Goal: Task Accomplishment & Management: Use online tool/utility

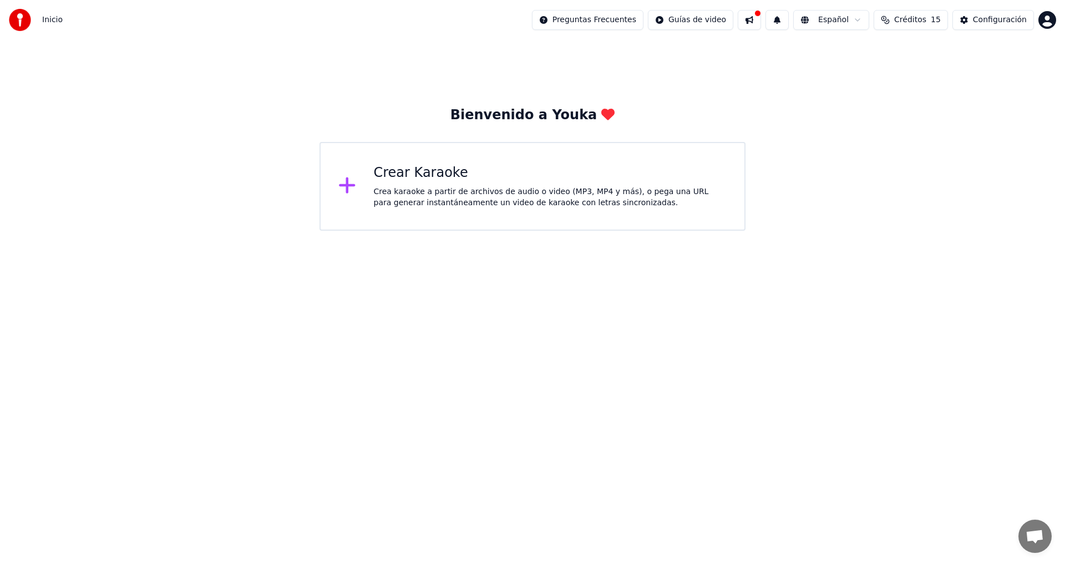
click at [386, 181] on div "Crear Karaoke" at bounding box center [550, 173] width 353 height 18
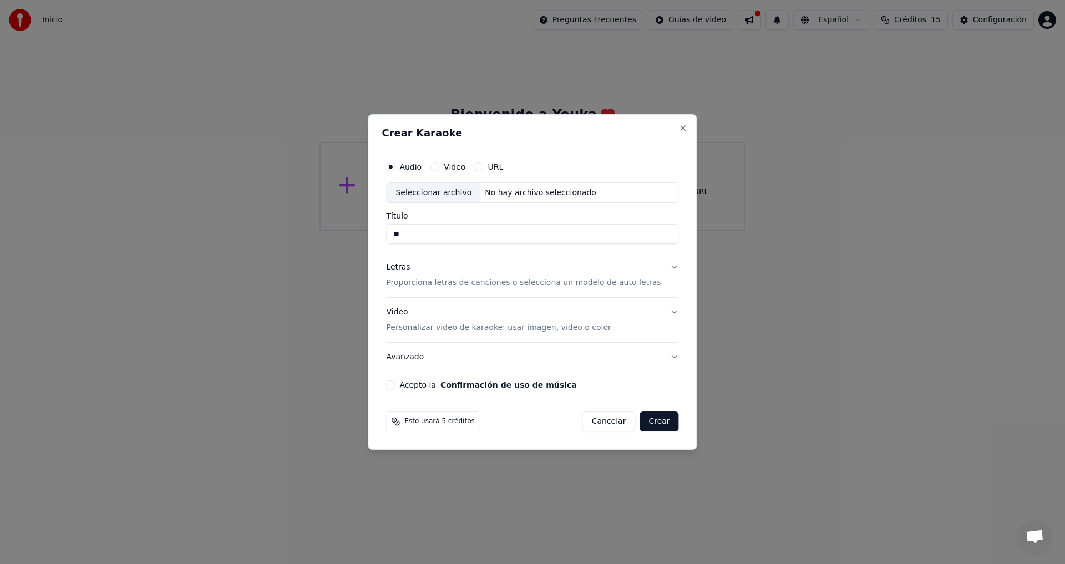
type input "*"
type input "**********"
click at [421, 164] on label "Audio" at bounding box center [411, 167] width 22 height 8
click at [395, 164] on button "Audio" at bounding box center [390, 167] width 9 height 9
click at [662, 267] on button "Letras Proporciona letras de canciones o selecciona un modelo de auto letras" at bounding box center [532, 276] width 292 height 44
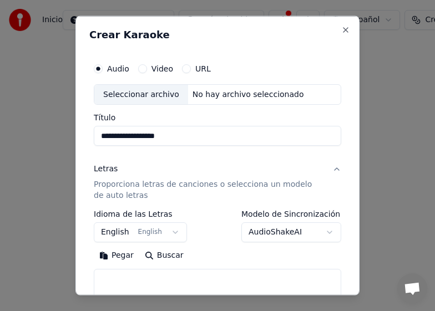
click at [113, 258] on button "Pegar" at bounding box center [117, 256] width 46 height 18
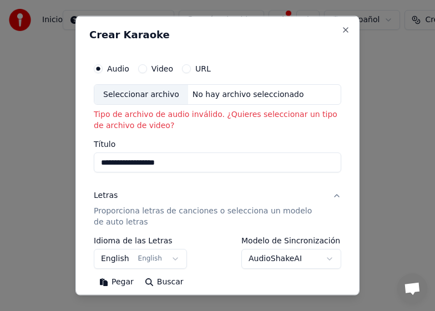
click at [120, 283] on button "Pegar" at bounding box center [117, 283] width 46 height 18
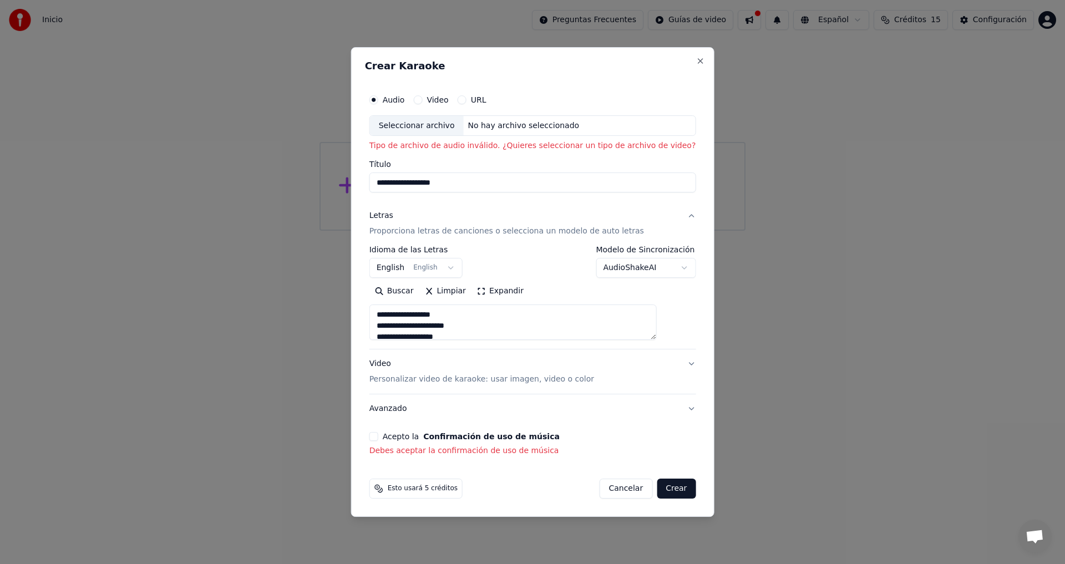
click at [419, 124] on div "Seleccionar archivo" at bounding box center [417, 126] width 94 height 20
type textarea "**********"
type input "**********"
type textarea "**********"
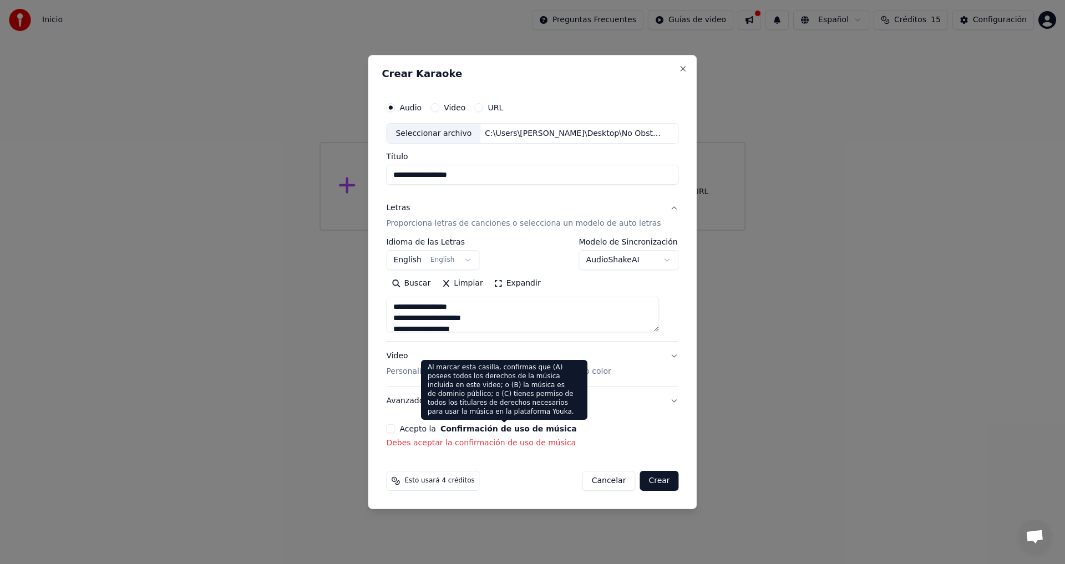
click at [473, 423] on div "**********" at bounding box center [532, 273] width 301 height 362
click at [477, 432] on button "Confirmación de uso de música" at bounding box center [509, 429] width 137 height 8
select select "**"
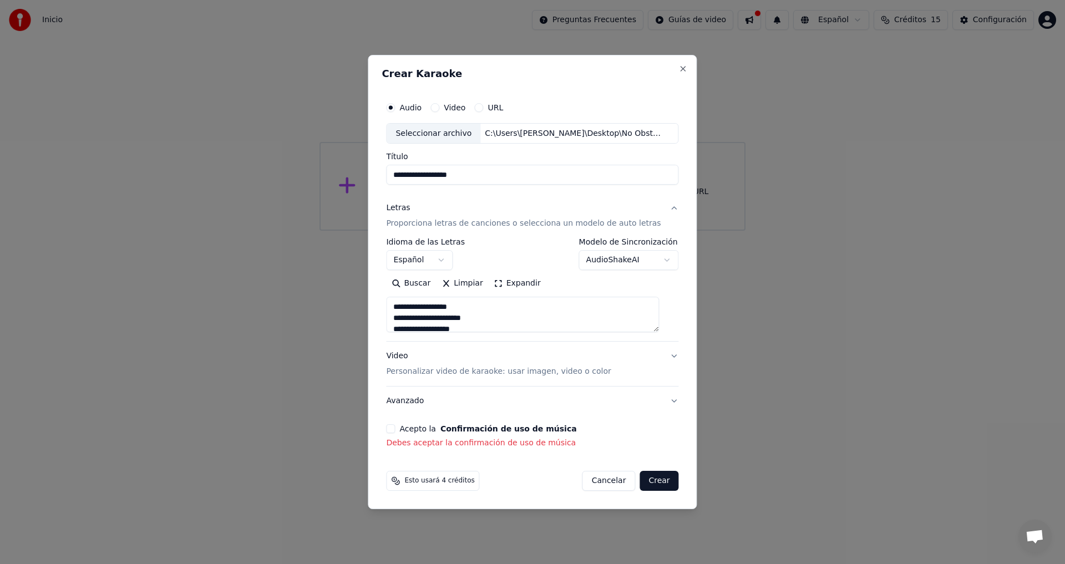
click at [480, 444] on p "Debes aceptar la confirmación de uso de música" at bounding box center [532, 443] width 292 height 11
click at [665, 400] on button "Avanzado" at bounding box center [532, 401] width 292 height 29
type textarea "**********"
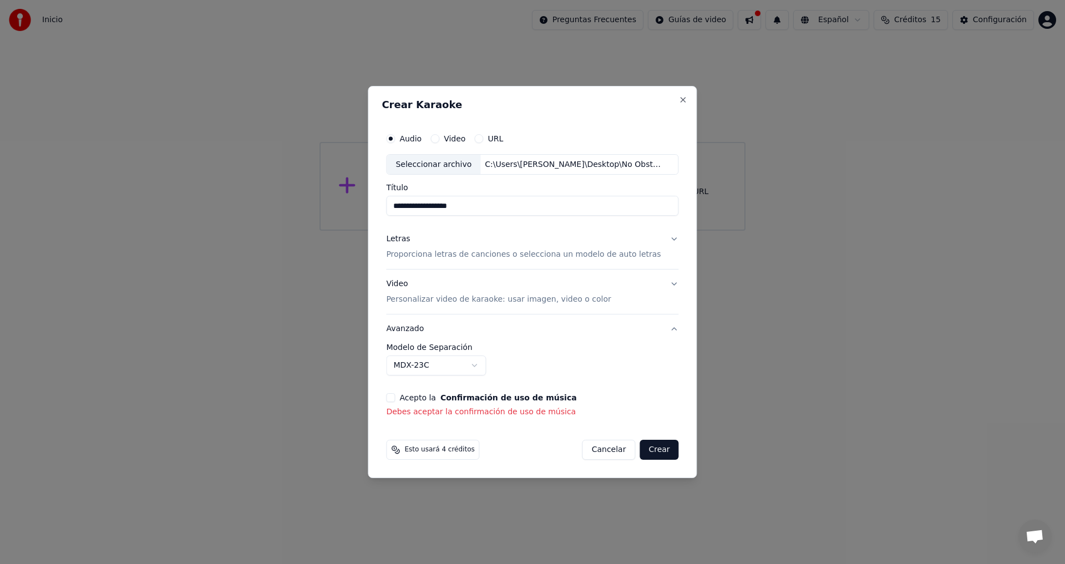
click at [468, 414] on p "Debes aceptar la confirmación de uso de música" at bounding box center [532, 412] width 292 height 11
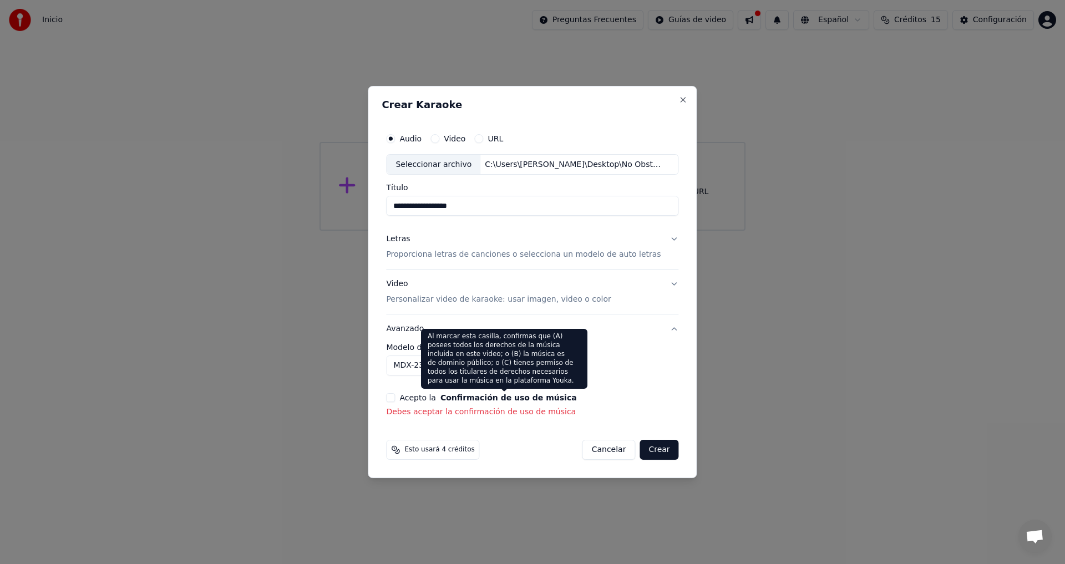
click at [455, 398] on button "Confirmación de uso de música" at bounding box center [509, 398] width 137 height 8
click at [498, 373] on div "Al marcar esta casilla, confirmas que (A) posees todos los derechos de la músic…" at bounding box center [504, 359] width 166 height 60
click at [495, 400] on button "Confirmación de uso de música" at bounding box center [509, 398] width 137 height 8
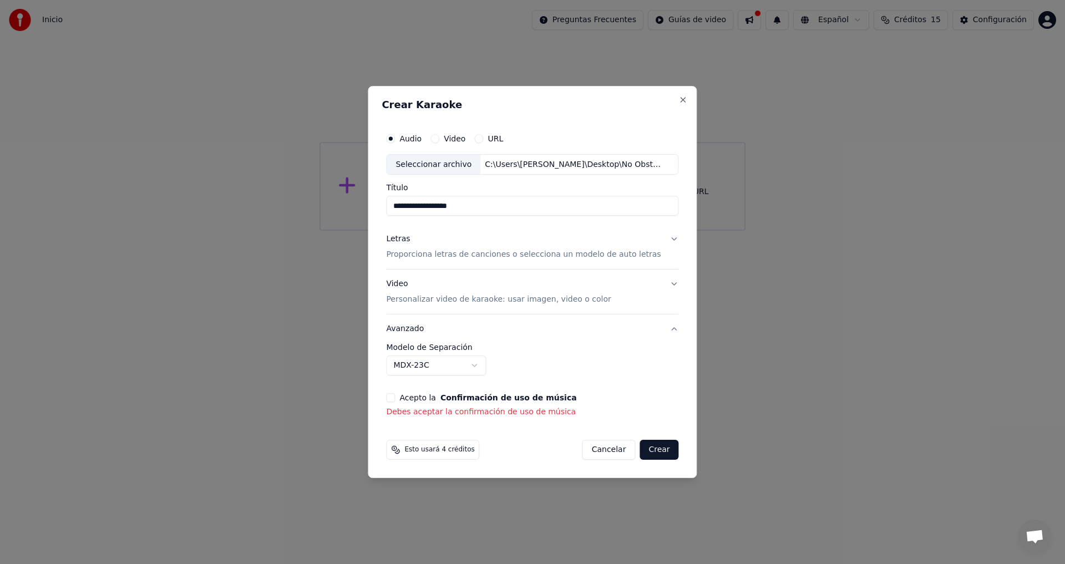
click at [488, 413] on p "Debes aceptar la confirmación de uso de música" at bounding box center [532, 412] width 292 height 11
click at [665, 239] on button "Letras Proporciona letras de canciones o selecciona un modelo de auto letras" at bounding box center [532, 247] width 292 height 44
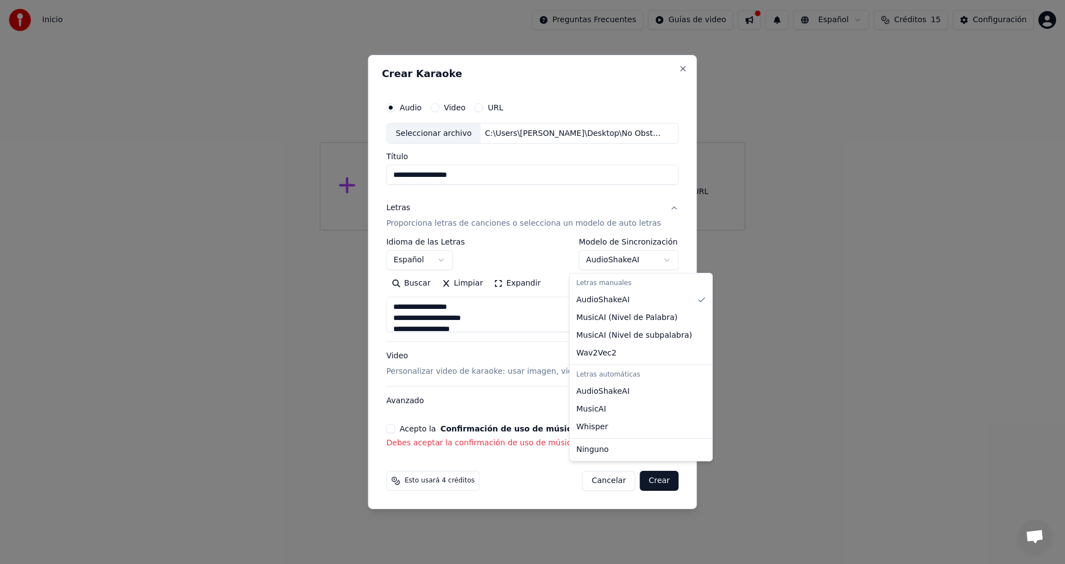
click at [658, 231] on body "**********" at bounding box center [532, 115] width 1065 height 231
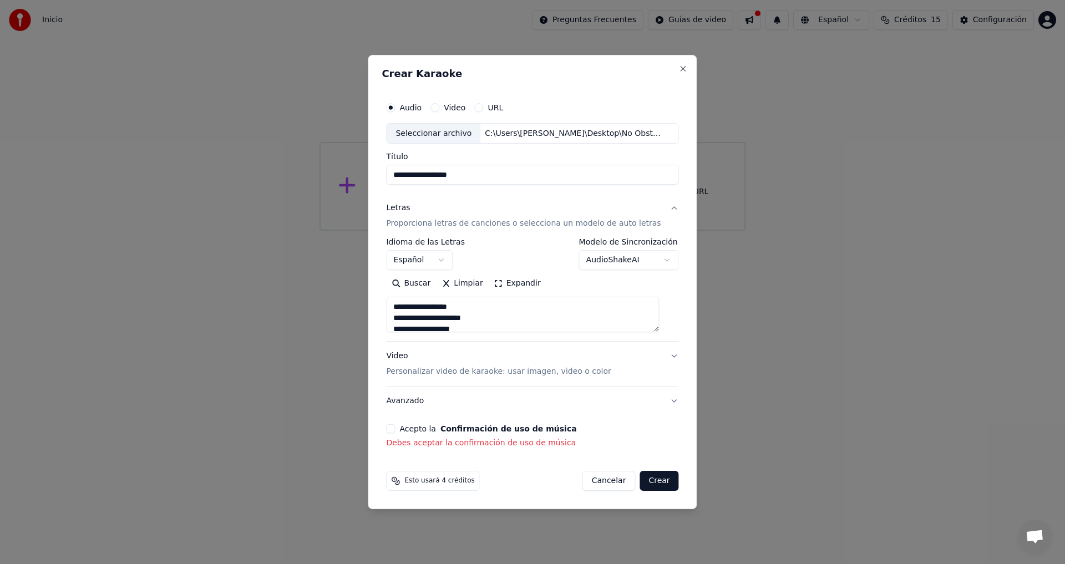
click at [658, 231] on body "**********" at bounding box center [532, 115] width 1065 height 231
click at [647, 481] on button "Crear" at bounding box center [659, 481] width 39 height 20
click at [488, 444] on p "Debes aceptar la confirmación de uso de música" at bounding box center [532, 443] width 292 height 11
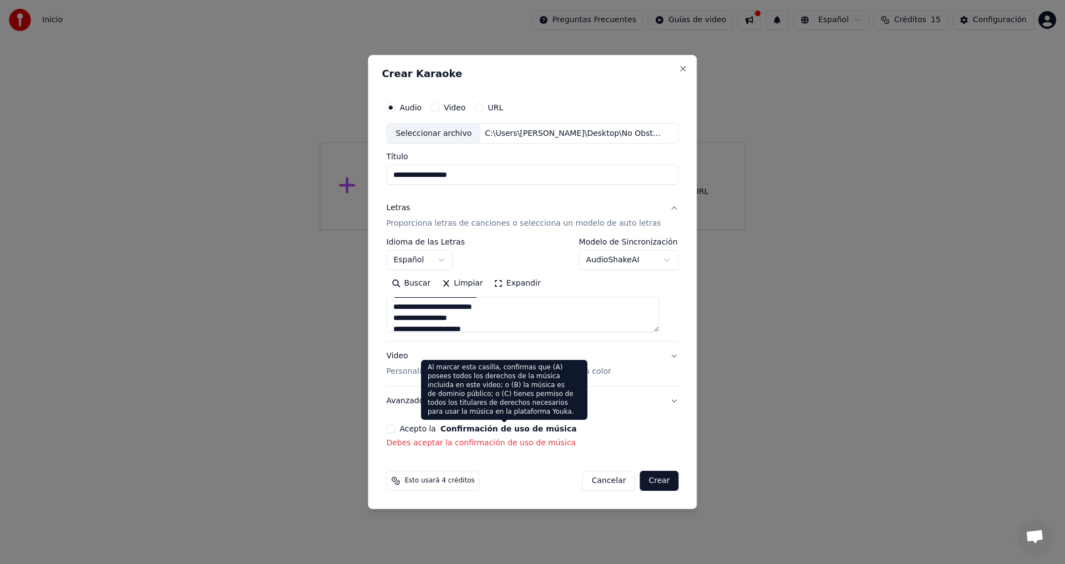
click at [463, 428] on button "Confirmación de uso de música" at bounding box center [509, 429] width 137 height 8
click at [530, 385] on div "Al marcar esta casilla, confirmas que (A) posees todos los derechos de la músic…" at bounding box center [504, 390] width 166 height 60
click at [507, 429] on button "Confirmación de uso de música" at bounding box center [509, 429] width 137 height 8
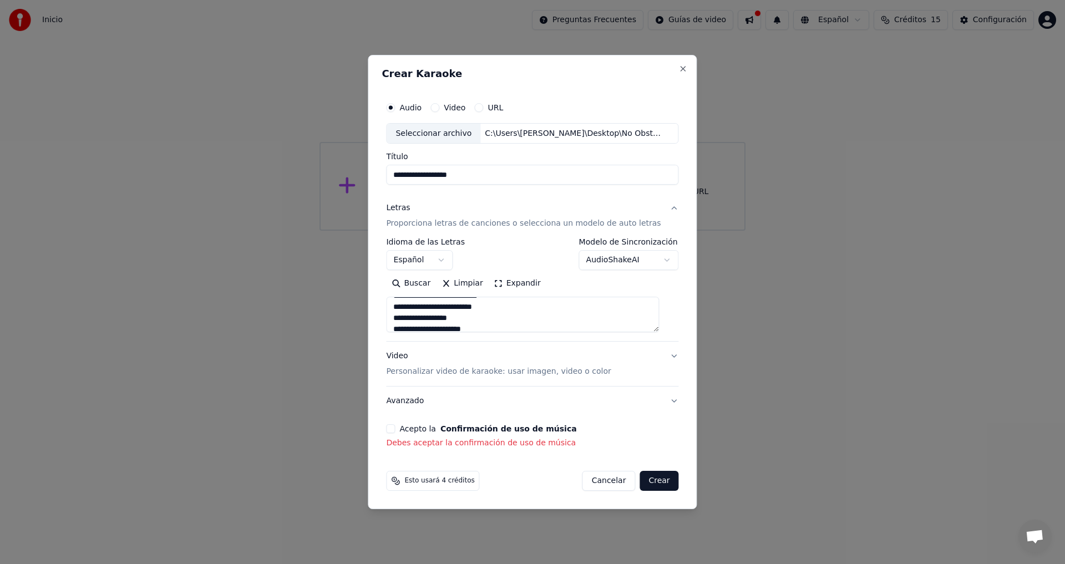
click at [507, 429] on button "Confirmación de uso de música" at bounding box center [509, 429] width 137 height 8
click at [493, 451] on div "**********" at bounding box center [532, 273] width 301 height 362
click at [644, 479] on button "Crear" at bounding box center [659, 481] width 39 height 20
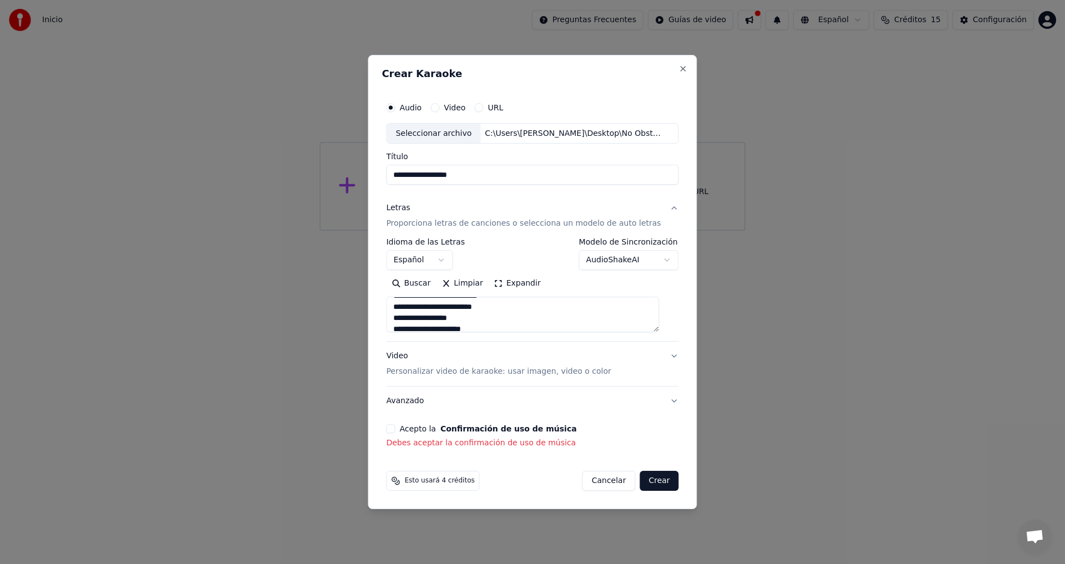
click at [664, 399] on button "Avanzado" at bounding box center [532, 401] width 292 height 29
type textarea "**********"
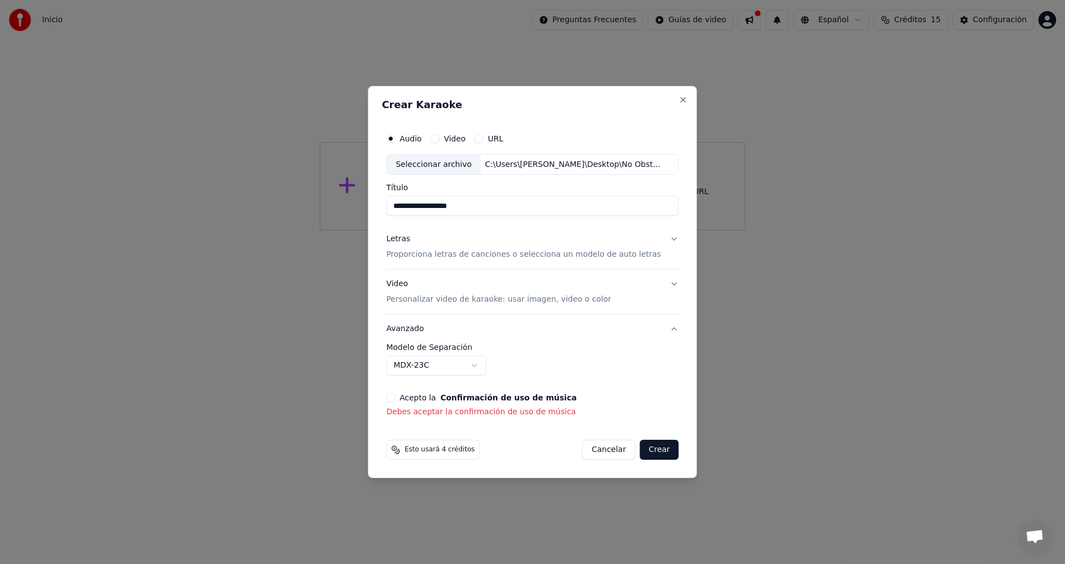
click at [483, 401] on button "Confirmación de uso de música" at bounding box center [509, 398] width 137 height 8
click at [481, 410] on p "Debes aceptar la confirmación de uso de música" at bounding box center [532, 412] width 292 height 11
drag, startPoint x: 436, startPoint y: 449, endPoint x: 413, endPoint y: 453, distance: 23.6
click at [436, 449] on span "Esto usará 4 créditos" at bounding box center [440, 450] width 70 height 9
click at [413, 453] on div "Esto usará 4 créditos" at bounding box center [432, 450] width 93 height 20
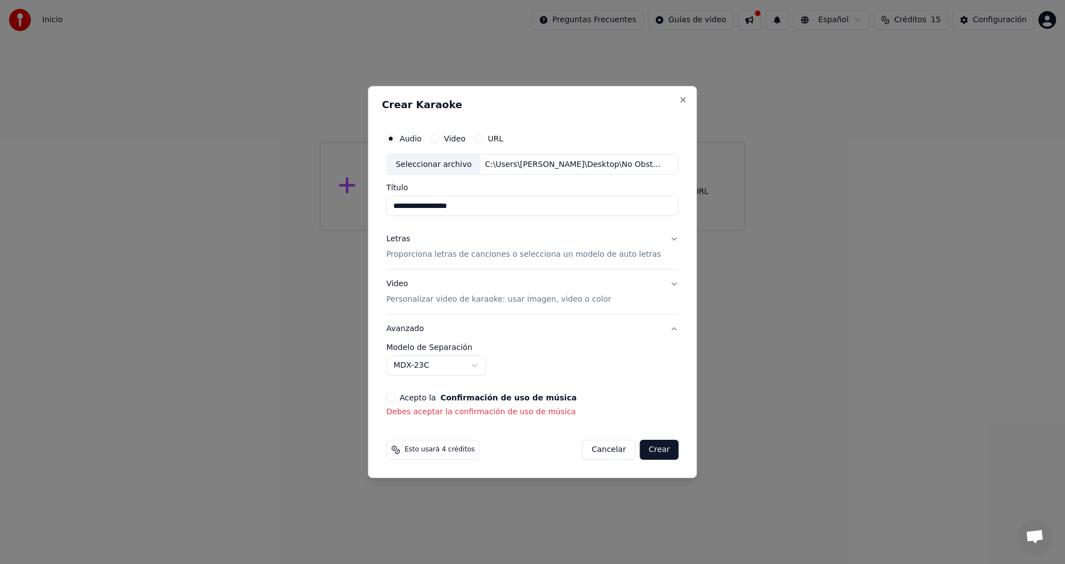
click at [645, 450] on button "Crear" at bounding box center [659, 450] width 39 height 20
click at [654, 446] on button "Crear" at bounding box center [659, 450] width 39 height 20
drag, startPoint x: 527, startPoint y: 90, endPoint x: 320, endPoint y: 93, distance: 207.0
click at [320, 93] on body "**********" at bounding box center [532, 115] width 1065 height 231
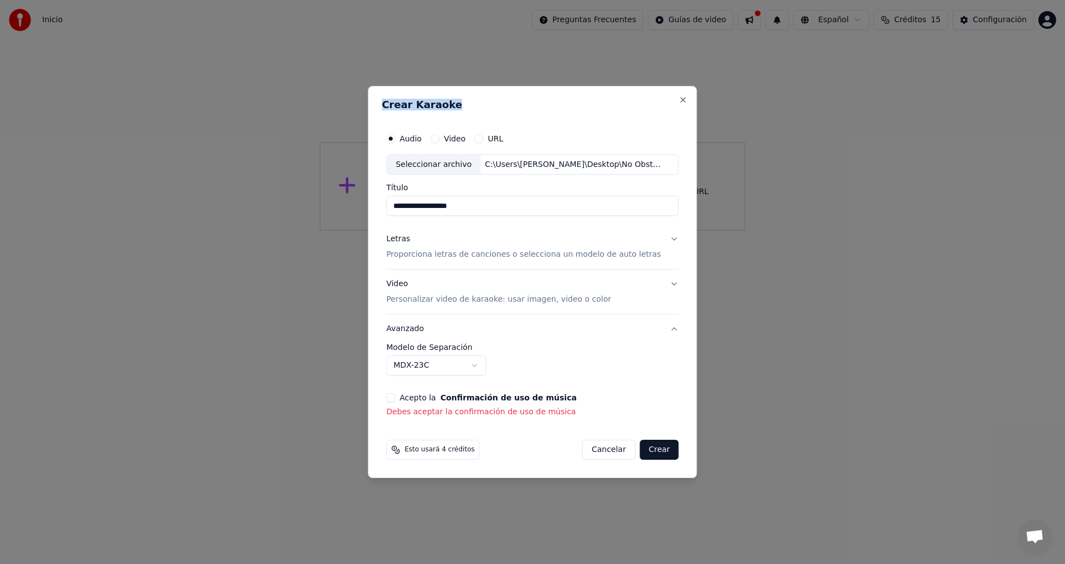
click at [665, 240] on button "Letras Proporciona letras de canciones o selecciona un modelo de auto letras" at bounding box center [532, 247] width 292 height 44
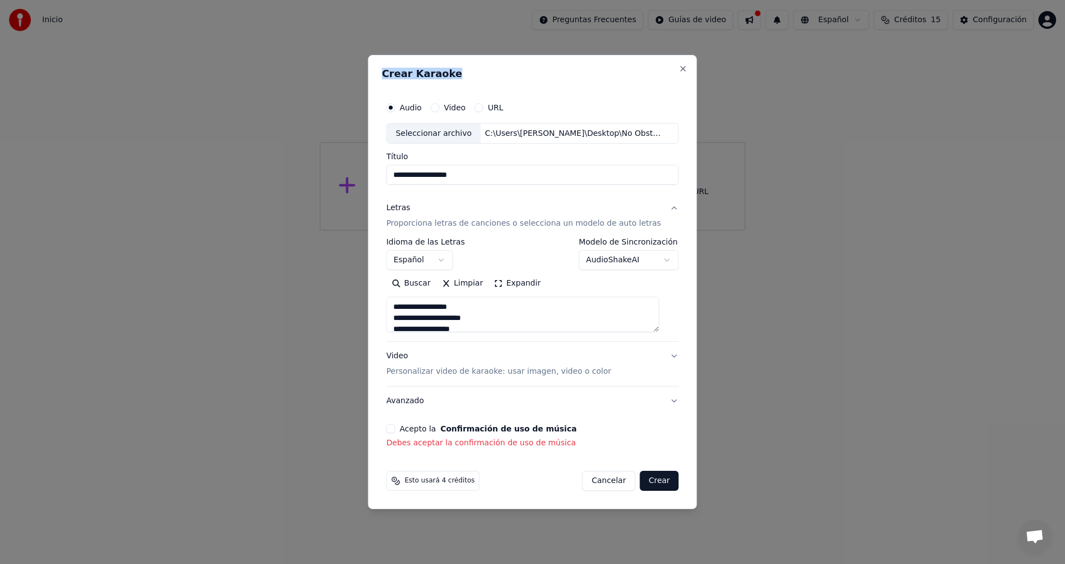
click at [667, 84] on div "**********" at bounding box center [532, 282] width 329 height 455
click at [523, 129] on div "C:\Users\[PERSON_NAME]\Desktop\No Obstante Lo Cual.mp3" at bounding box center [575, 133] width 189 height 11
click at [666, 356] on button "Video Personalizar video de karaoke: usar imagen, video o color" at bounding box center [532, 364] width 292 height 44
type textarea "**********"
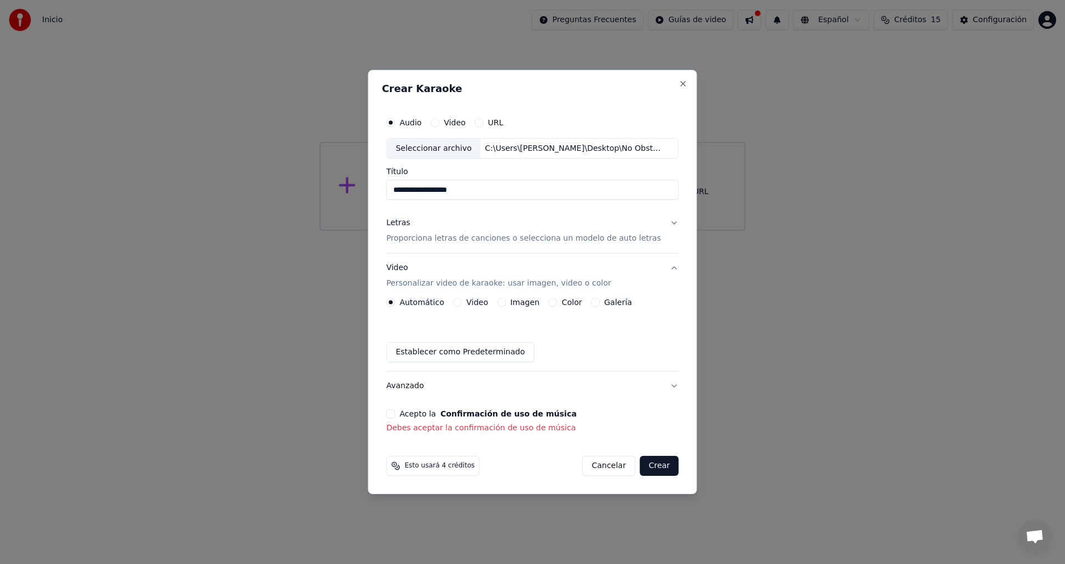
click at [426, 301] on label "Automático" at bounding box center [422, 303] width 44 height 8
click at [395, 301] on button "Automático" at bounding box center [390, 302] width 9 height 9
click at [572, 301] on label "Color" at bounding box center [572, 303] width 21 height 8
click at [558, 301] on button "Color" at bounding box center [553, 302] width 9 height 9
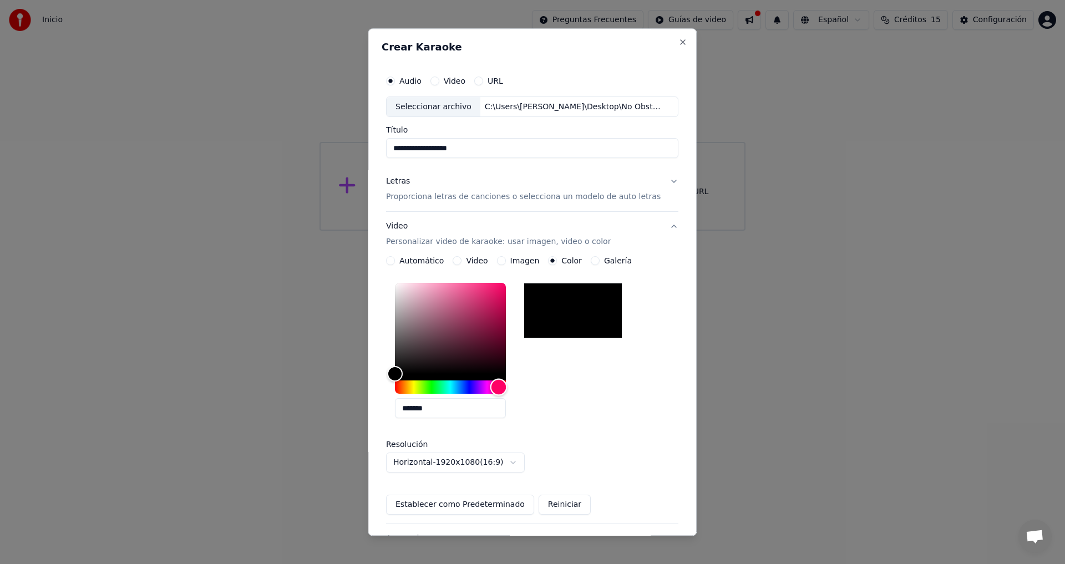
click at [504, 386] on div "Hue" at bounding box center [450, 387] width 111 height 13
click at [615, 260] on label "Galería" at bounding box center [618, 261] width 28 height 8
click at [600, 260] on button "Galería" at bounding box center [595, 261] width 9 height 9
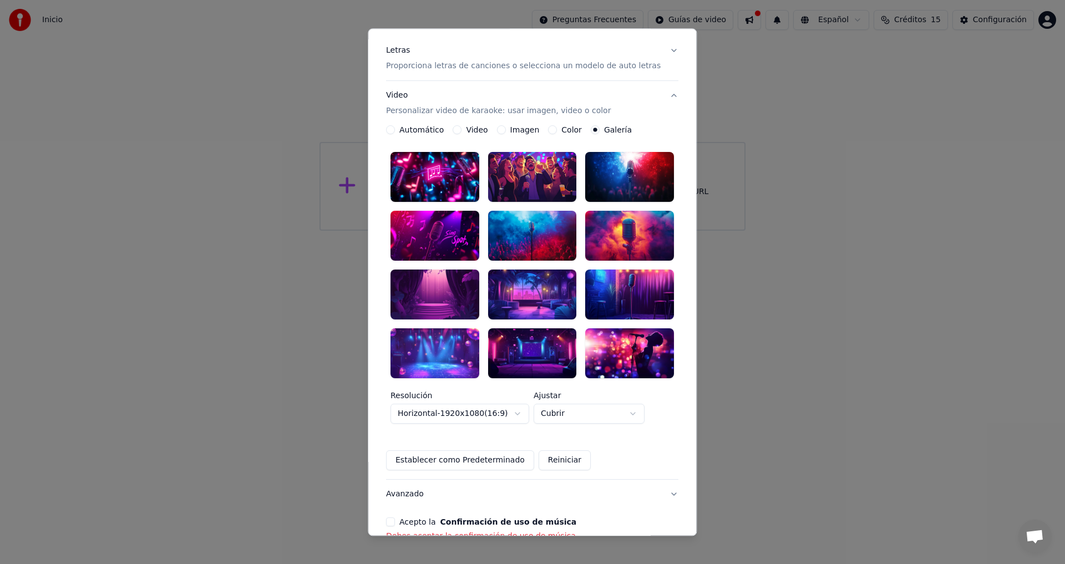
scroll to position [111, 0]
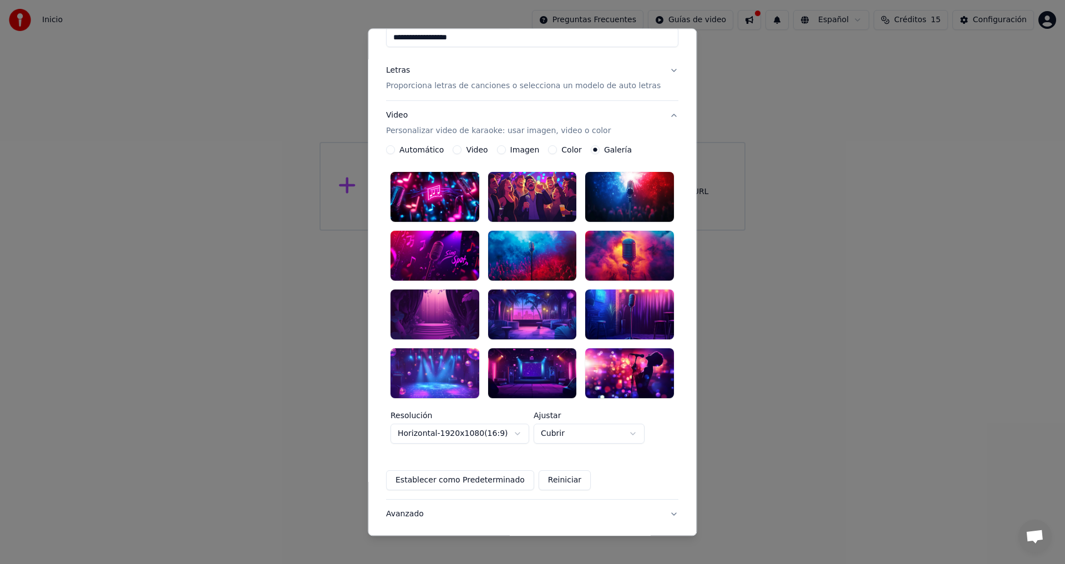
click at [517, 149] on label "Imagen" at bounding box center [524, 150] width 29 height 8
click at [506, 149] on button "Imagen" at bounding box center [501, 150] width 9 height 9
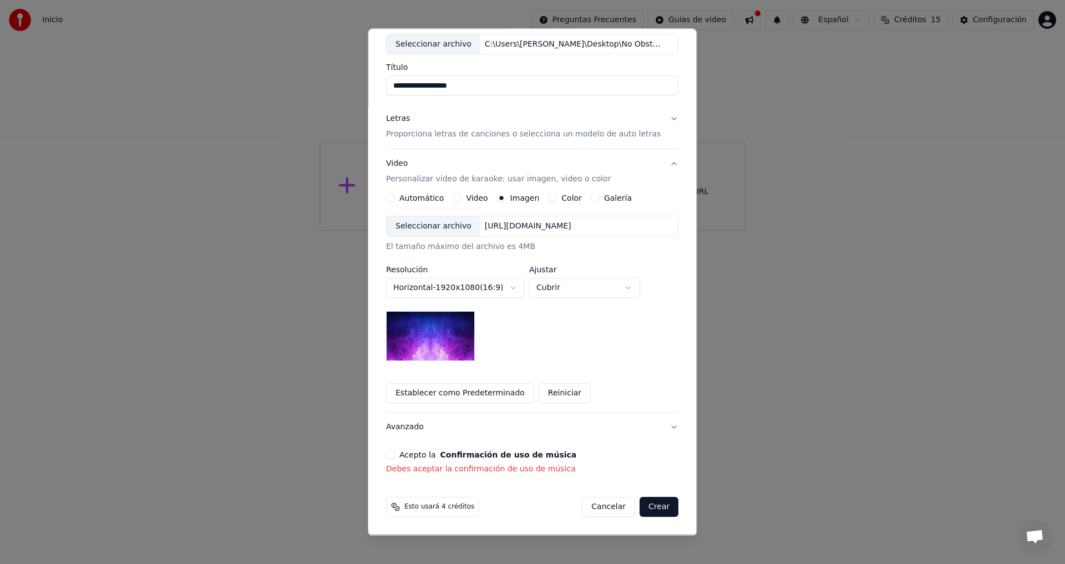
scroll to position [63, 0]
click at [636, 231] on body "**********" at bounding box center [532, 115] width 1065 height 231
click at [482, 465] on p "Debes aceptar la confirmación de uso de música" at bounding box center [532, 469] width 292 height 11
click at [482, 469] on p "Debes aceptar la confirmación de uso de música" at bounding box center [532, 469] width 292 height 11
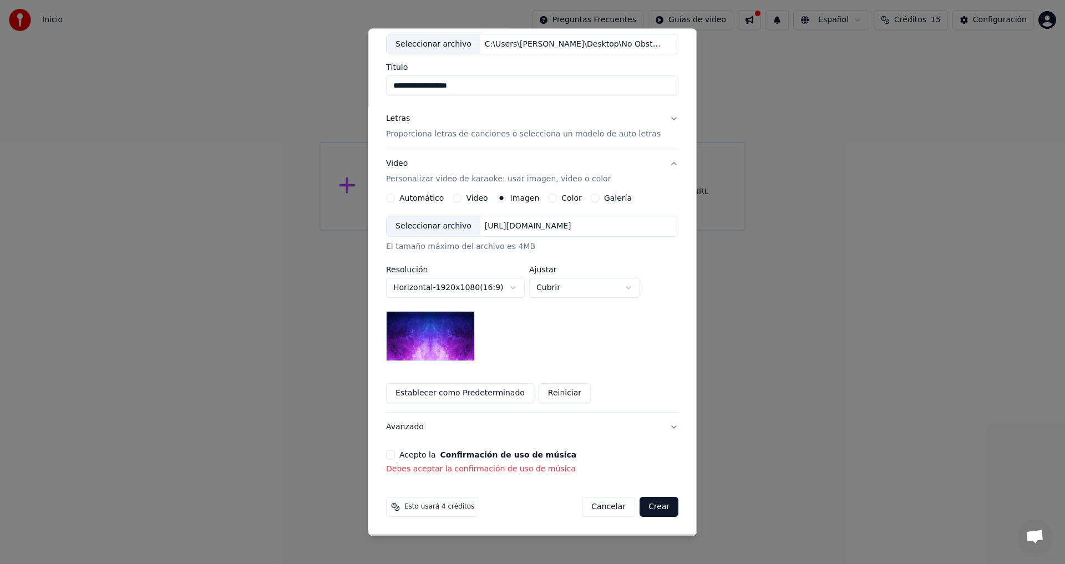
click at [482, 469] on p "Debes aceptar la confirmación de uso de música" at bounding box center [532, 469] width 292 height 11
click at [402, 436] on button "Avanzado" at bounding box center [532, 427] width 292 height 29
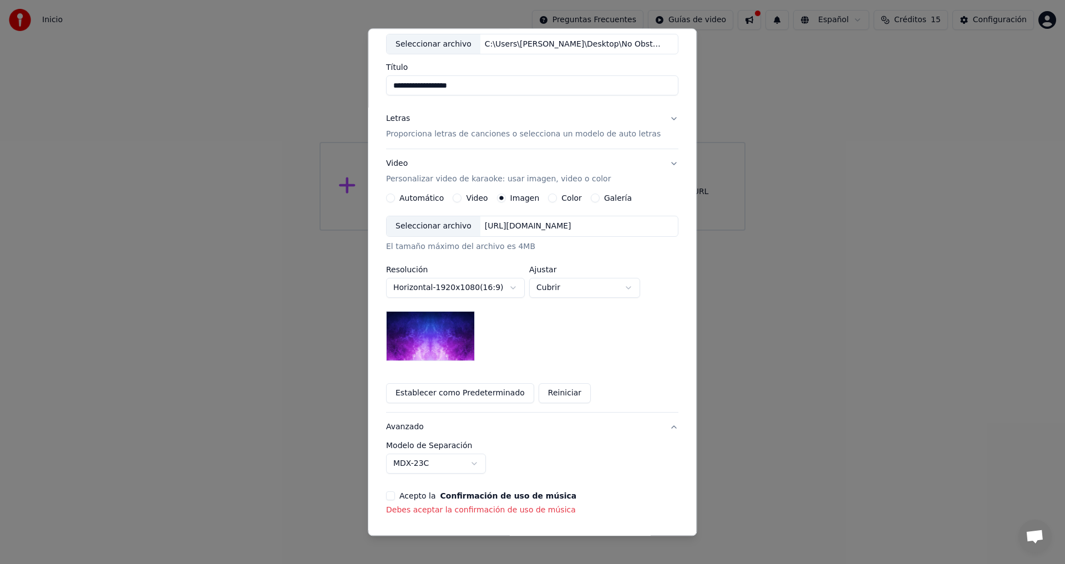
scroll to position [0, 0]
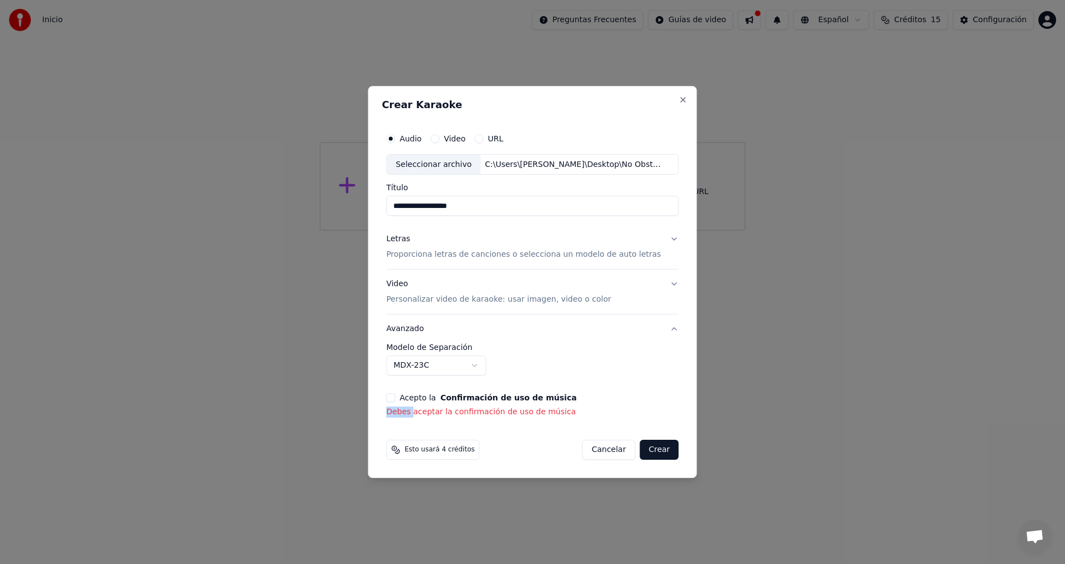
click at [402, 436] on form "**********" at bounding box center [532, 294] width 301 height 342
click at [467, 413] on p "Debes aceptar la confirmación de uso de música" at bounding box center [532, 412] width 292 height 11
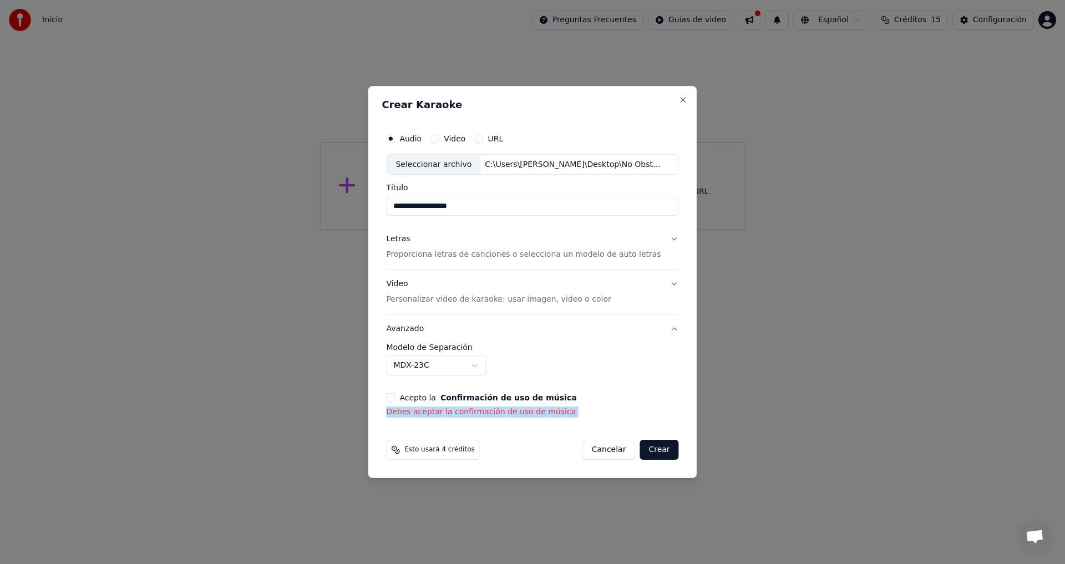
click at [467, 413] on p "Debes aceptar la confirmación de uso de música" at bounding box center [532, 412] width 292 height 11
click at [418, 137] on label "Audio" at bounding box center [411, 139] width 22 height 8
click at [395, 137] on button "Audio" at bounding box center [390, 138] width 9 height 9
click at [668, 160] on div "C:\Users\[PERSON_NAME]\Desktop\No Obstante Lo Cual.mp3" at bounding box center [575, 164] width 189 height 11
click at [665, 239] on button "Letras Proporciona letras de canciones o selecciona un modelo de auto letras" at bounding box center [532, 247] width 292 height 44
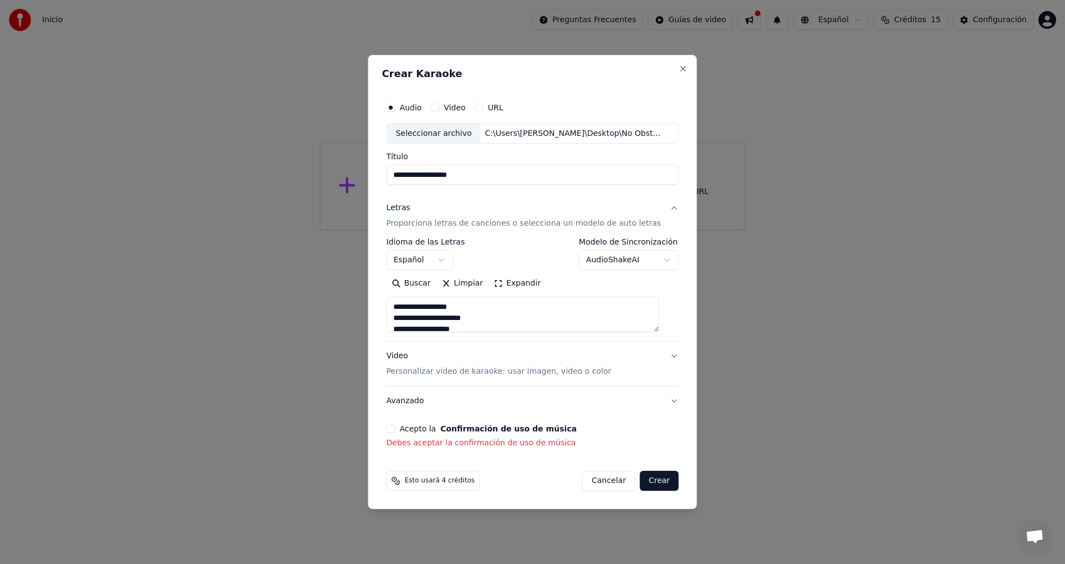
click at [481, 372] on p "Personalizar video de karaoke: usar imagen, video o color" at bounding box center [498, 371] width 225 height 11
type textarea "**********"
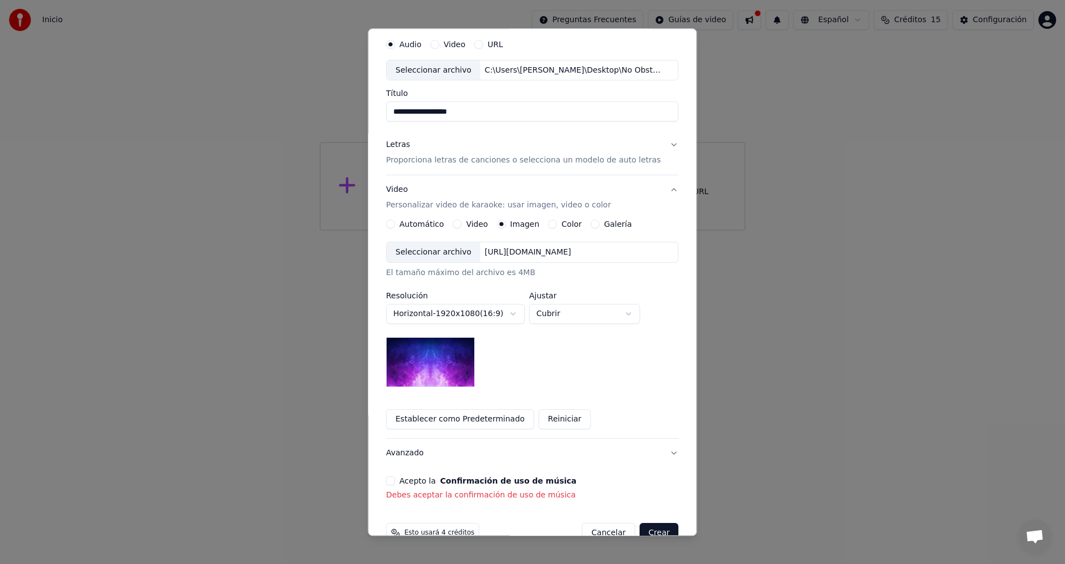
scroll to position [62, 0]
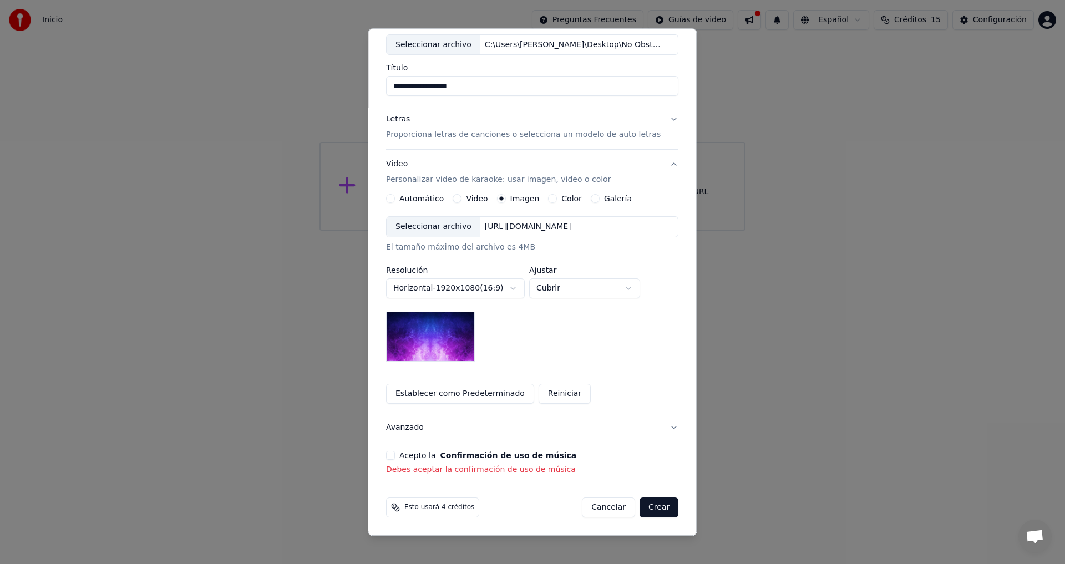
click at [485, 468] on p "Debes aceptar la confirmación de uso de música" at bounding box center [532, 470] width 292 height 11
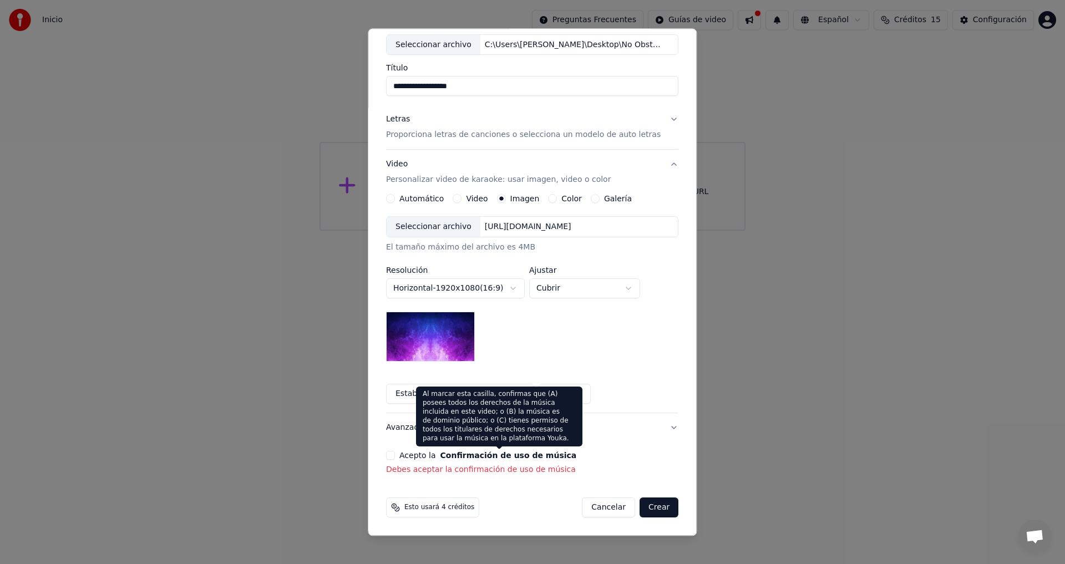
click at [485, 459] on button "Confirmación de uso de música" at bounding box center [509, 456] width 137 height 8
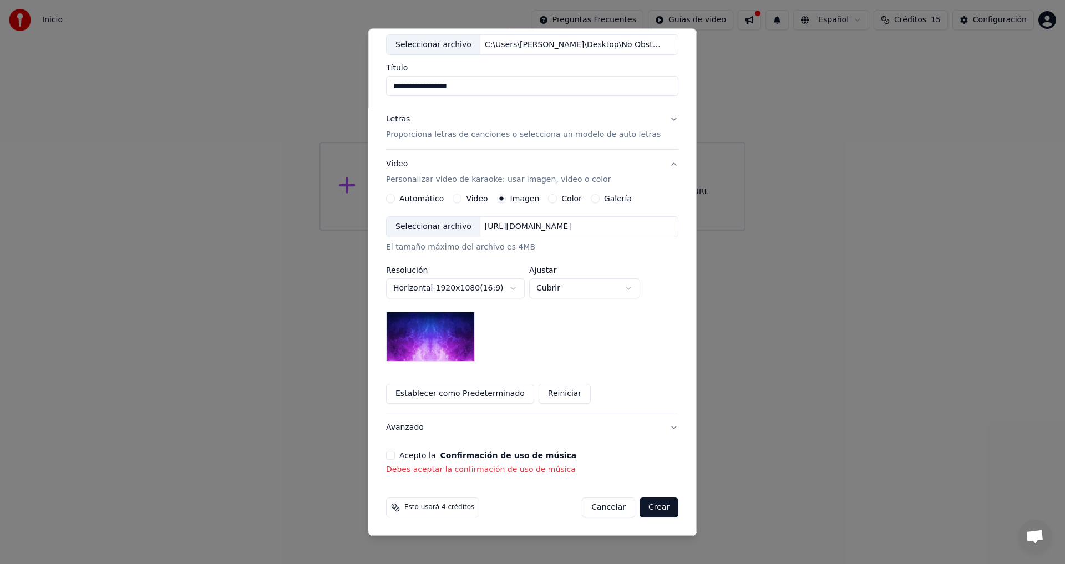
click at [650, 509] on button "Crear" at bounding box center [659, 508] width 39 height 20
click at [405, 428] on button "Avanzado" at bounding box center [532, 428] width 292 height 29
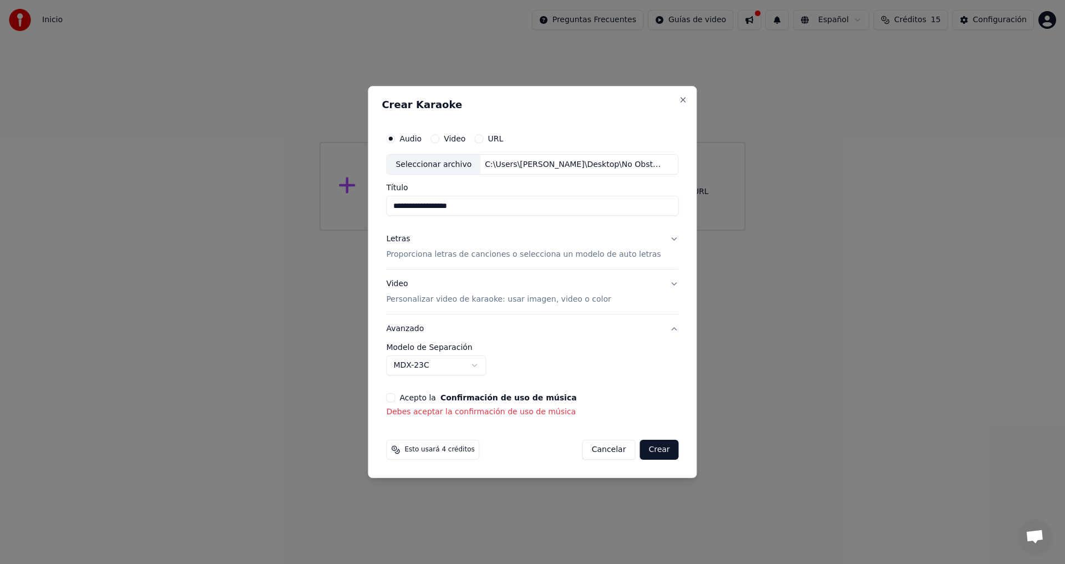
click at [673, 143] on div "**********" at bounding box center [532, 273] width 301 height 300
click at [673, 166] on div "**********" at bounding box center [532, 273] width 301 height 300
click at [653, 179] on div "**********" at bounding box center [532, 172] width 292 height 89
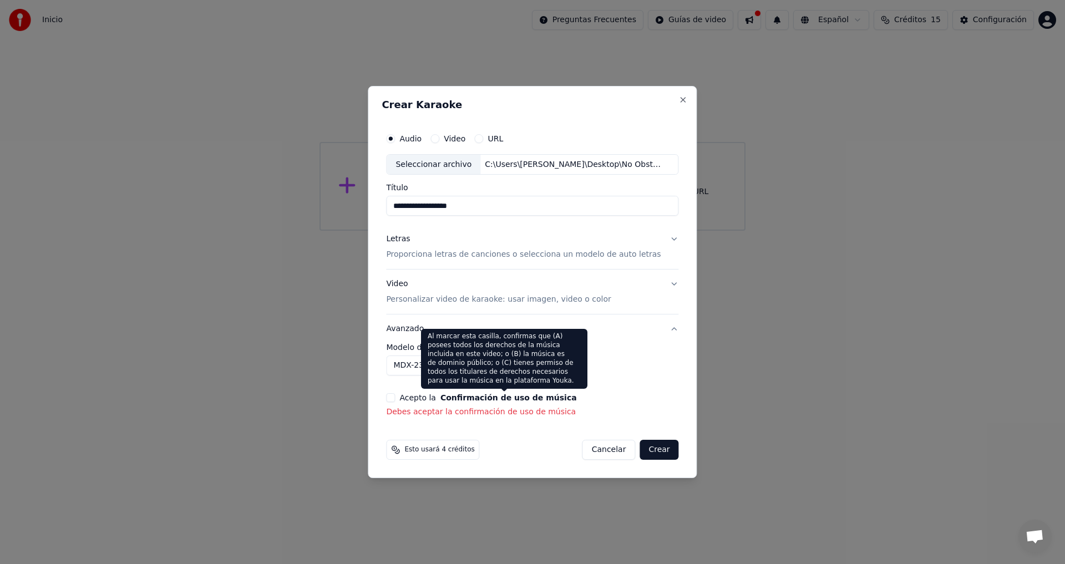
click at [520, 394] on button "Confirmación de uso de música" at bounding box center [509, 398] width 137 height 8
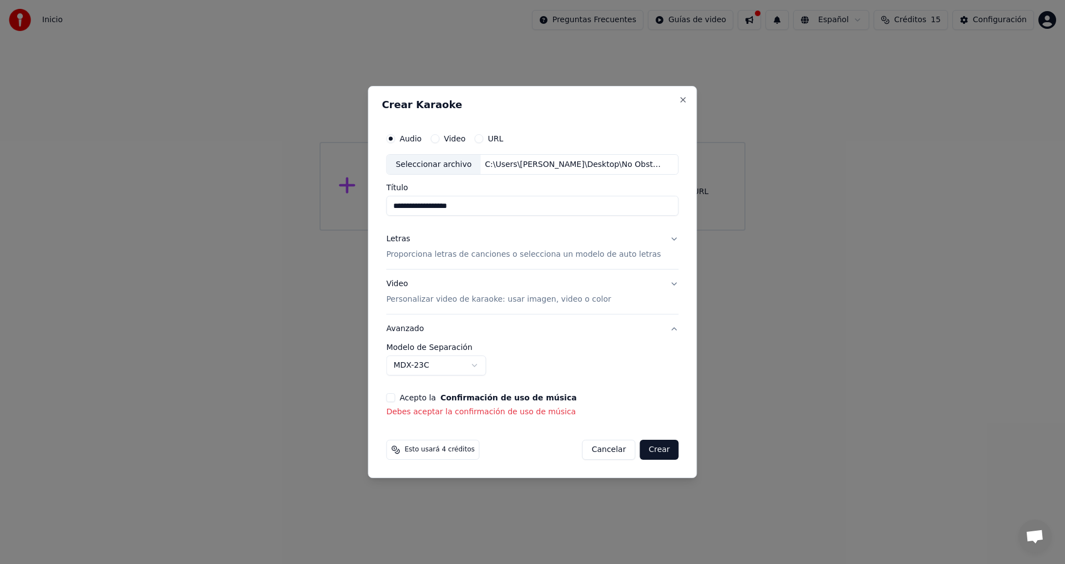
click at [648, 386] on div "**********" at bounding box center [532, 273] width 301 height 300
click at [660, 392] on div "**********" at bounding box center [532, 273] width 301 height 300
click at [667, 402] on div "Acepto la Confirmación de uso de música" at bounding box center [532, 397] width 292 height 9
drag, startPoint x: 665, startPoint y: 392, endPoint x: 665, endPoint y: 373, distance: 18.3
click at [665, 385] on div "**********" at bounding box center [532, 273] width 301 height 300
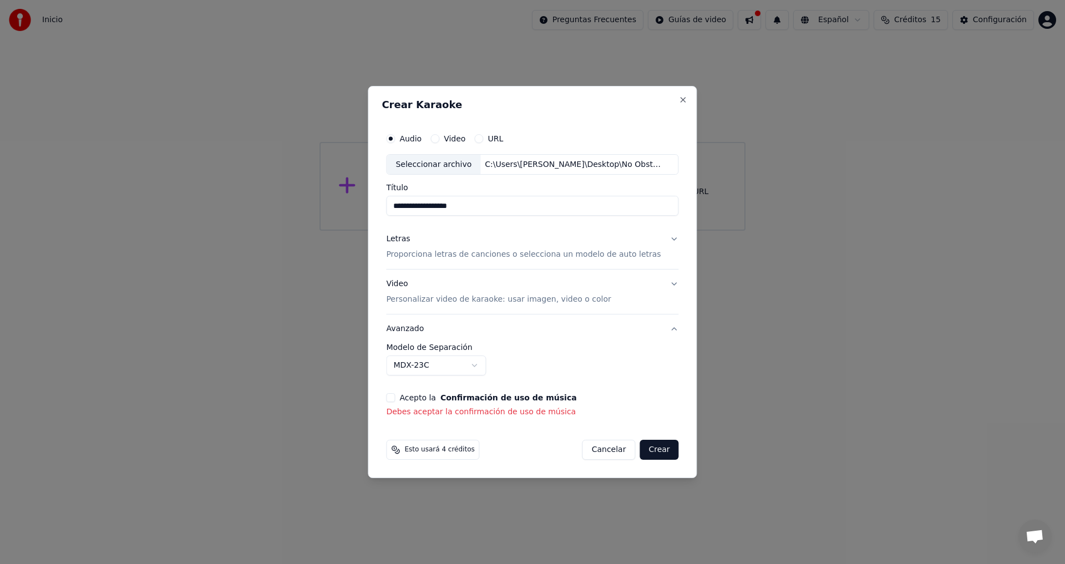
drag, startPoint x: 665, startPoint y: 373, endPoint x: 665, endPoint y: 336, distance: 37.7
click at [665, 353] on div "**********" at bounding box center [532, 359] width 292 height 32
click at [663, 329] on button "Avanzado" at bounding box center [532, 329] width 292 height 29
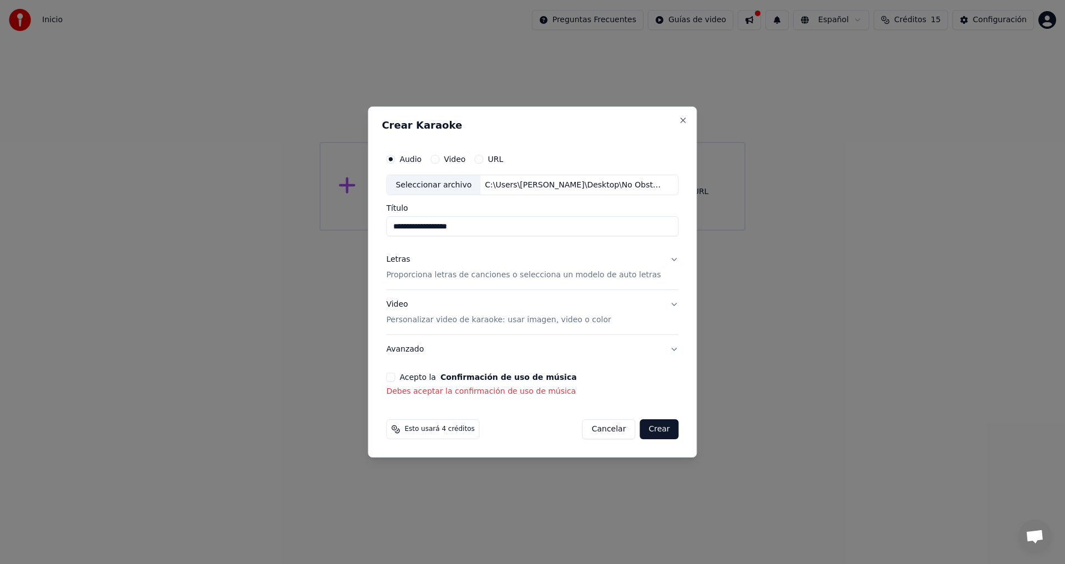
click at [626, 185] on div "C:\Users\[PERSON_NAME]\Desktop\No Obstante Lo Cual.mp3" at bounding box center [575, 185] width 189 height 11
click at [466, 160] on label "Video" at bounding box center [455, 159] width 22 height 8
click at [439, 160] on button "Video" at bounding box center [435, 159] width 9 height 9
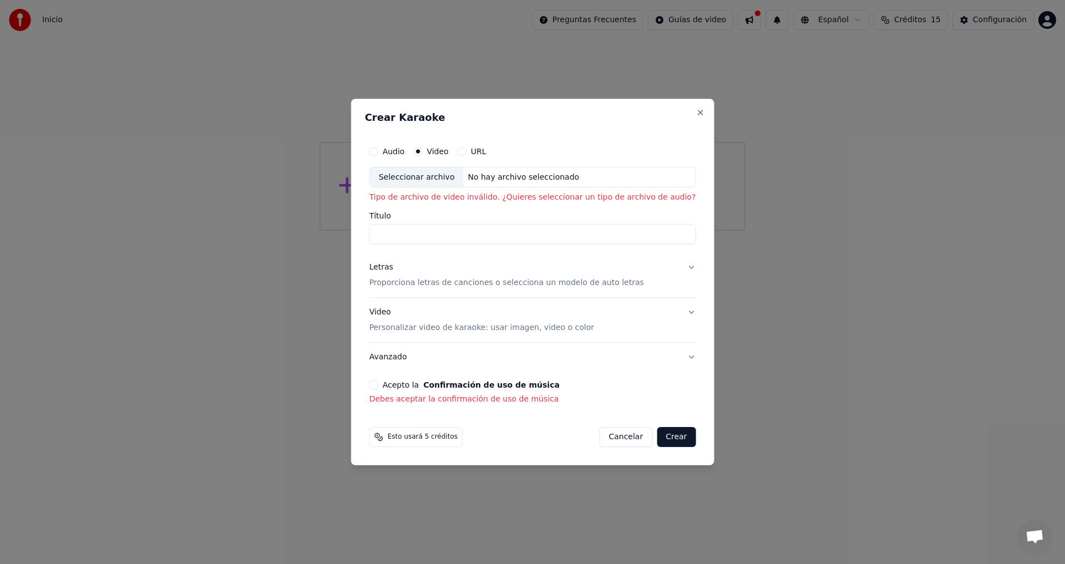
click at [405, 150] on label "Audio" at bounding box center [394, 152] width 22 height 8
click at [378, 150] on button "Audio" at bounding box center [374, 151] width 9 height 9
click at [487, 149] on label "URL" at bounding box center [479, 152] width 16 height 8
click at [467, 149] on button "URL" at bounding box center [462, 151] width 9 height 9
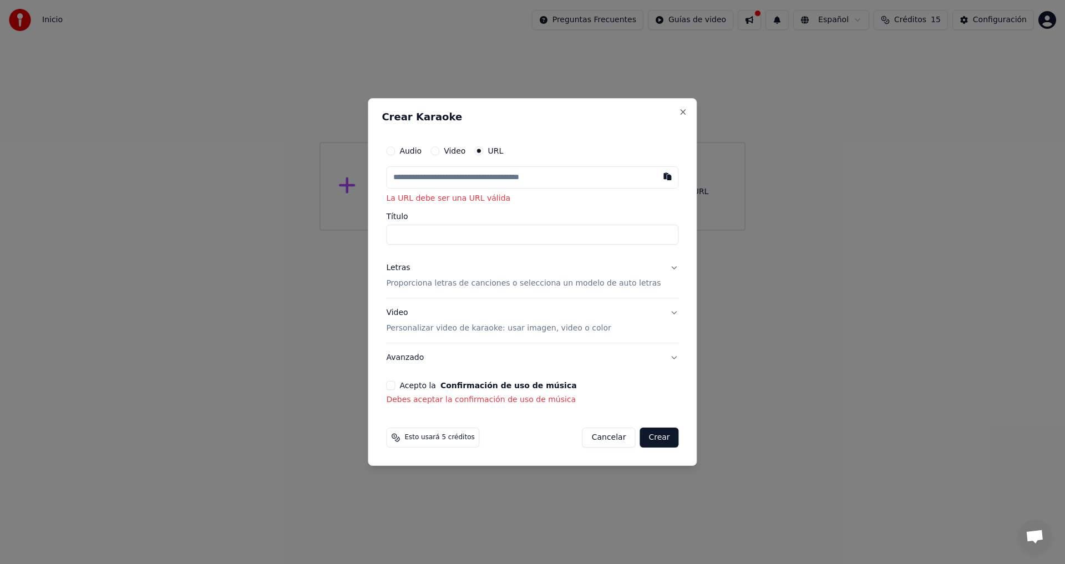
click at [419, 149] on label "Audio" at bounding box center [411, 151] width 22 height 8
click at [395, 149] on button "Audio" at bounding box center [390, 150] width 9 height 9
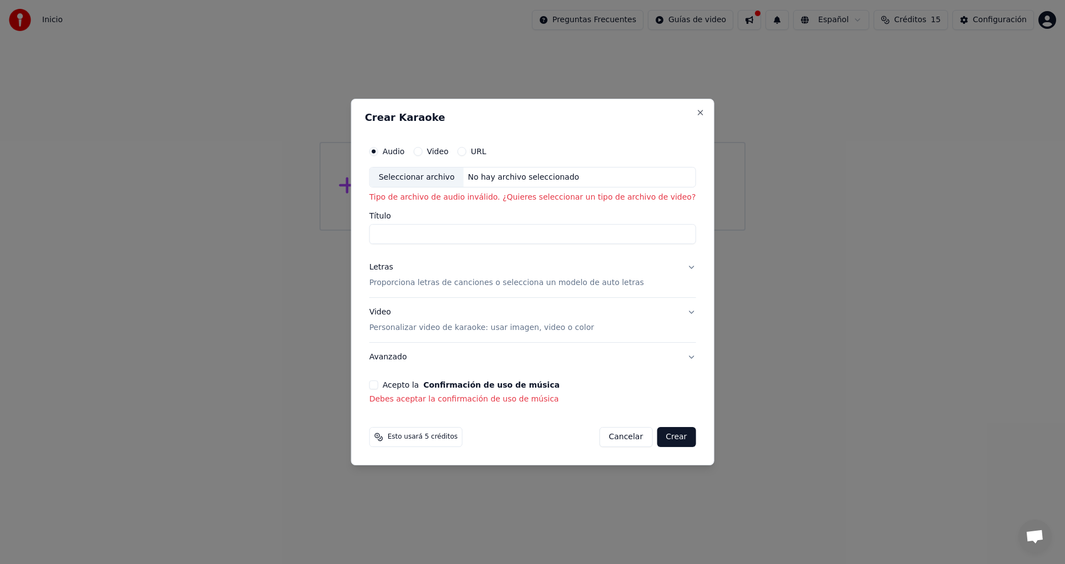
click at [481, 175] on div "No hay archivo seleccionado" at bounding box center [523, 177] width 120 height 11
type input "**********"
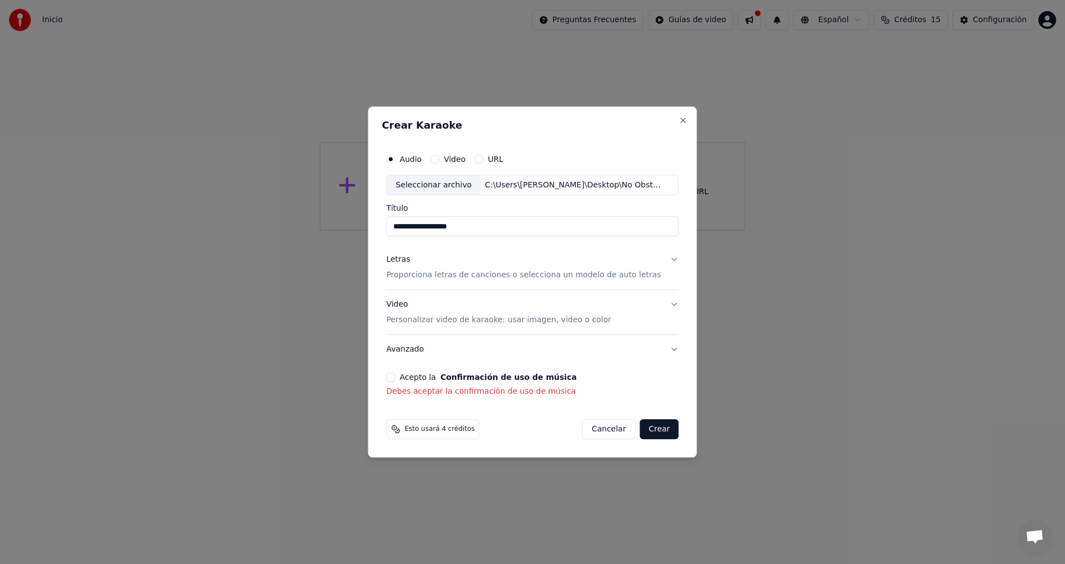
click at [665, 258] on button "Letras Proporciona letras de canciones o selecciona un modelo de auto letras" at bounding box center [532, 268] width 292 height 44
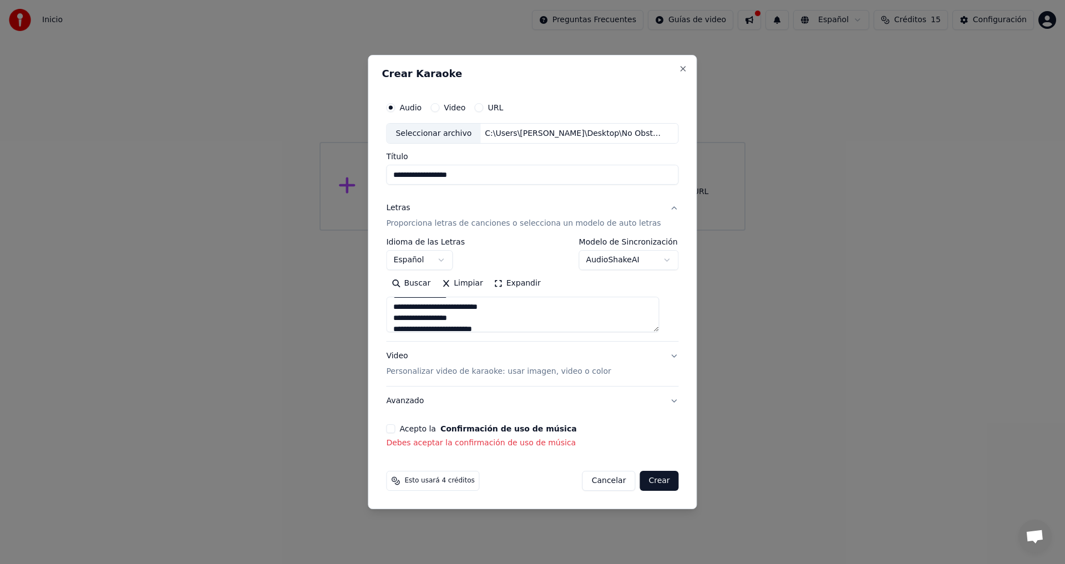
scroll to position [111, 0]
click at [646, 479] on button "Crear" at bounding box center [659, 481] width 39 height 20
click at [476, 446] on p "Debes aceptar la confirmación de uso de música" at bounding box center [532, 443] width 292 height 11
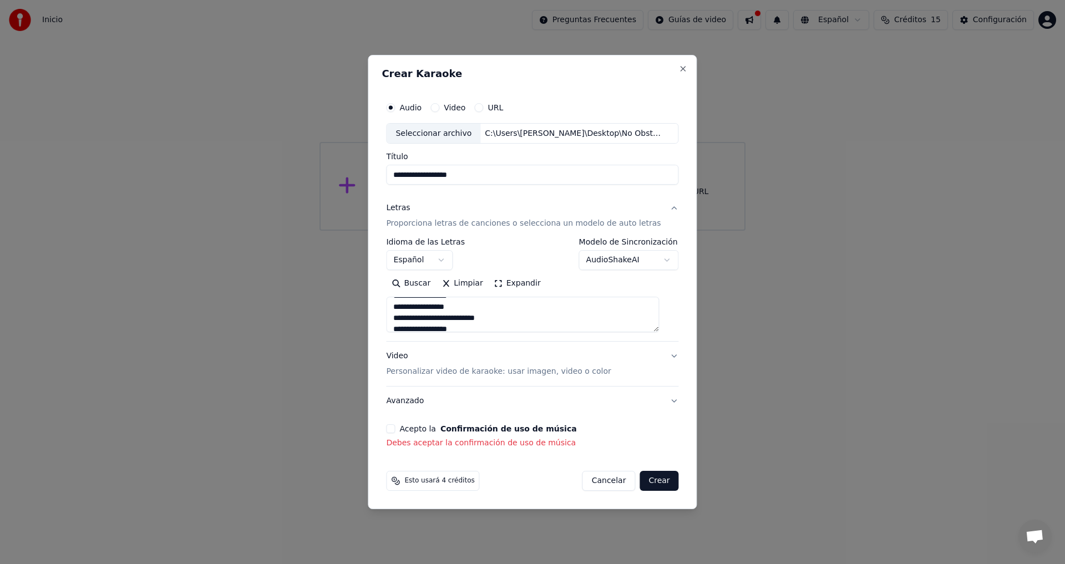
drag, startPoint x: 458, startPoint y: 441, endPoint x: 456, endPoint y: 435, distance: 6.2
click at [457, 439] on p "Debes aceptar la confirmación de uso de música" at bounding box center [532, 443] width 292 height 11
click at [679, 68] on button "Close" at bounding box center [683, 68] width 9 height 9
type textarea "**********"
select select
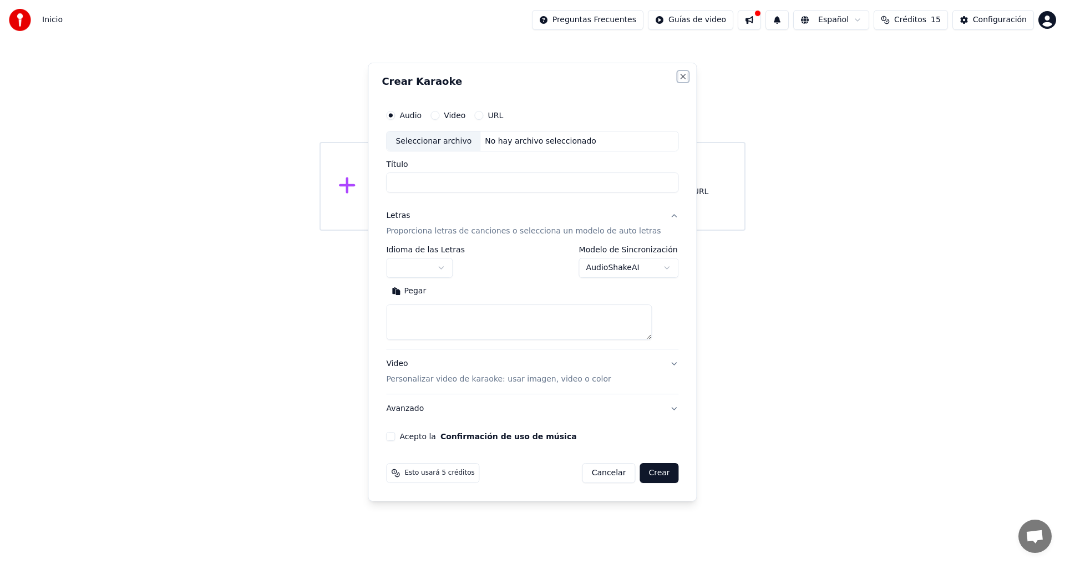
scroll to position [0, 0]
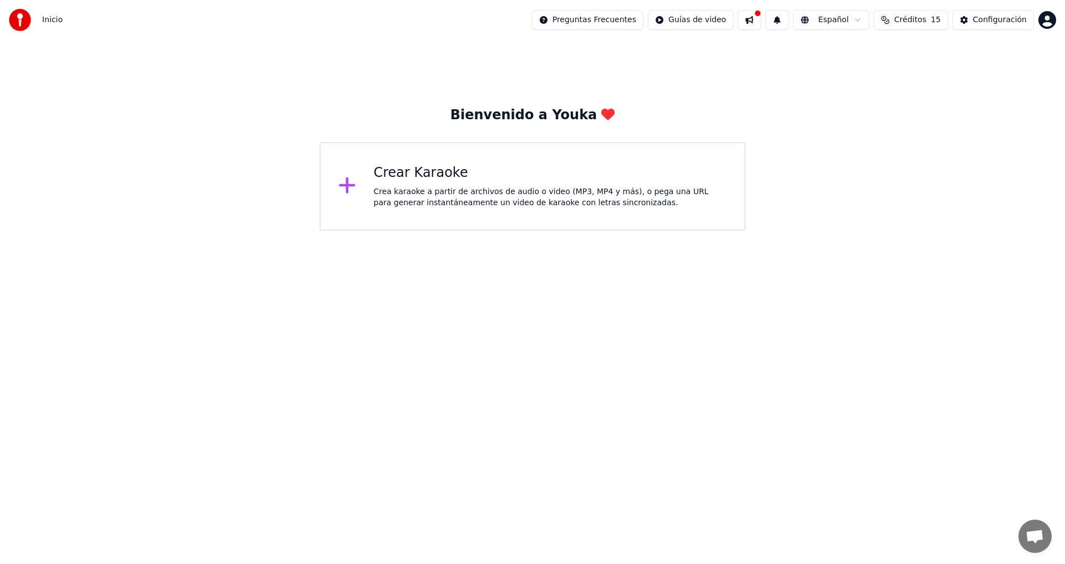
click at [346, 183] on icon at bounding box center [347, 185] width 18 height 20
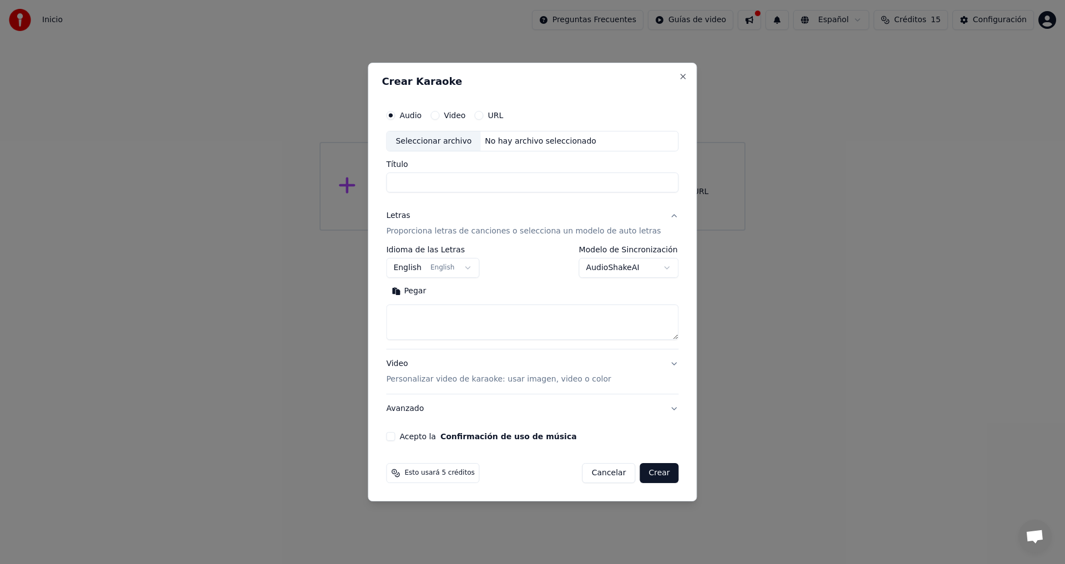
click at [419, 113] on label "Audio" at bounding box center [411, 116] width 22 height 8
click at [395, 113] on button "Audio" at bounding box center [390, 115] width 9 height 9
click at [528, 140] on div "No hay archivo seleccionado" at bounding box center [541, 141] width 120 height 11
type input "**********"
click at [472, 264] on button "English English" at bounding box center [432, 269] width 93 height 20
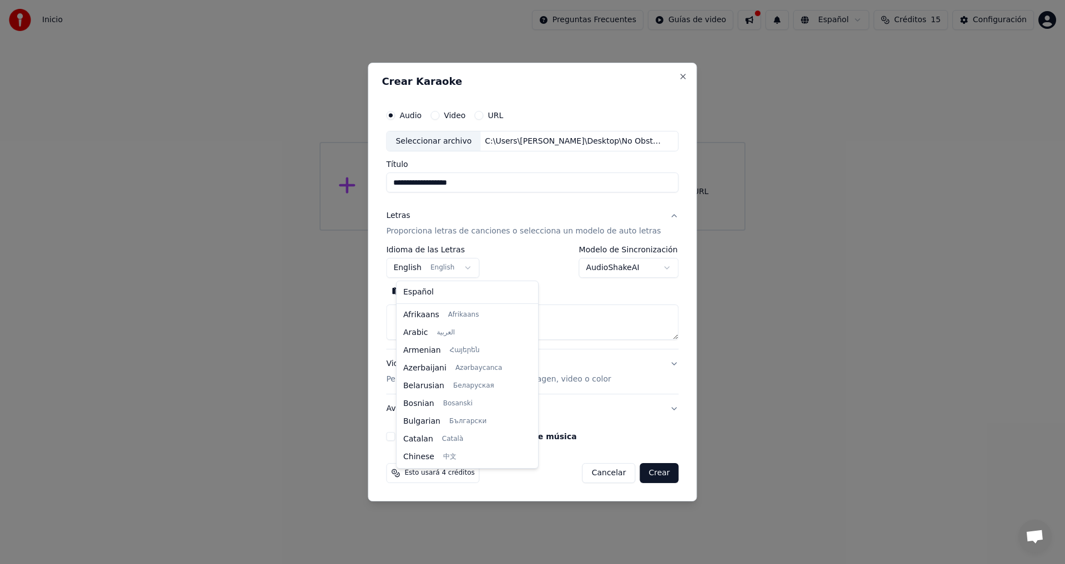
scroll to position [89, 0]
select select "**"
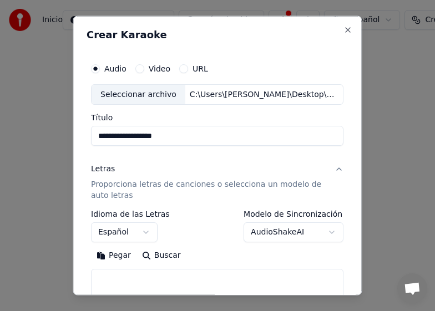
click at [117, 254] on button "Pegar" at bounding box center [114, 256] width 46 height 18
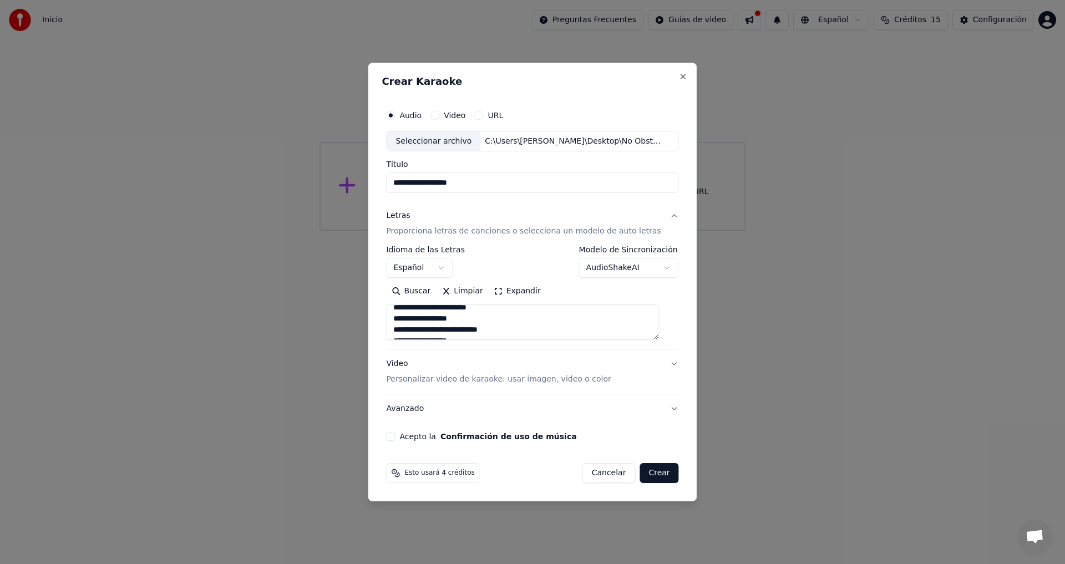
scroll to position [55, 0]
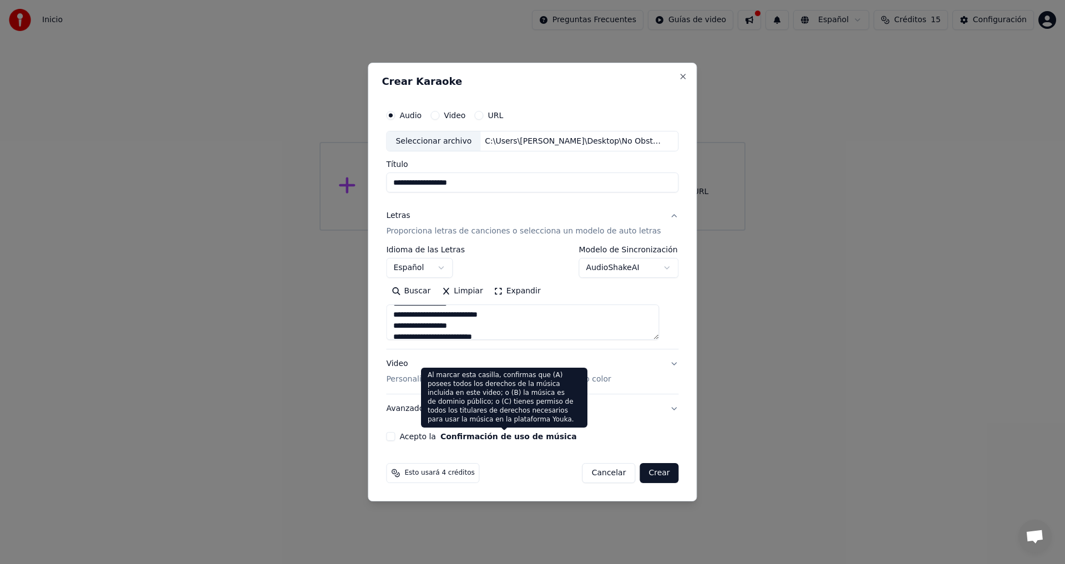
click at [458, 437] on button "Confirmación de uso de música" at bounding box center [509, 437] width 137 height 8
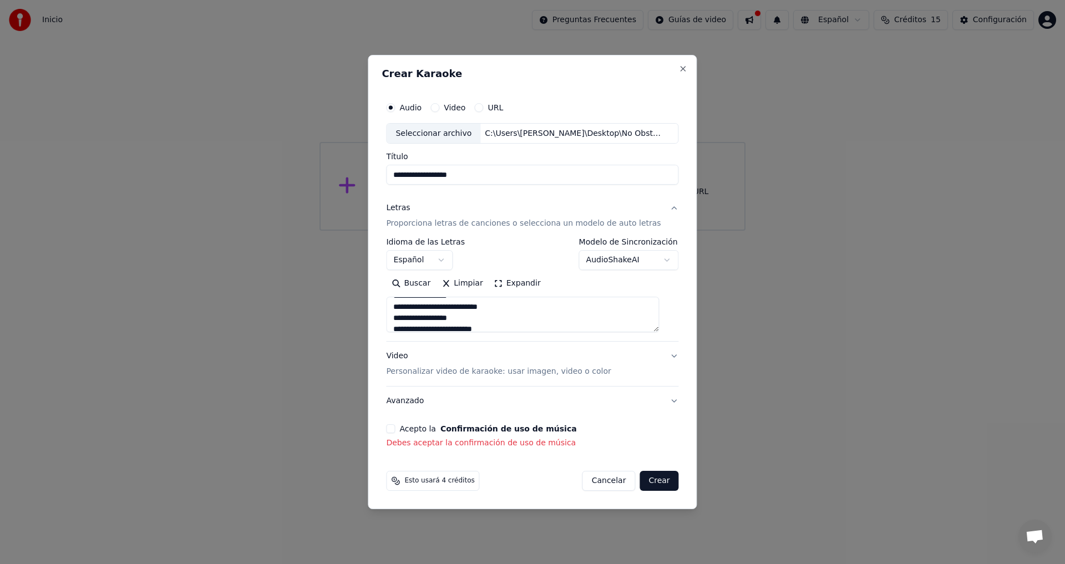
click at [458, 446] on p "Debes aceptar la confirmación de uso de música" at bounding box center [532, 443] width 292 height 11
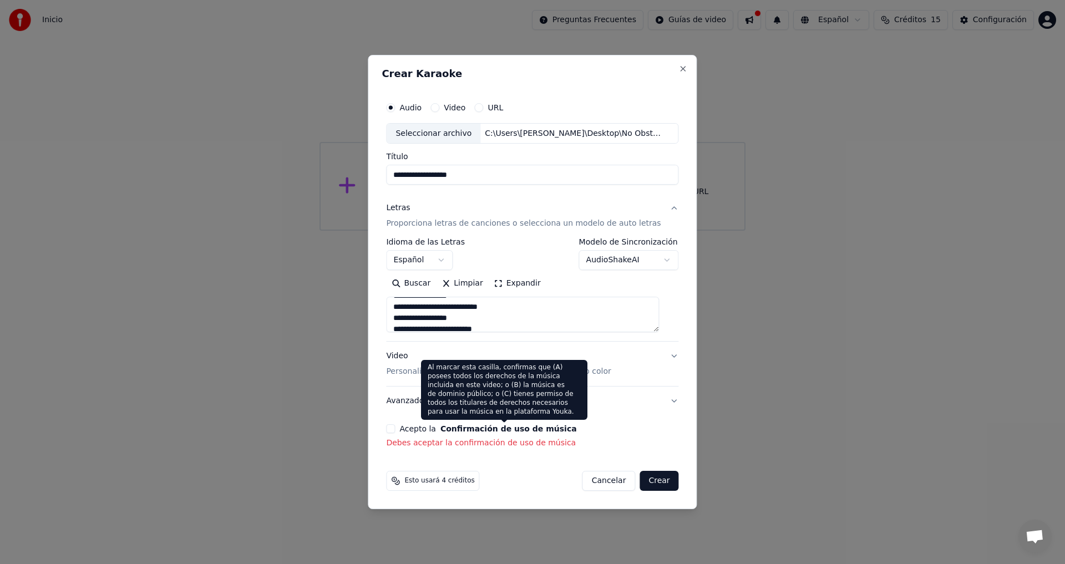
click at [487, 429] on button "Confirmación de uso de música" at bounding box center [509, 429] width 137 height 8
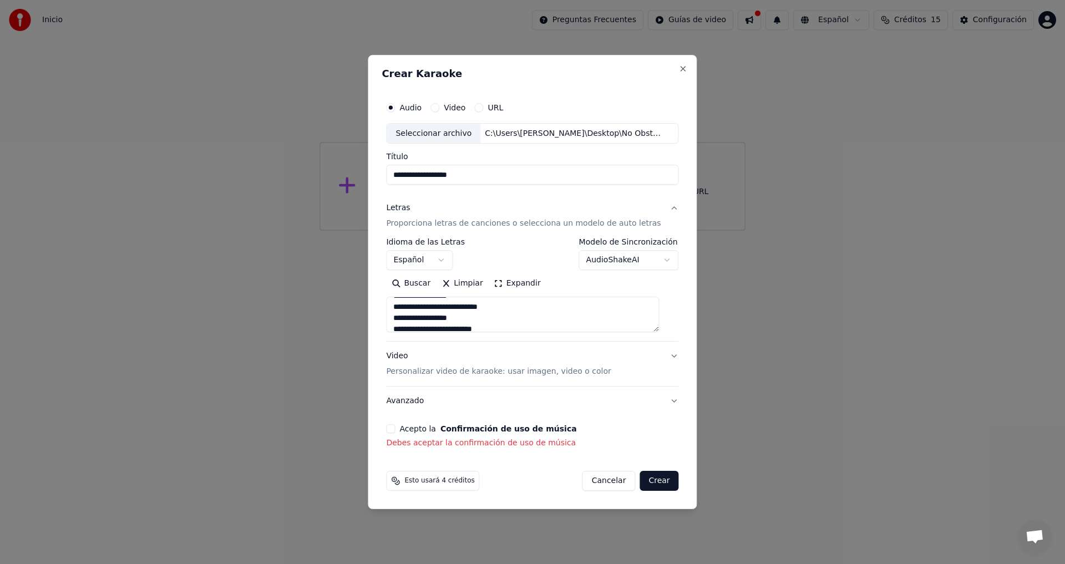
click at [487, 429] on button "Confirmación de uso de música" at bounding box center [509, 429] width 137 height 8
drag, startPoint x: 487, startPoint y: 429, endPoint x: 446, endPoint y: 434, distance: 41.4
click at [482, 429] on button "Confirmación de uso de música" at bounding box center [509, 429] width 137 height 8
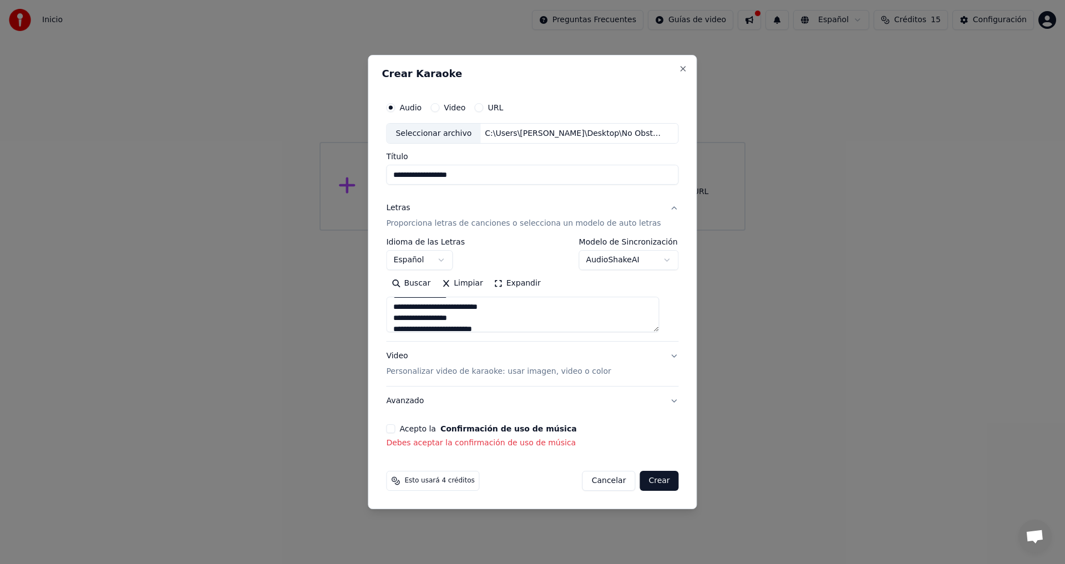
click at [442, 443] on p "Debes aceptar la confirmación de uso de música" at bounding box center [532, 443] width 292 height 11
click at [447, 436] on div "Acepto la Confirmación de uso de música Debes aceptar la confirmación de uso de…" at bounding box center [532, 436] width 292 height 24
click at [432, 484] on span "Esto usará 4 créditos" at bounding box center [440, 481] width 70 height 9
click at [468, 483] on span "Esto usará 4 créditos" at bounding box center [440, 481] width 70 height 9
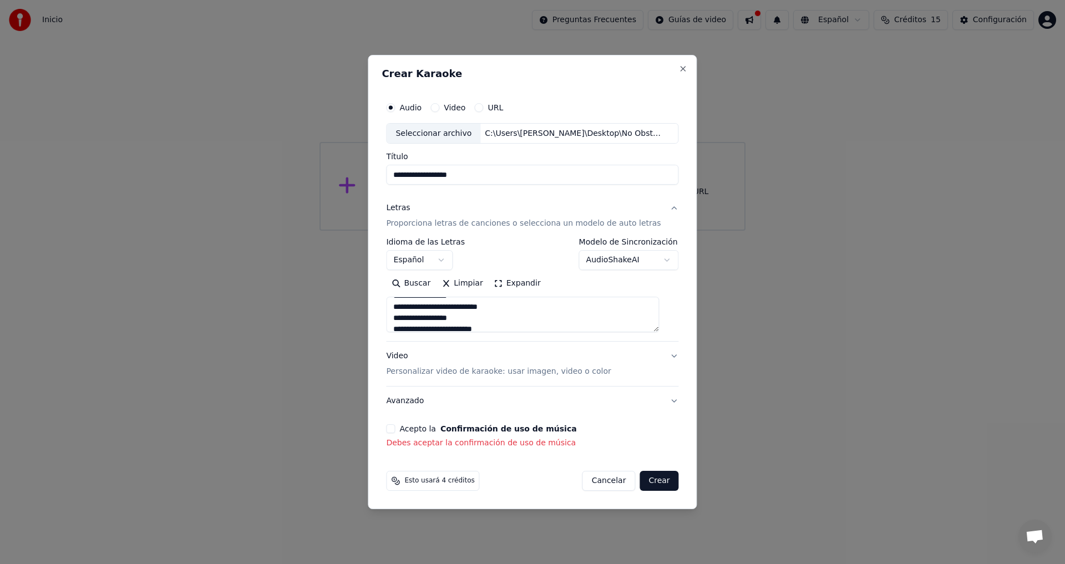
click at [468, 481] on span "Esto usará 4 créditos" at bounding box center [440, 481] width 70 height 9
click at [646, 478] on button "Crear" at bounding box center [659, 481] width 39 height 20
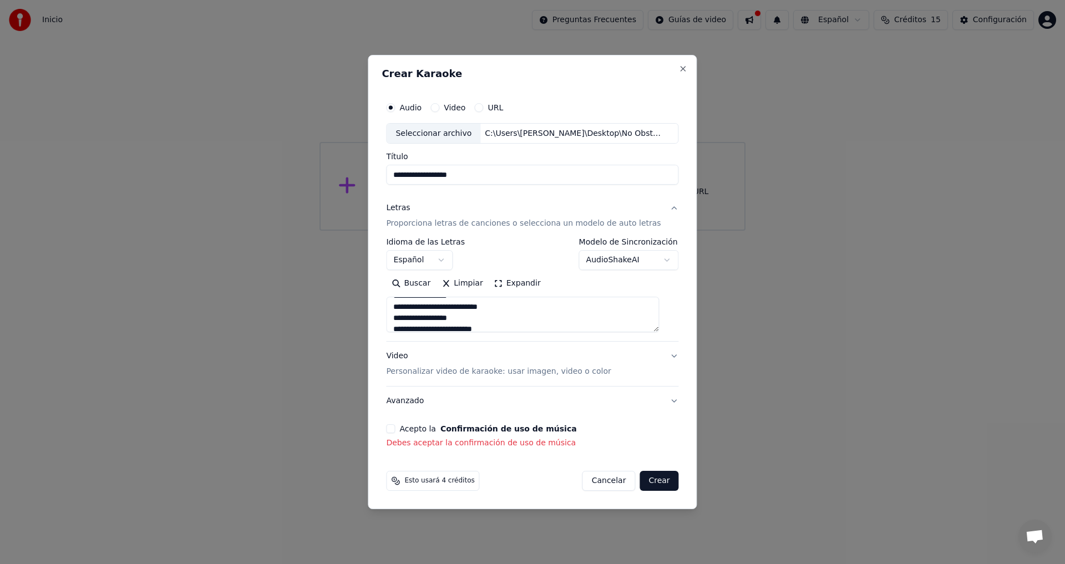
click at [646, 478] on button "Crear" at bounding box center [659, 481] width 39 height 20
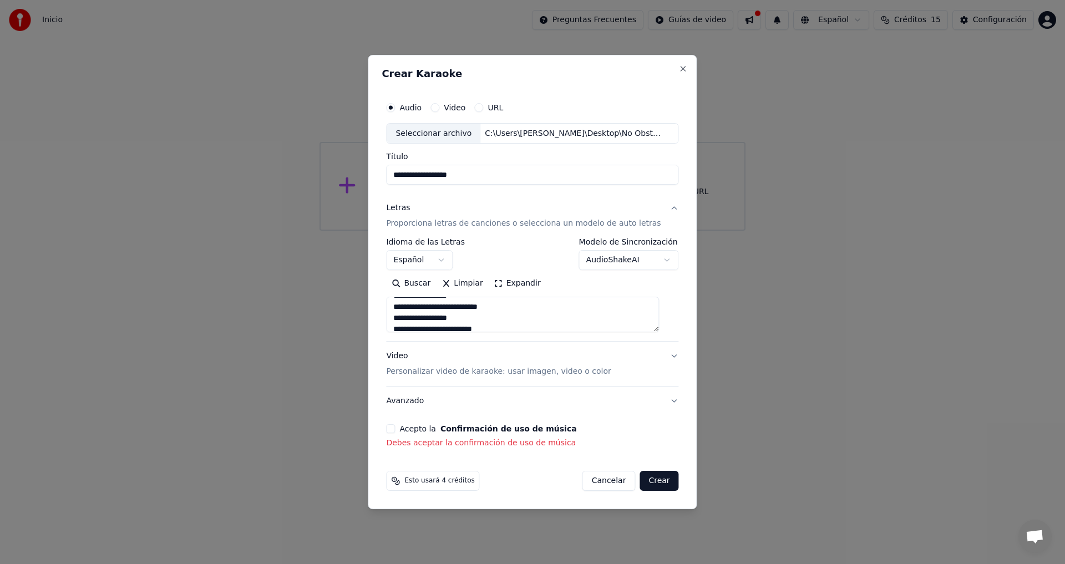
click at [646, 478] on button "Crear" at bounding box center [659, 481] width 39 height 20
type textarea "**********"
select select
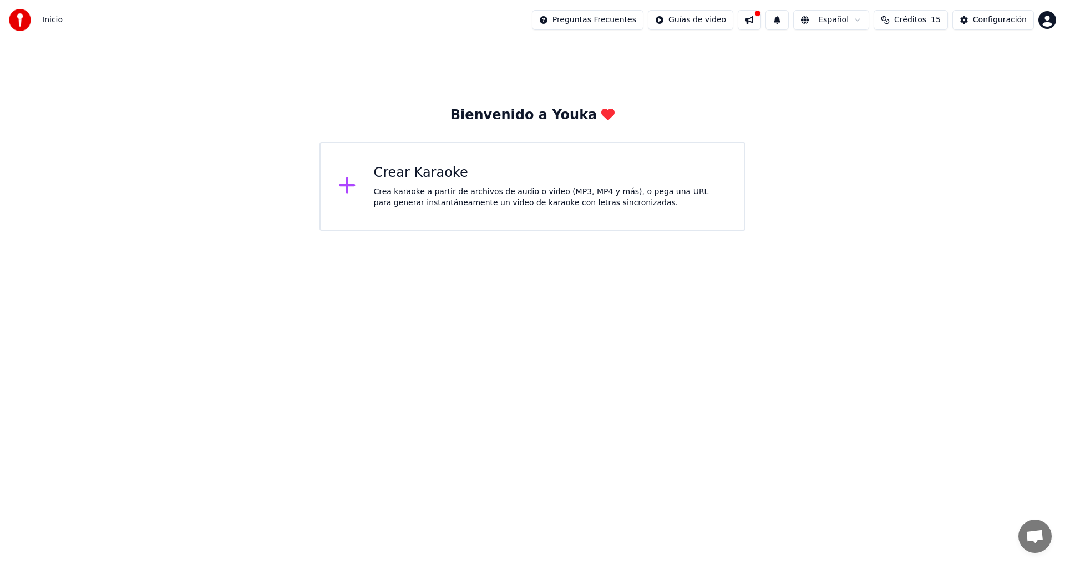
click at [789, 20] on button at bounding box center [777, 20] width 23 height 20
click at [724, 20] on html "Inicio Preguntas Frecuentes Guías de video Español Créditos 15 Configuración Bi…" at bounding box center [532, 115] width 1065 height 231
click at [610, 19] on html "Inicio Preguntas Frecuentes Guías de video Español Créditos 15 Configuración Bi…" at bounding box center [532, 115] width 1065 height 231
click at [702, 19] on html "Inicio Preguntas Frecuentes Guías de video Español Créditos 15 Configuración Bi…" at bounding box center [532, 115] width 1065 height 231
click at [706, 44] on div "Guía de inicio rápido" at bounding box center [715, 44] width 133 height 18
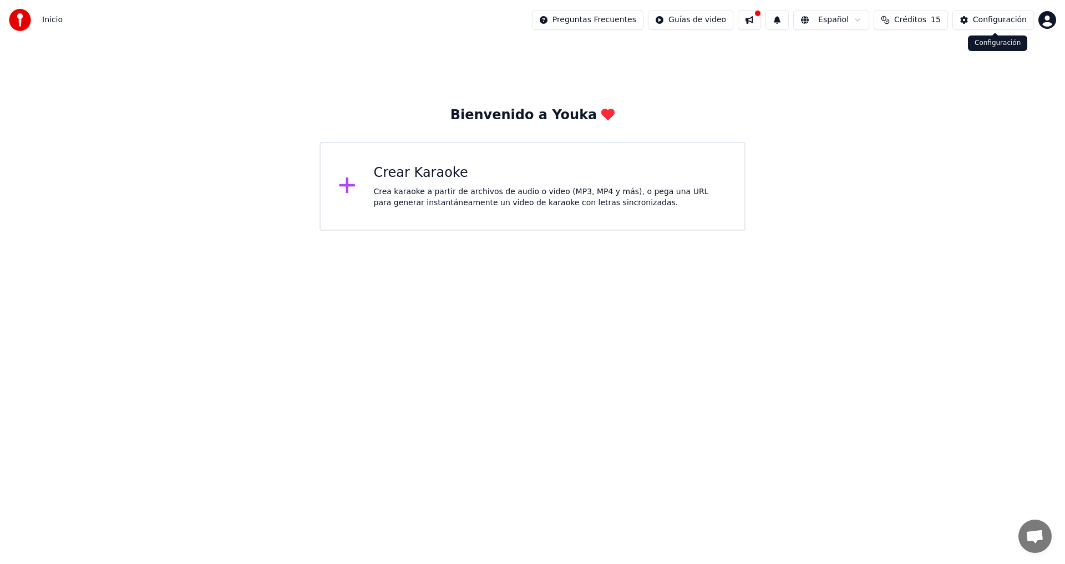
click at [990, 24] on div "Configuración" at bounding box center [1000, 19] width 54 height 11
click at [348, 183] on icon at bounding box center [347, 186] width 16 height 16
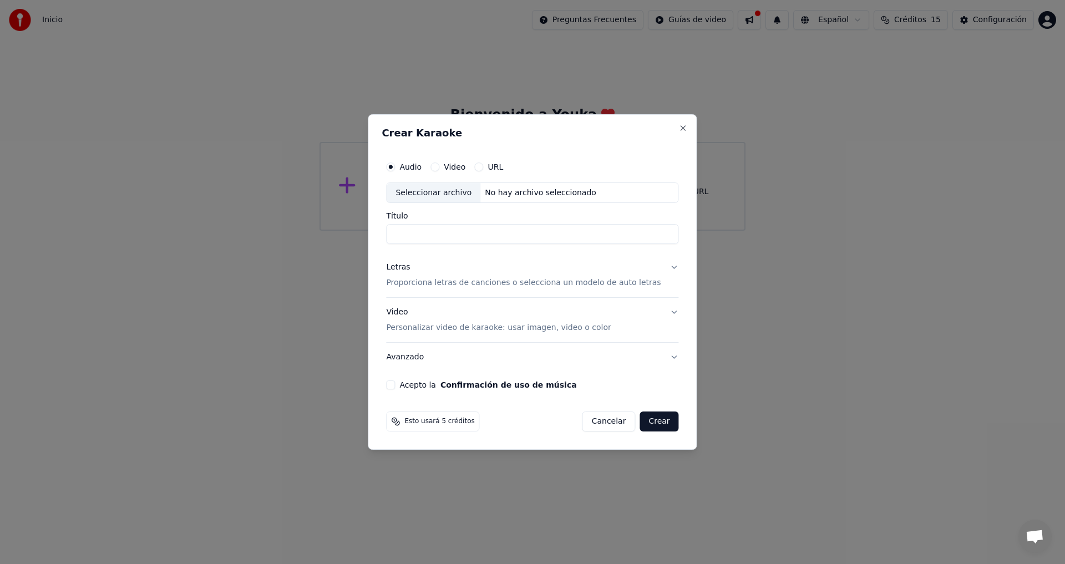
click at [500, 193] on div "No hay archivo seleccionado" at bounding box center [541, 193] width 120 height 11
type input "**********"
click at [667, 265] on button "Letras Proporciona letras de canciones o selecciona un modelo de auto letras" at bounding box center [532, 276] width 292 height 44
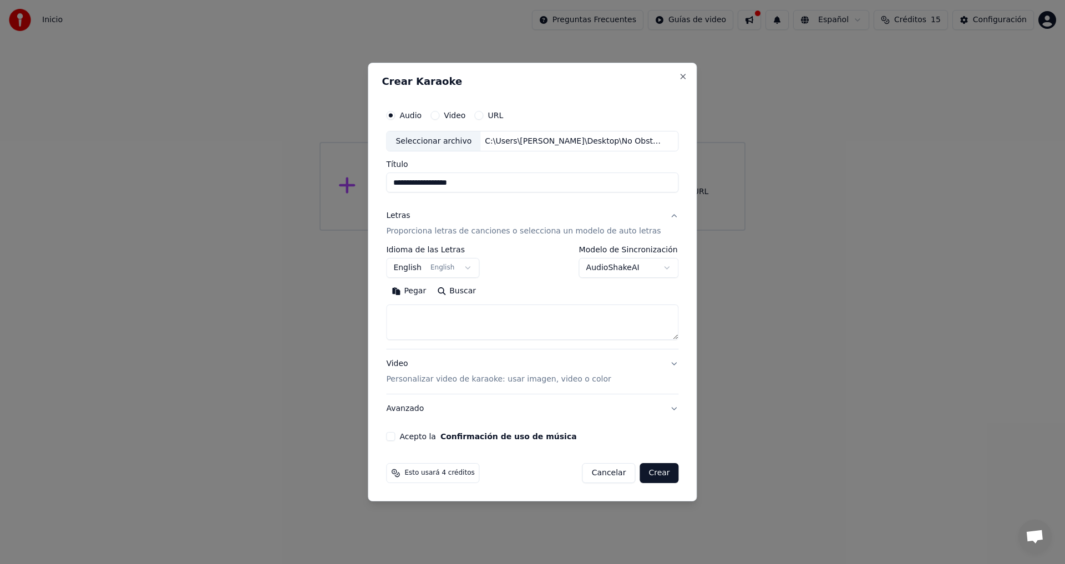
click at [491, 185] on input "**********" at bounding box center [532, 183] width 292 height 20
click at [576, 137] on div "C:\Users\[PERSON_NAME]\Desktop\No Obstante Lo Cual.mp3" at bounding box center [575, 141] width 189 height 11
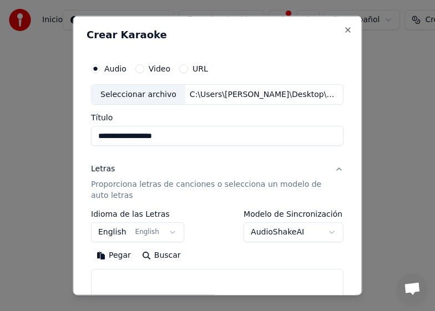
click at [118, 256] on button "Pegar" at bounding box center [114, 256] width 46 height 18
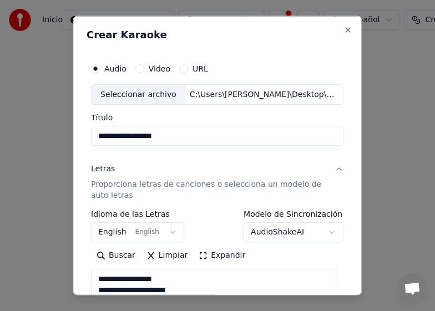
type textarea "**********"
click at [114, 231] on body "**********" at bounding box center [217, 128] width 435 height 257
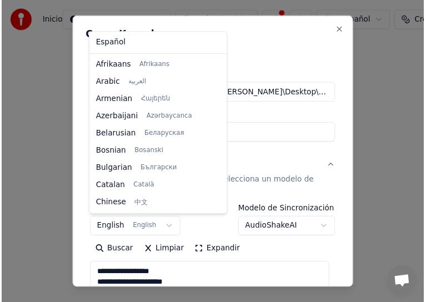
scroll to position [89, 0]
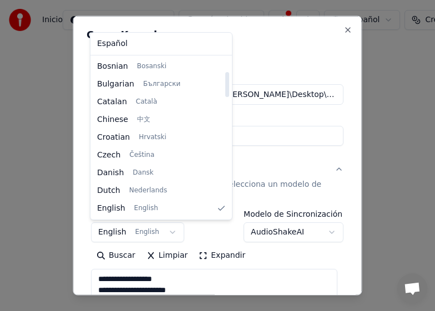
select select "**"
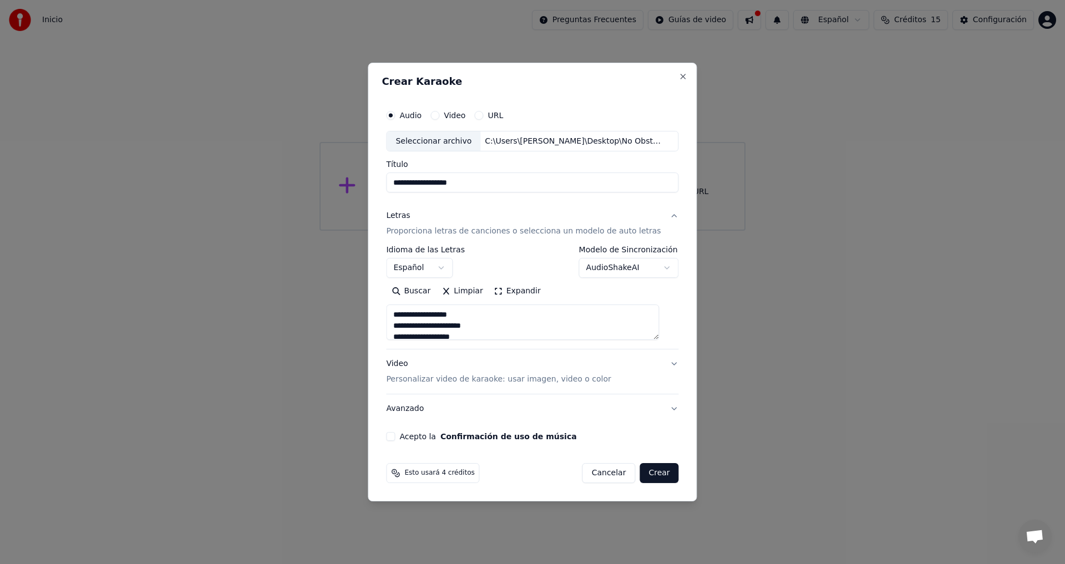
click at [418, 113] on label "Audio" at bounding box center [411, 116] width 22 height 8
click at [395, 113] on button "Audio" at bounding box center [390, 115] width 9 height 9
click at [418, 113] on label "Audio" at bounding box center [411, 116] width 22 height 8
click at [395, 113] on button "Audio" at bounding box center [390, 115] width 9 height 9
click at [418, 113] on label "Audio" at bounding box center [411, 116] width 22 height 8
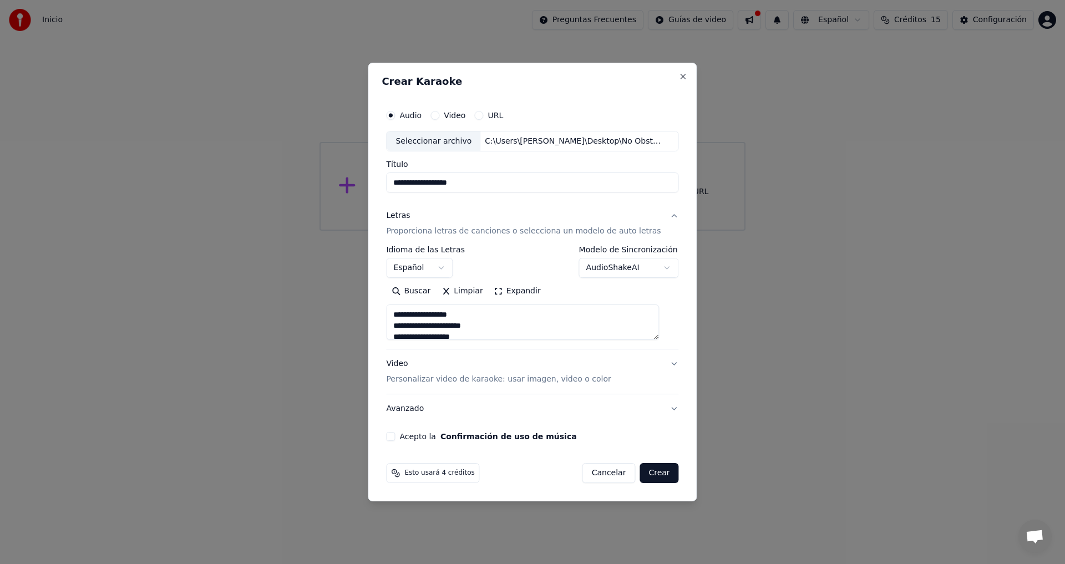
click at [395, 113] on button "Audio" at bounding box center [390, 115] width 9 height 9
click at [418, 113] on label "Audio" at bounding box center [411, 116] width 22 height 8
click at [395, 113] on button "Audio" at bounding box center [390, 115] width 9 height 9
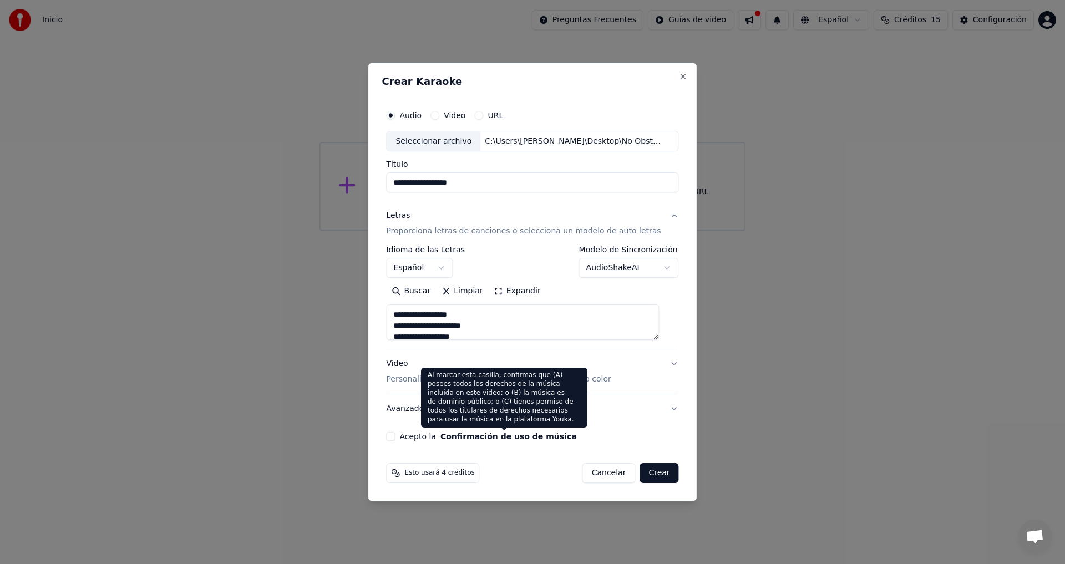
click at [494, 437] on button "Confirmación de uso de música" at bounding box center [509, 437] width 137 height 8
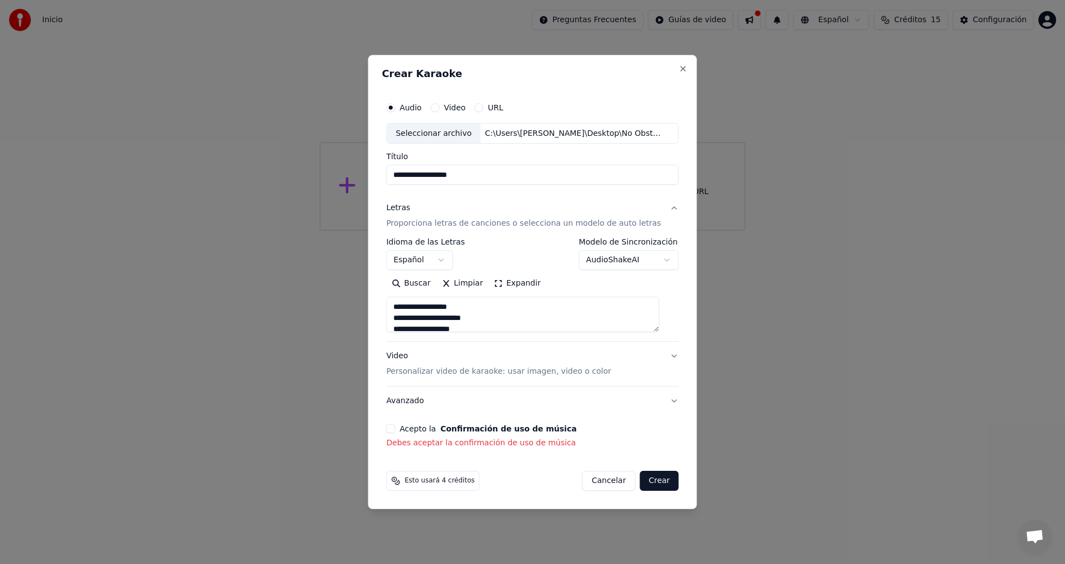
click at [492, 443] on p "Debes aceptar la confirmación de uso de música" at bounding box center [532, 443] width 292 height 11
click at [423, 430] on label "Acepto la Confirmación de uso de música" at bounding box center [488, 429] width 177 height 8
click at [395, 430] on button "Acepto la Confirmación de uso de música" at bounding box center [390, 428] width 9 height 9
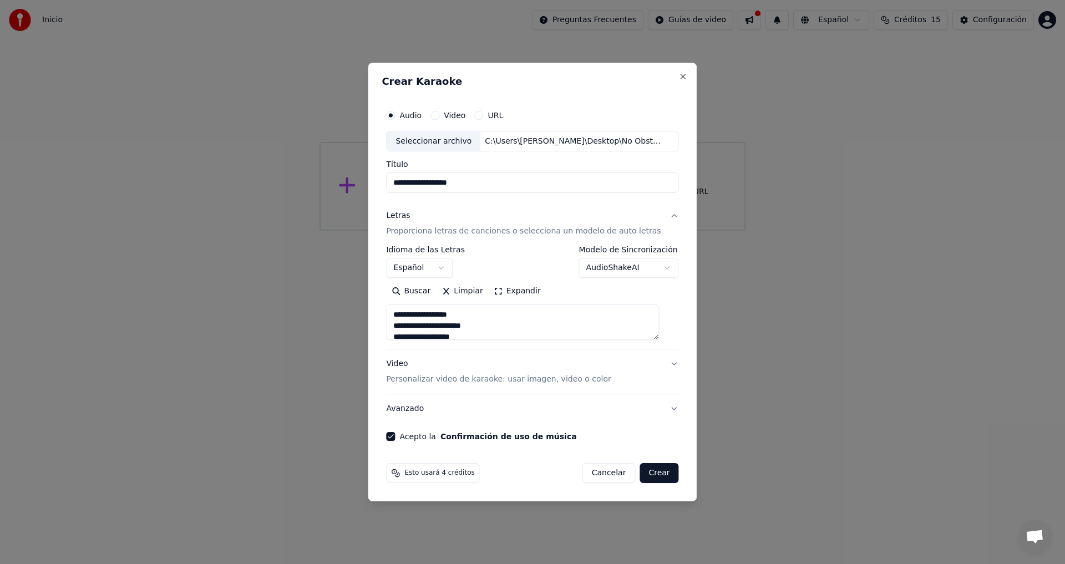
click at [649, 473] on button "Crear" at bounding box center [659, 473] width 39 height 20
type textarea "**********"
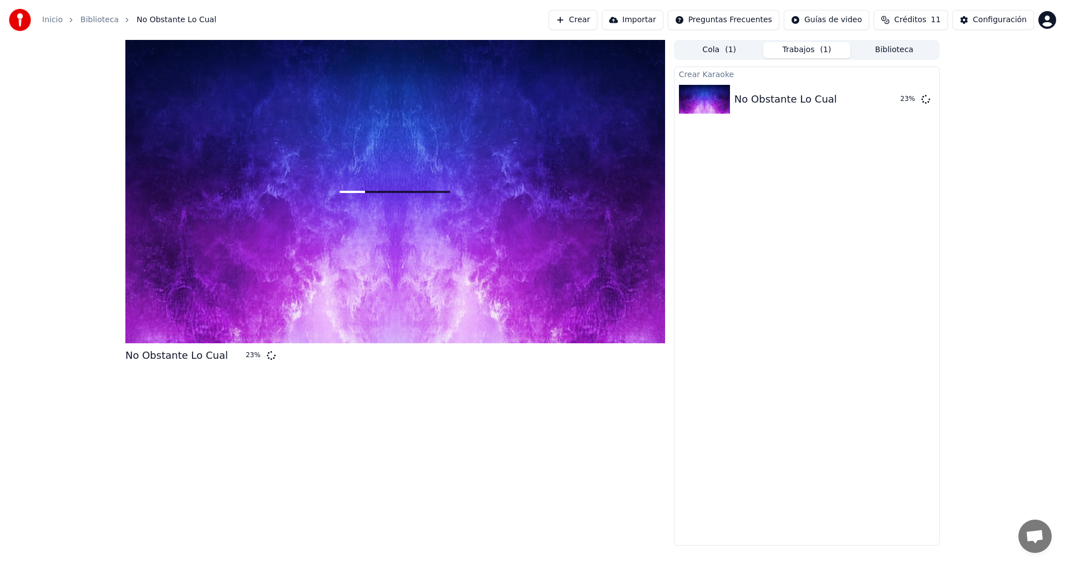
click at [796, 47] on button "Trabajos ( 1 )" at bounding box center [808, 50] width 88 height 16
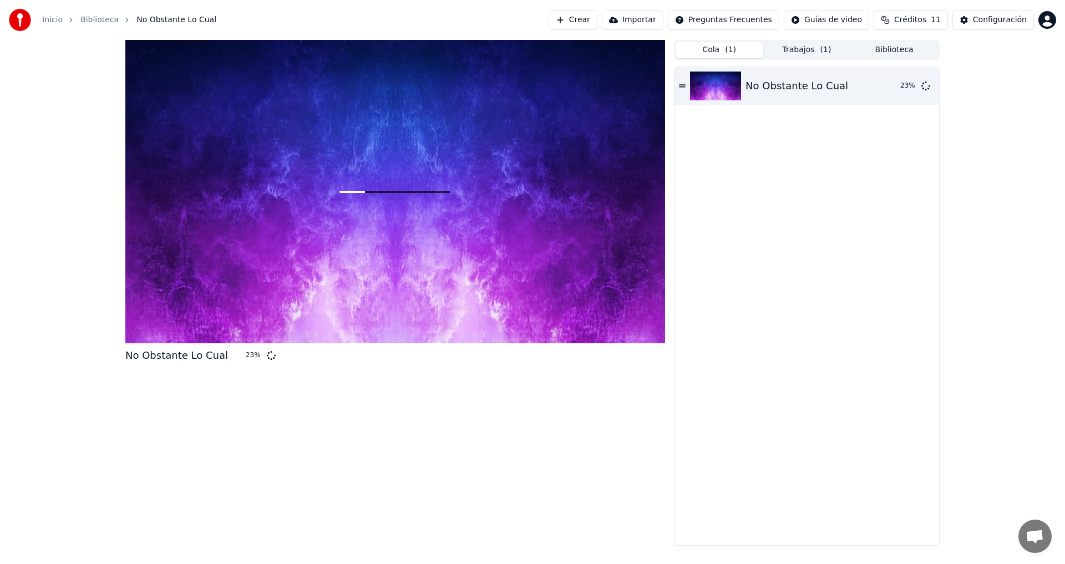
click at [709, 49] on button "Cola ( 1 )" at bounding box center [720, 50] width 88 height 16
click at [892, 49] on button "Biblioteca" at bounding box center [895, 50] width 88 height 16
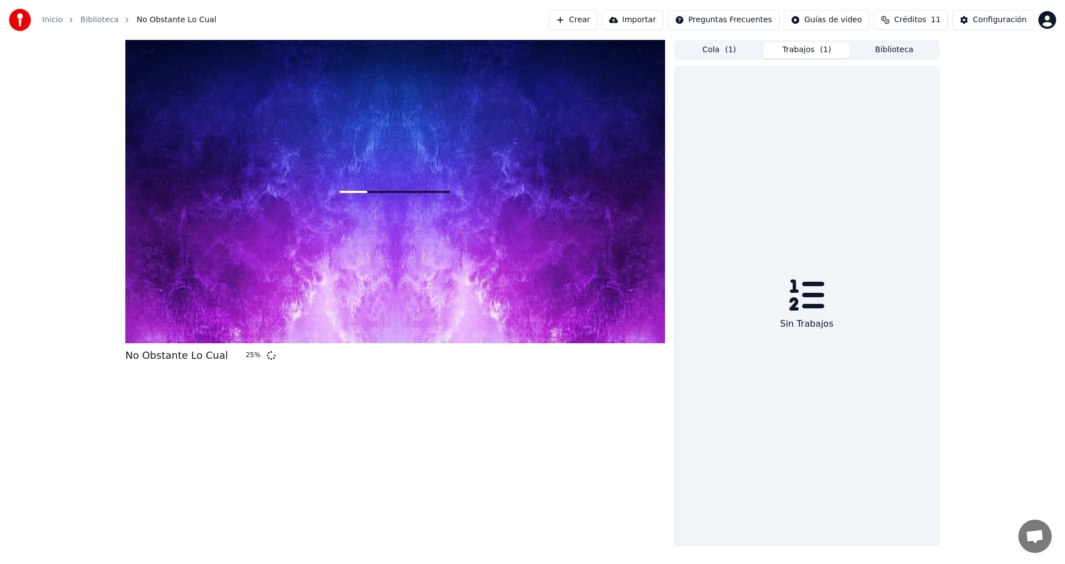
click at [808, 50] on button "Trabajos ( 1 )" at bounding box center [808, 50] width 88 height 16
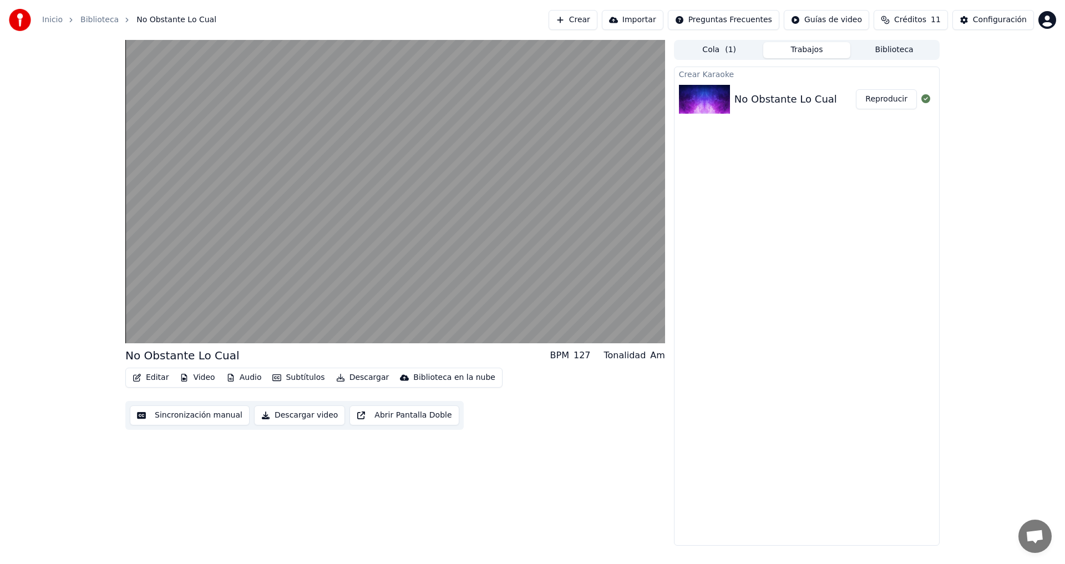
click at [287, 414] on button "Descargar video" at bounding box center [299, 416] width 91 height 20
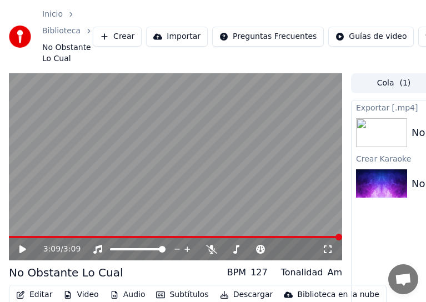
click at [335, 3] on div "Inicio Biblioteca No Obstante Lo Cual Crear Importar Preguntas Frecuentes Guías…" at bounding box center [213, 36] width 426 height 73
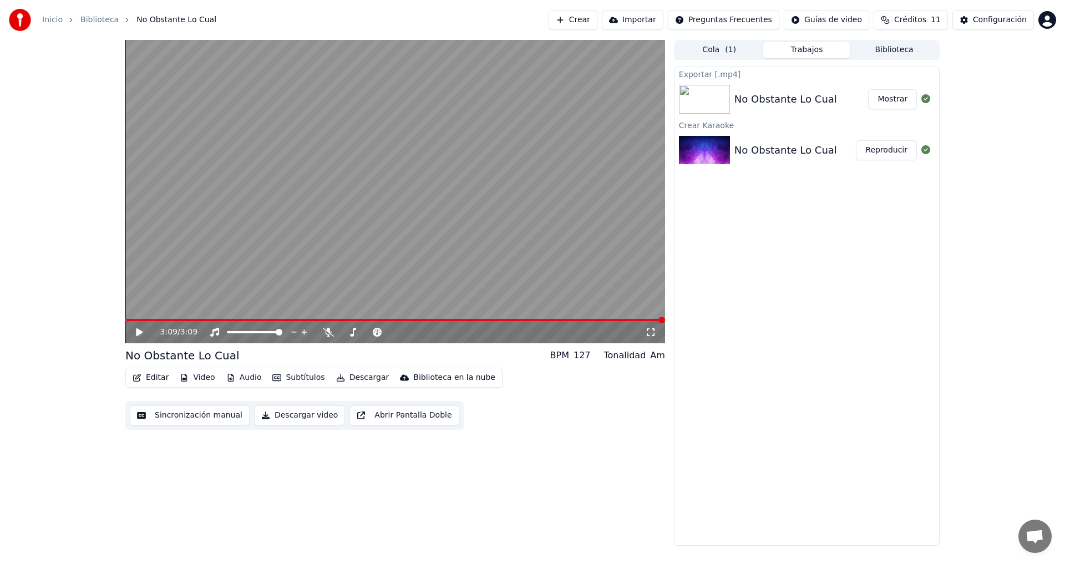
click at [882, 100] on button "Mostrar" at bounding box center [892, 99] width 49 height 20
click at [598, 21] on button "Crear" at bounding box center [573, 20] width 49 height 20
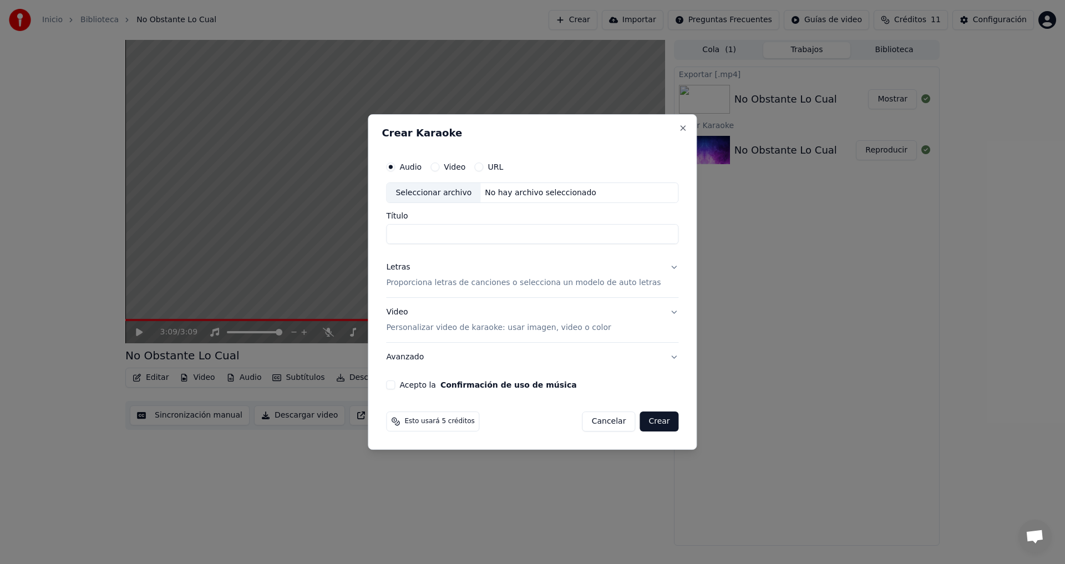
click at [419, 164] on label "Audio" at bounding box center [411, 167] width 22 height 8
click at [395, 164] on button "Audio" at bounding box center [390, 167] width 9 height 9
click at [569, 194] on div "No hay archivo seleccionado" at bounding box center [541, 193] width 120 height 11
type input "**********"
click at [661, 266] on button "Letras Proporciona letras de canciones o selecciona un modelo de auto letras" at bounding box center [532, 276] width 292 height 44
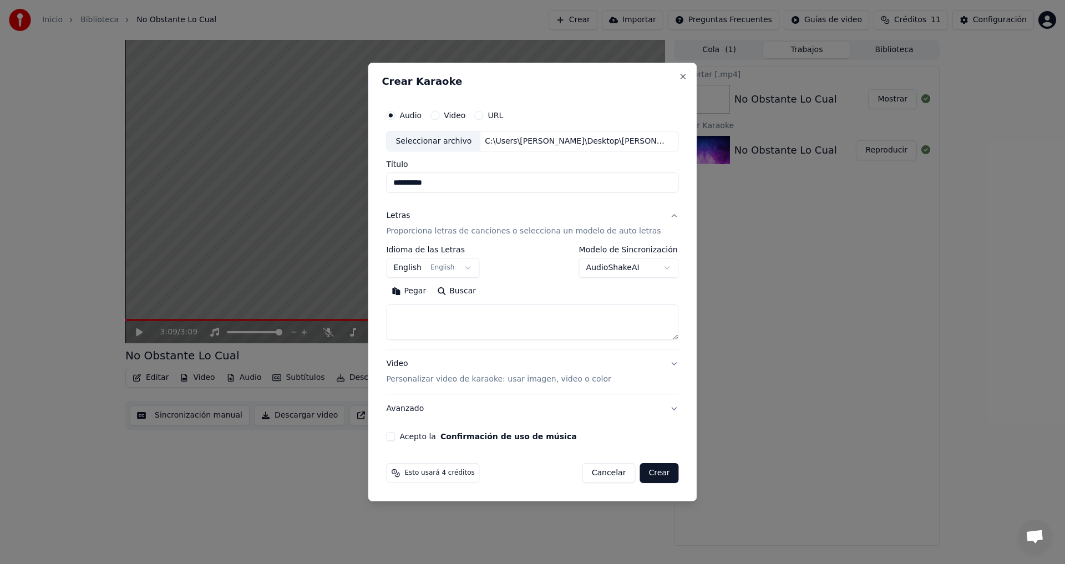
click at [424, 291] on button "Pegar" at bounding box center [409, 292] width 46 height 18
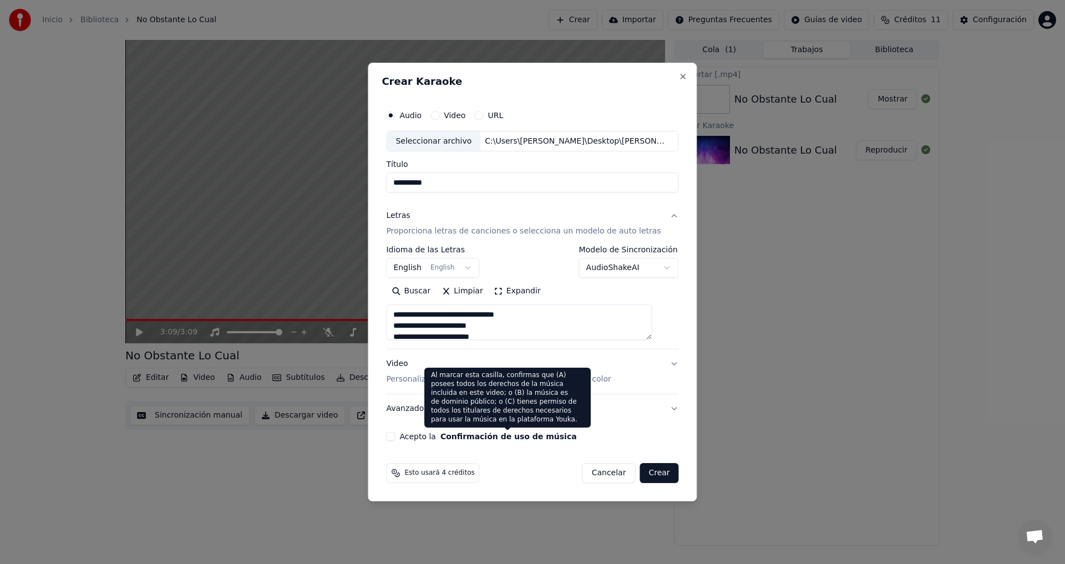
type textarea "**********"
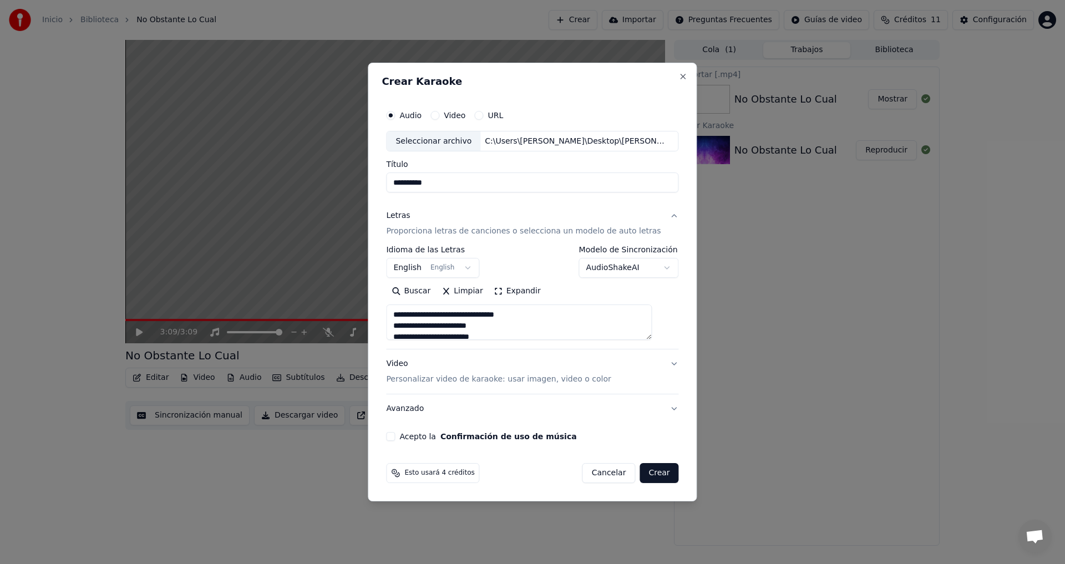
click at [428, 438] on label "Acepto la Confirmación de uso de música" at bounding box center [488, 437] width 177 height 8
click at [395, 438] on button "Acepto la Confirmación de uso de música" at bounding box center [390, 436] width 9 height 9
click at [654, 478] on button "Crear" at bounding box center [659, 473] width 39 height 20
select select "**"
type textarea "**********"
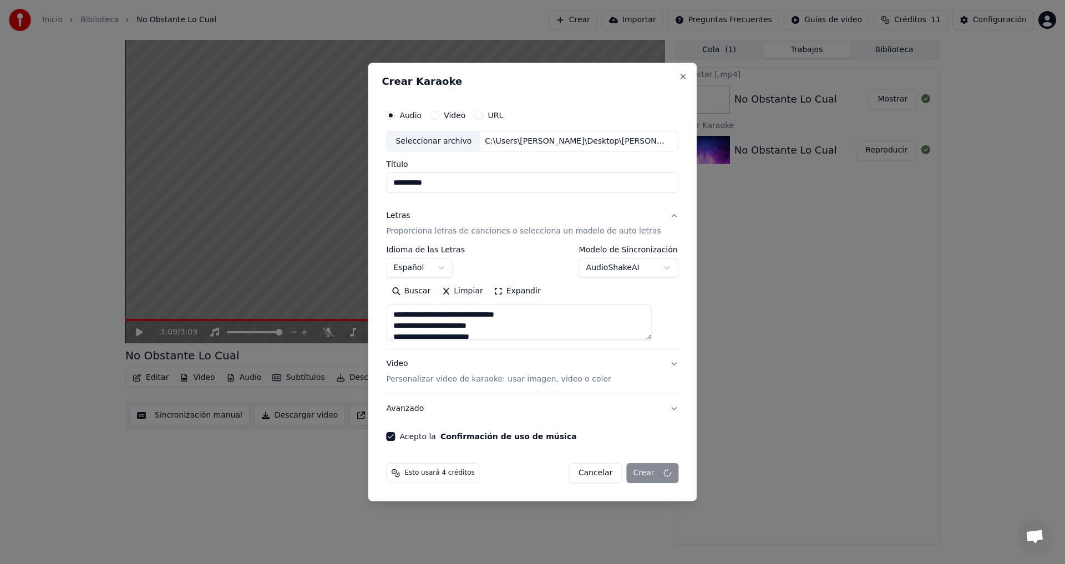
select select
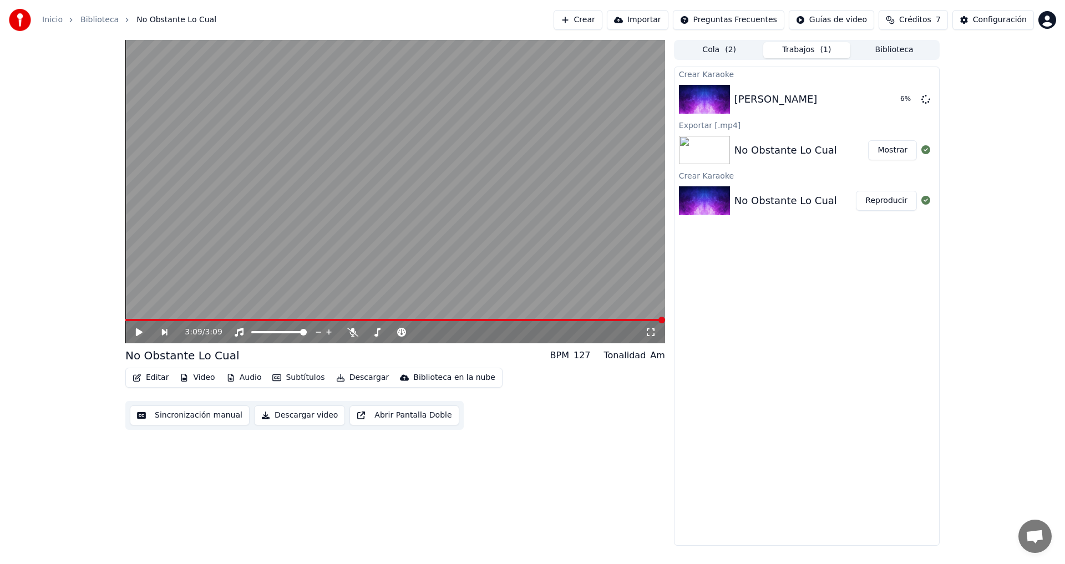
click at [155, 378] on button "Editar" at bounding box center [150, 378] width 45 height 16
click at [65, 370] on div "3:09 / 3:09 No Obstante Lo Cual BPM 127 Tonalidad Am Editar Video Audio Subtítu…" at bounding box center [532, 293] width 1065 height 506
click at [757, 100] on div "Lola, Lola" at bounding box center [776, 100] width 83 height 16
click at [652, 329] on icon at bounding box center [651, 332] width 8 height 8
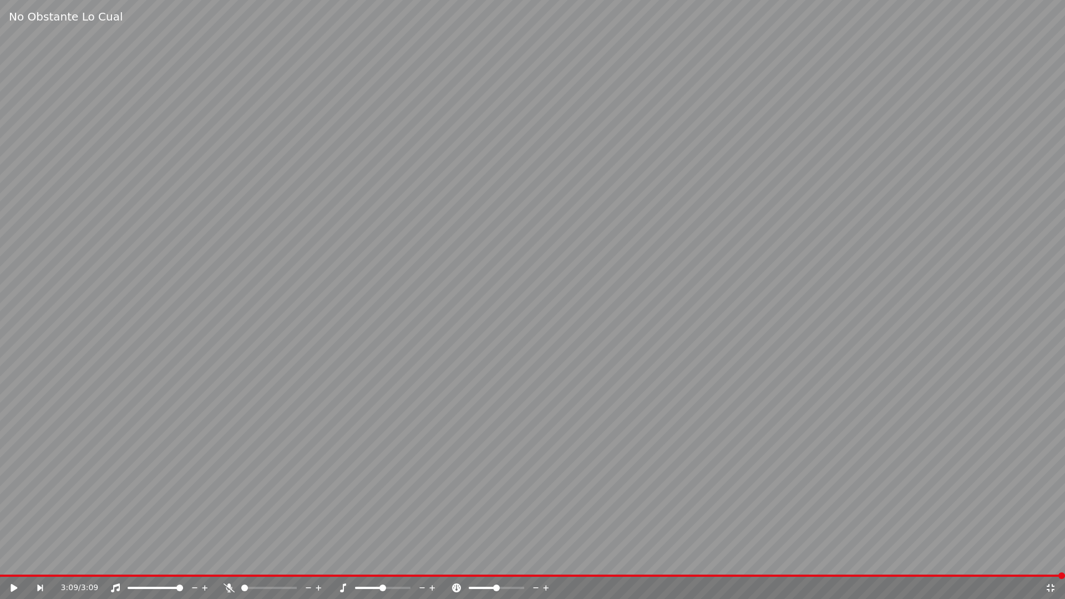
click at [1053, 564] on icon at bounding box center [1050, 588] width 11 height 9
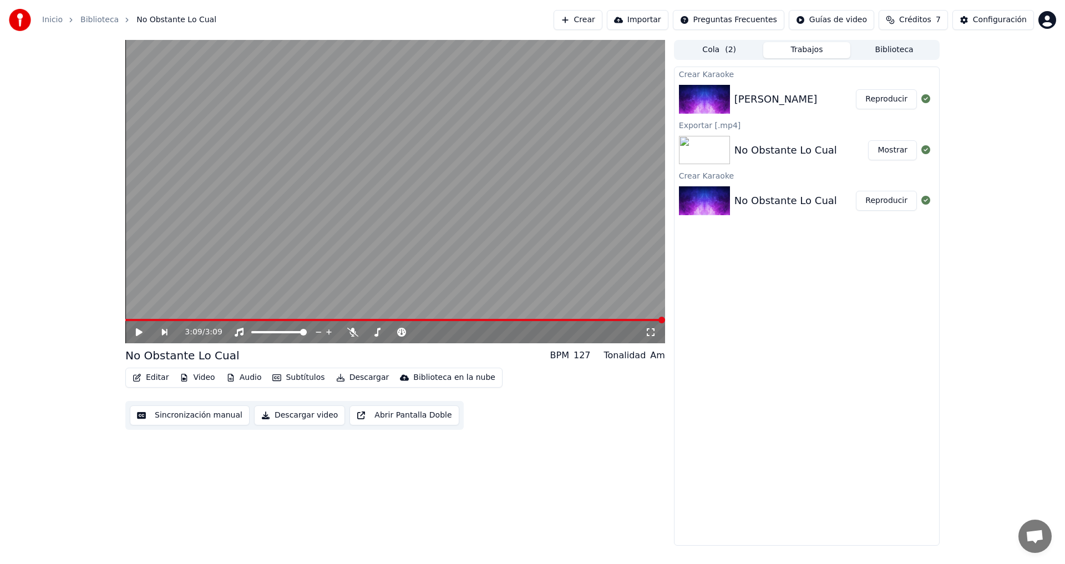
click at [889, 96] on button "Reproducir" at bounding box center [886, 99] width 61 height 20
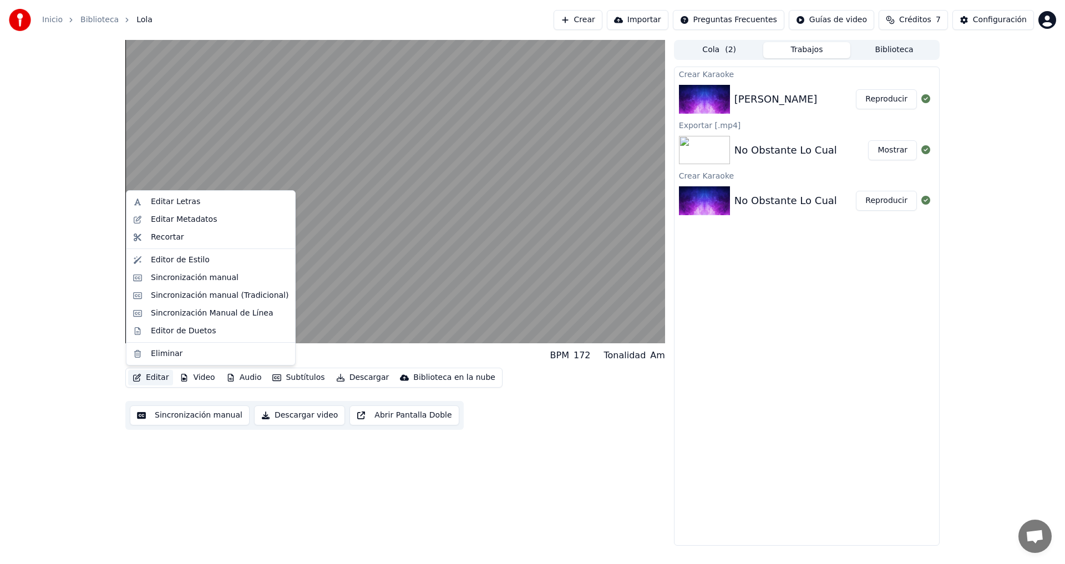
click at [156, 378] on button "Editar" at bounding box center [150, 378] width 45 height 16
click at [176, 202] on div "Editar Letras" at bounding box center [175, 201] width 49 height 11
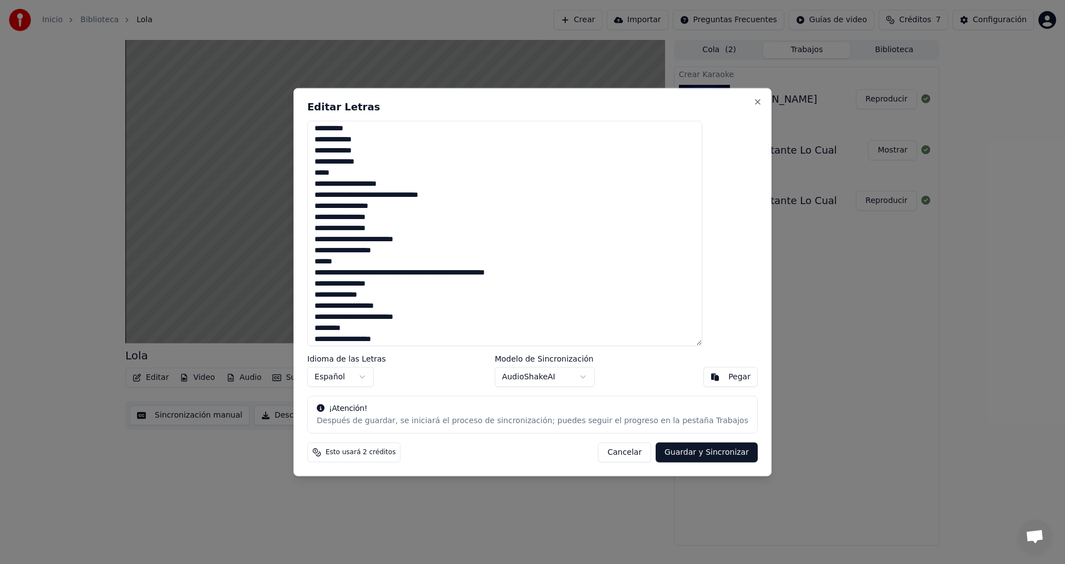
scroll to position [222, 0]
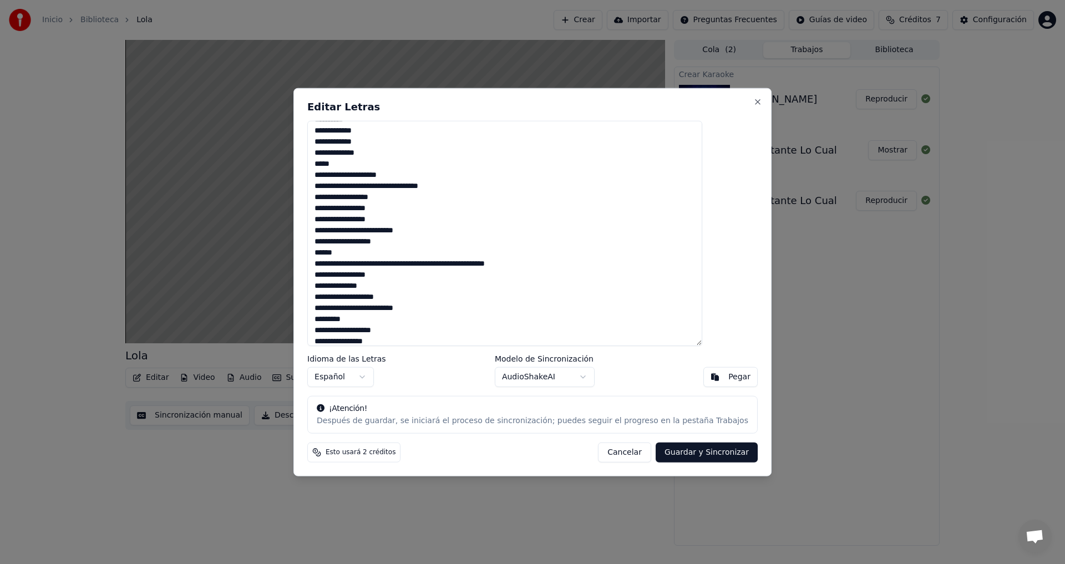
drag, startPoint x: 585, startPoint y: 265, endPoint x: 343, endPoint y: 174, distance: 258.0
click at [343, 174] on textarea at bounding box center [504, 233] width 395 height 226
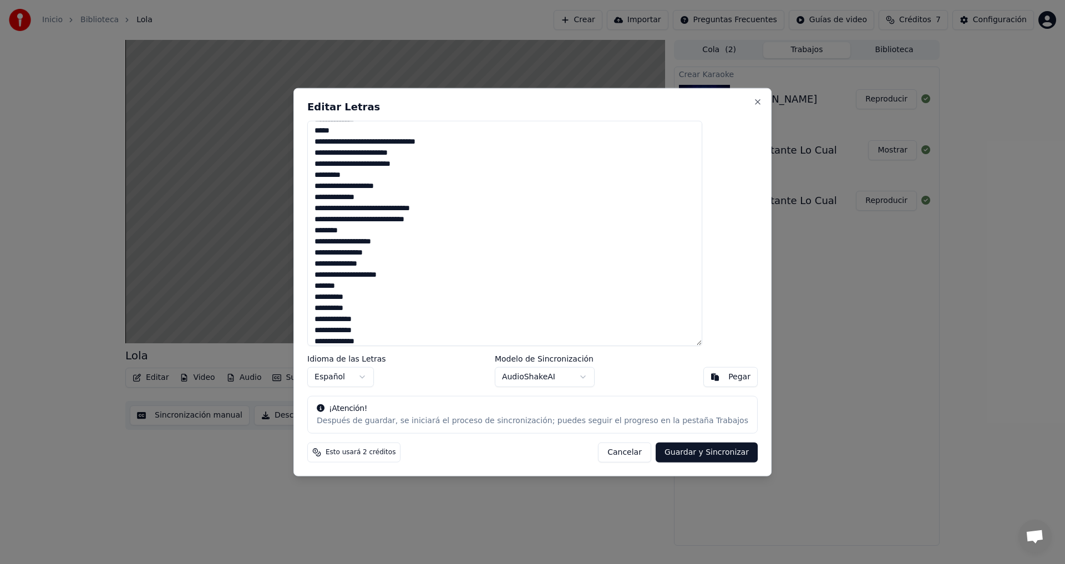
scroll to position [461, 0]
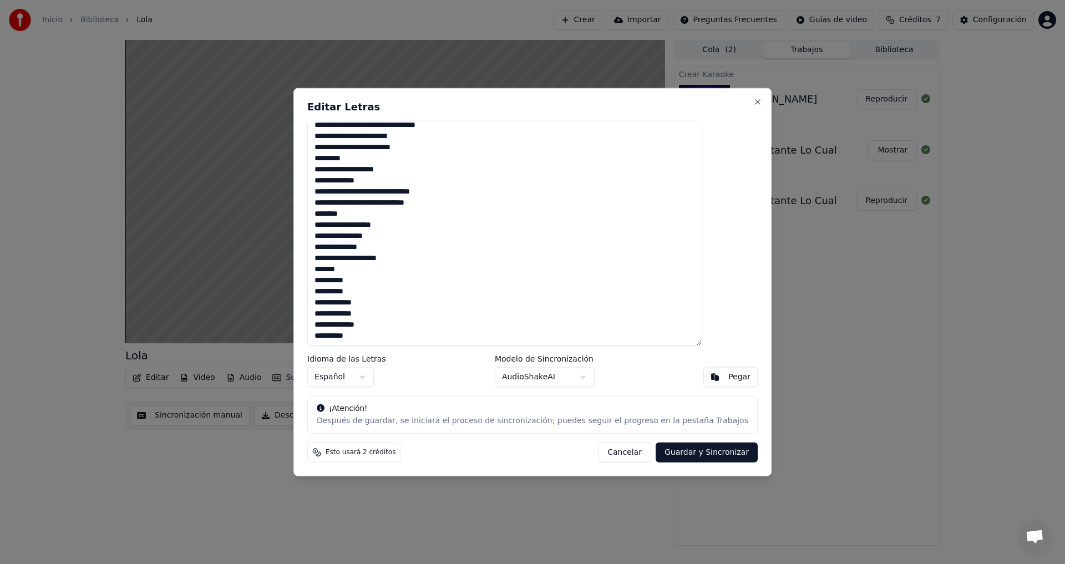
type textarea "**********"
click at [678, 450] on button "Guardar y Sincronizar" at bounding box center [707, 453] width 102 height 20
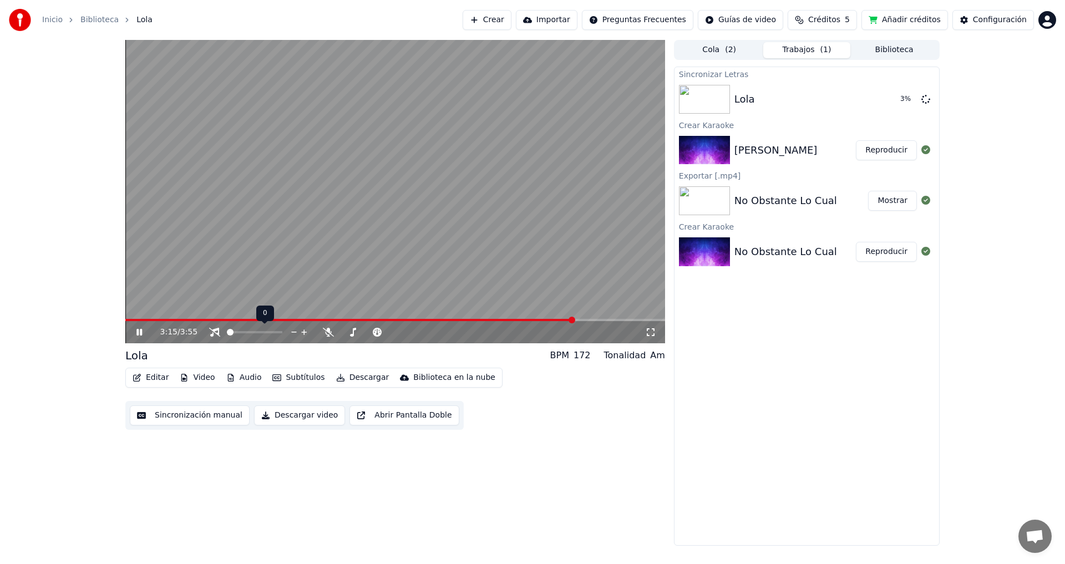
click at [227, 333] on span at bounding box center [227, 332] width 0 height 2
click at [219, 335] on icon at bounding box center [214, 332] width 11 height 9
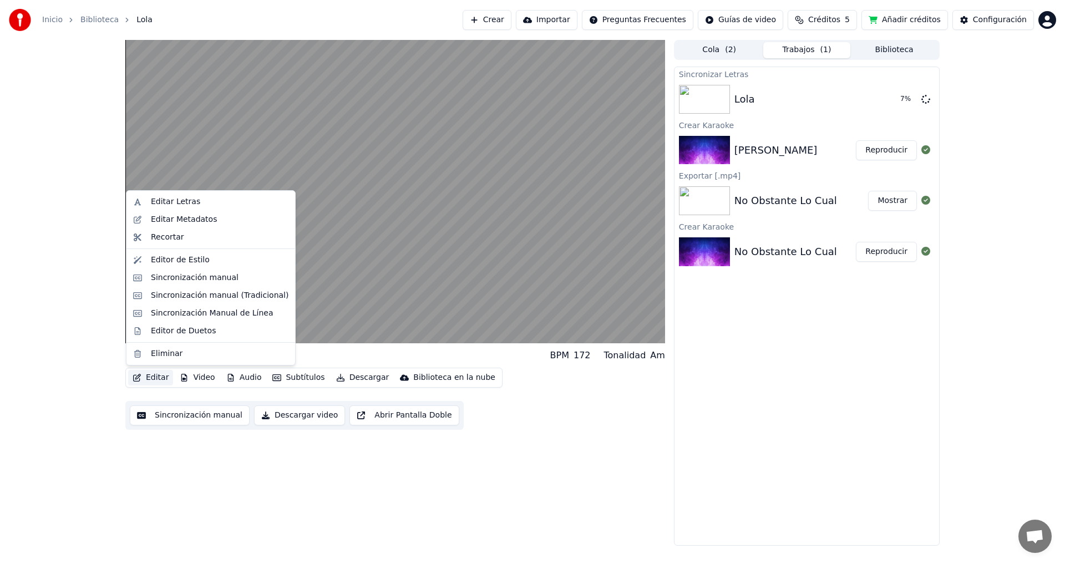
click at [157, 375] on button "Editar" at bounding box center [150, 378] width 45 height 16
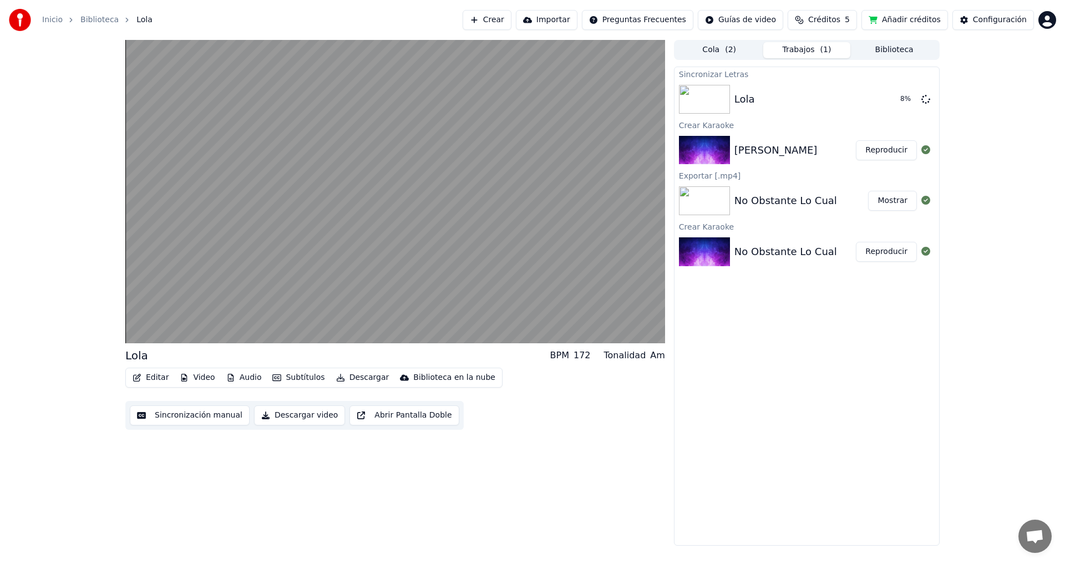
click at [88, 386] on div "Lola BPM 172 Tonalidad Am Editar Video Audio Subtítulos Descargar Biblioteca en…" at bounding box center [532, 293] width 1065 height 506
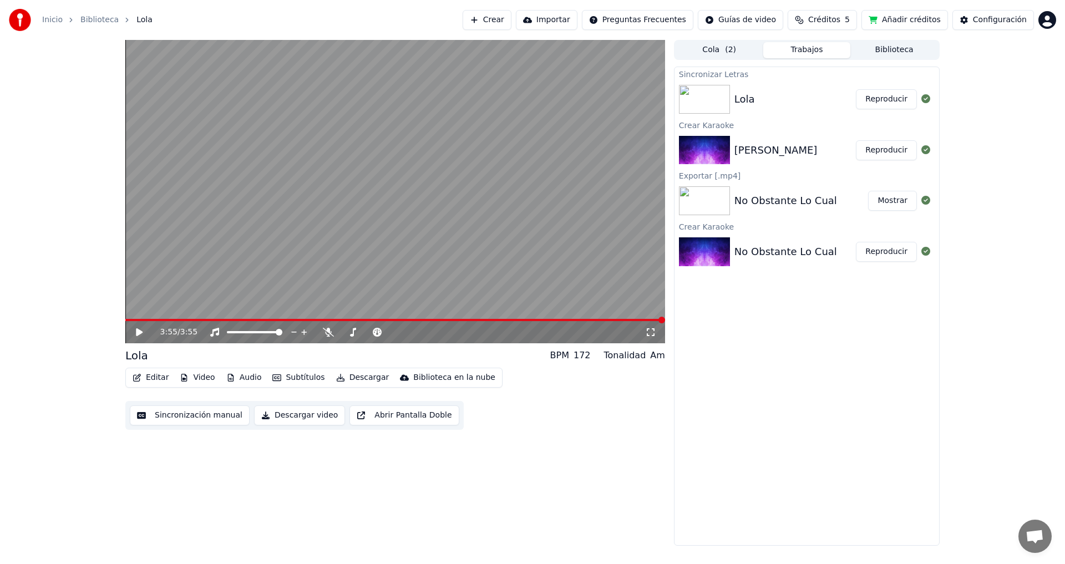
click at [138, 332] on icon at bounding box center [139, 332] width 7 height 8
click at [155, 375] on button "Editar" at bounding box center [150, 378] width 45 height 16
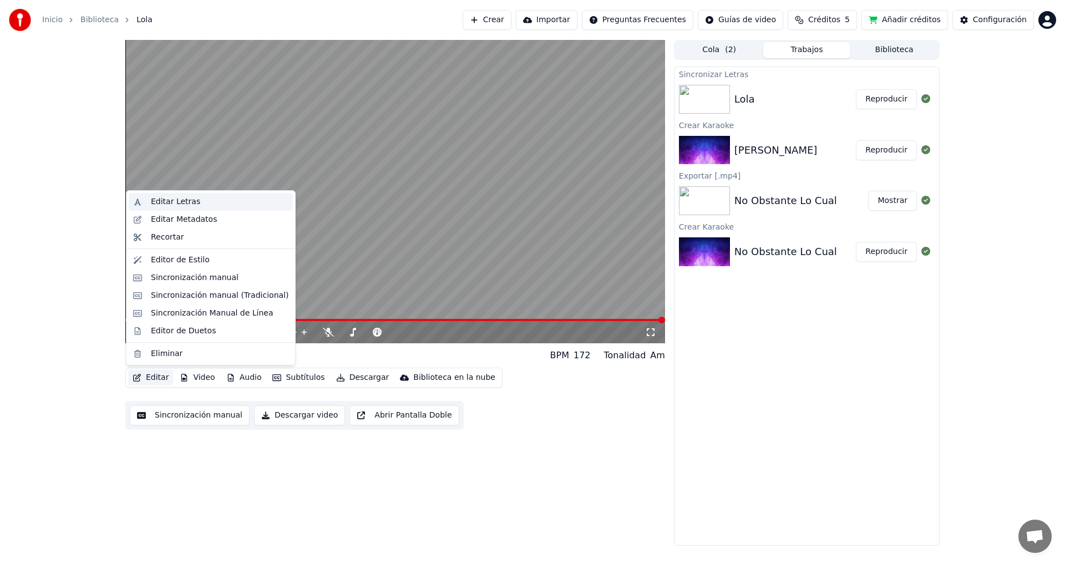
click at [186, 204] on div "Editar Letras" at bounding box center [175, 201] width 49 height 11
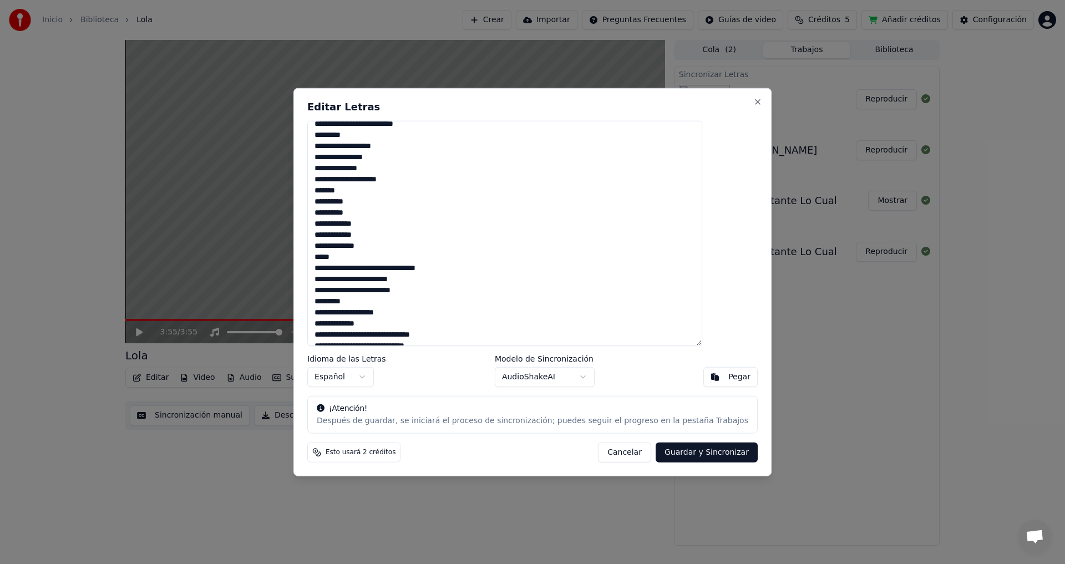
scroll to position [333, 0]
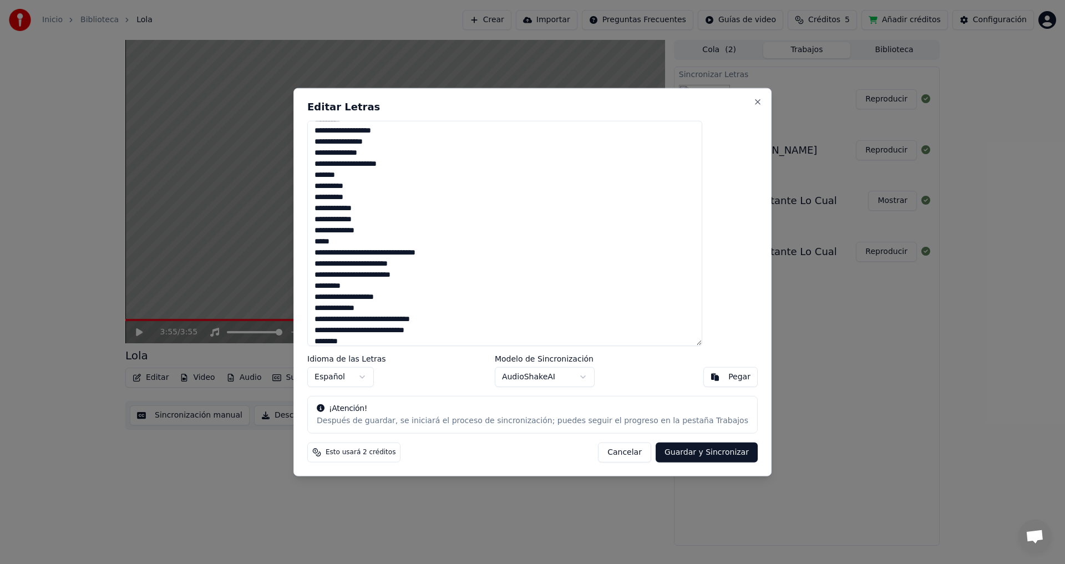
click at [370, 176] on textarea at bounding box center [504, 233] width 395 height 226
click at [341, 187] on textarea at bounding box center [504, 233] width 395 height 226
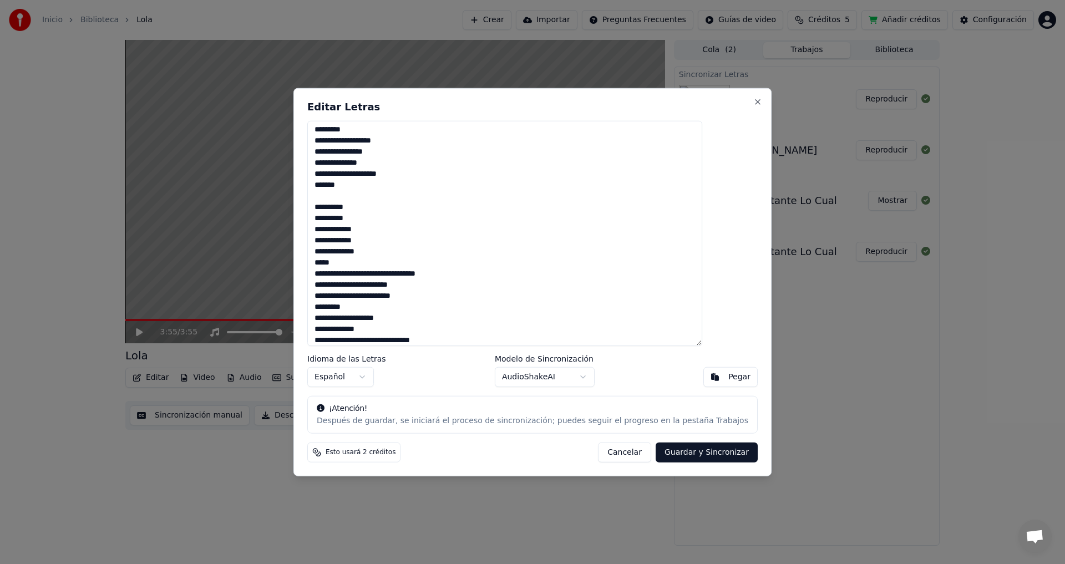
scroll to position [348, 0]
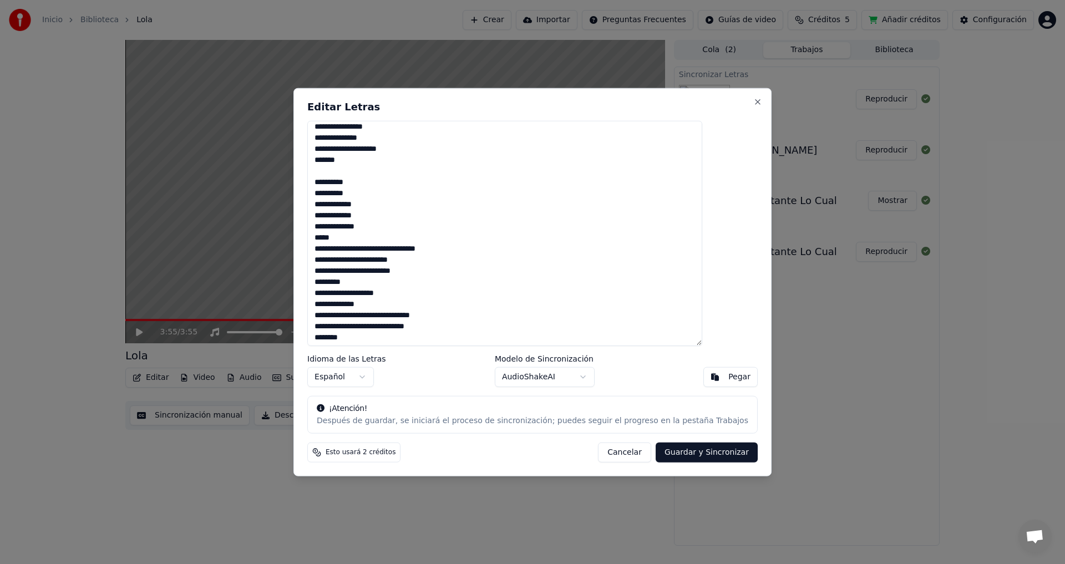
click at [361, 239] on textarea at bounding box center [504, 233] width 395 height 226
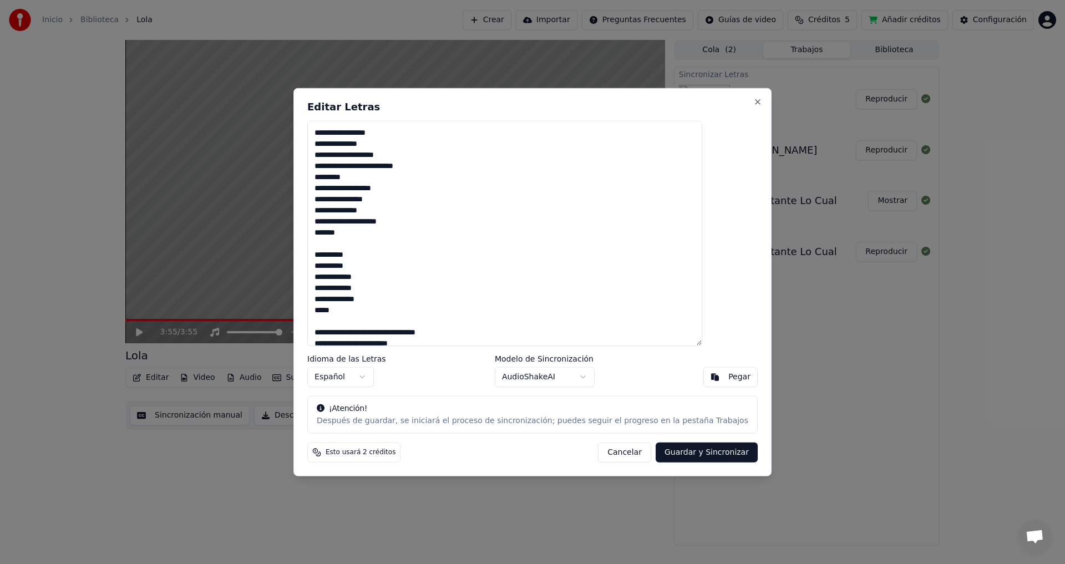
scroll to position [292, 0]
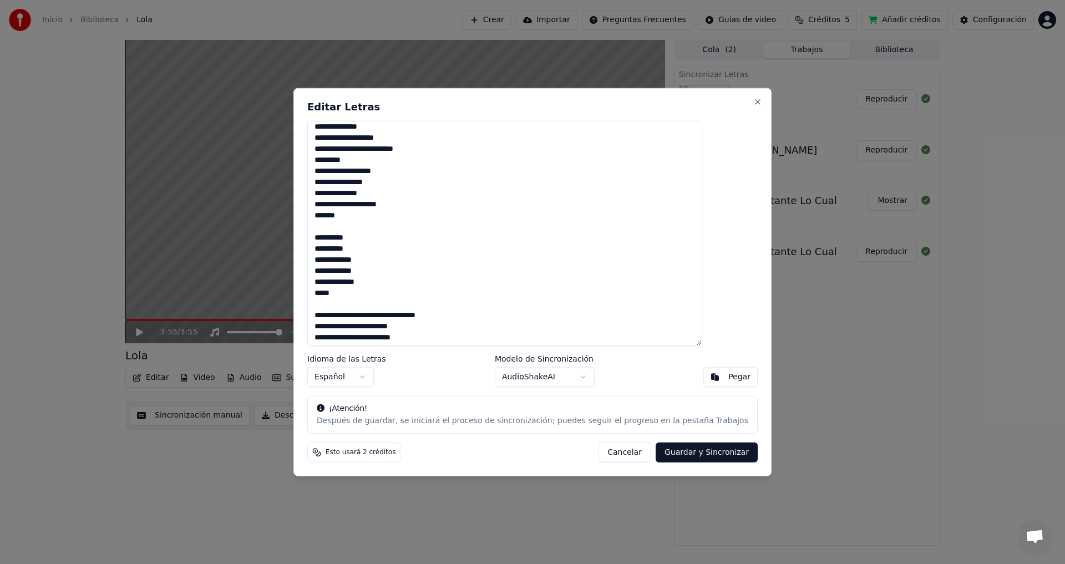
click at [359, 294] on textarea at bounding box center [504, 233] width 395 height 226
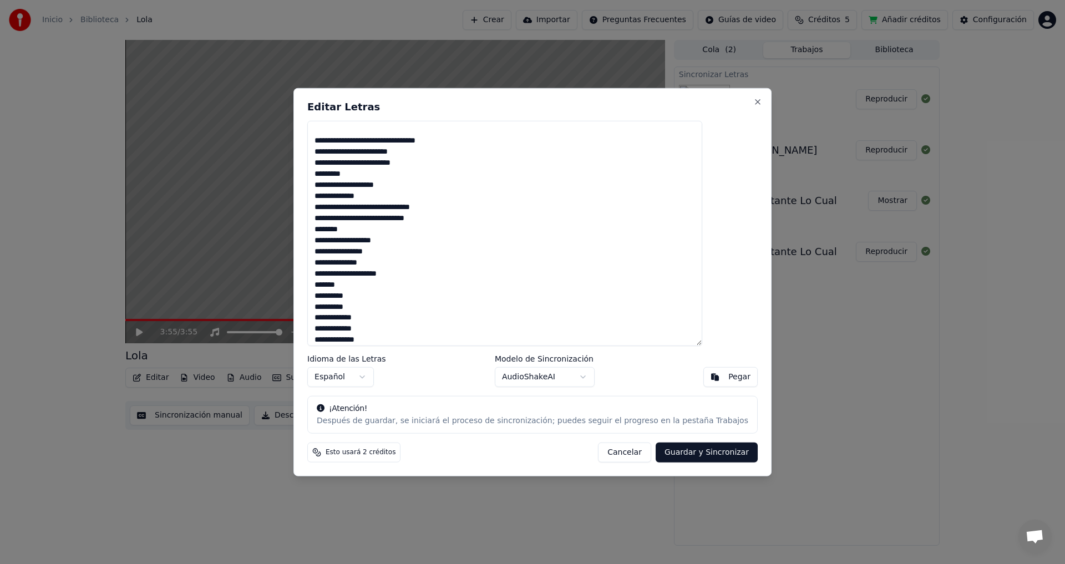
scroll to position [549, 0]
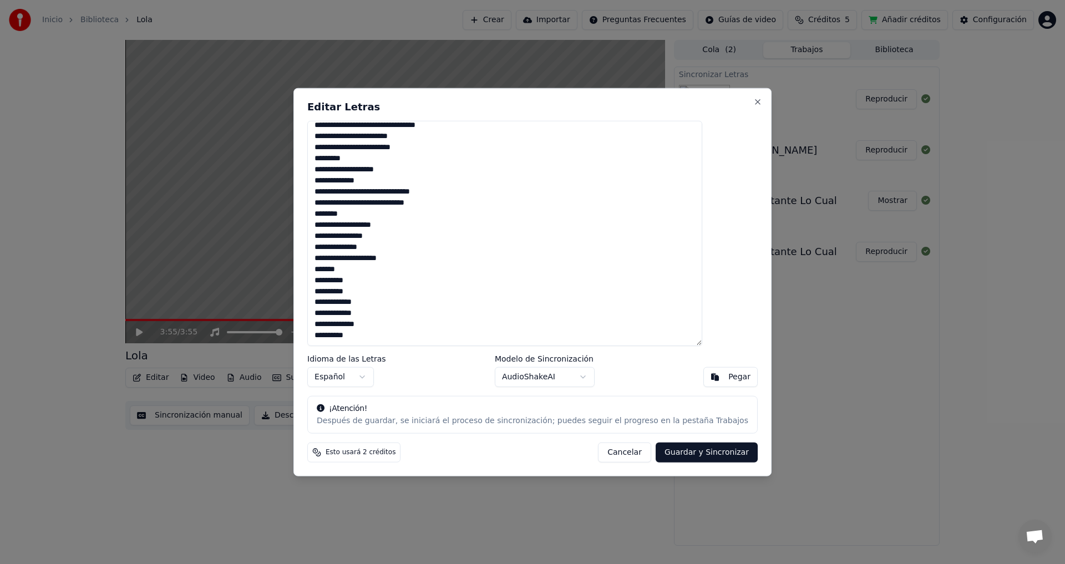
click at [368, 269] on textarea at bounding box center [504, 233] width 395 height 226
drag, startPoint x: 374, startPoint y: 335, endPoint x: 356, endPoint y: 353, distance: 25.5
click at [356, 353] on div "Editar Letras Idioma de las Letras Español Modelo de Sincronización AudioShakeA…" at bounding box center [533, 282] width 478 height 389
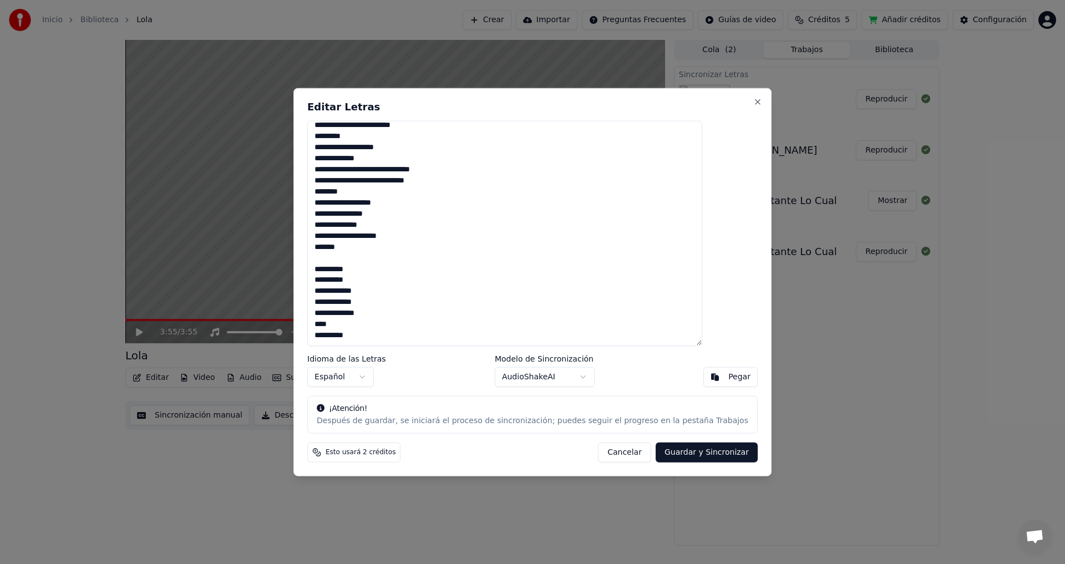
click at [350, 333] on textarea at bounding box center [504, 233] width 395 height 226
click at [357, 326] on textarea at bounding box center [504, 233] width 395 height 226
click at [377, 335] on textarea at bounding box center [504, 233] width 395 height 226
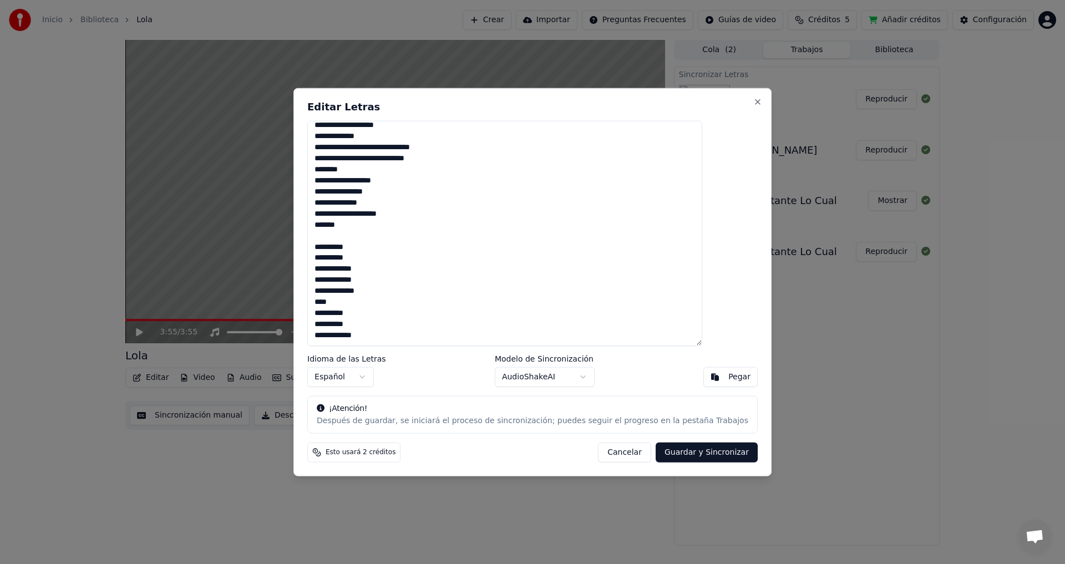
scroll to position [605, 0]
click at [350, 326] on textarea at bounding box center [504, 233] width 395 height 226
click at [393, 337] on textarea at bounding box center [504, 233] width 395 height 226
drag, startPoint x: 358, startPoint y: 281, endPoint x: 324, endPoint y: 281, distance: 33.8
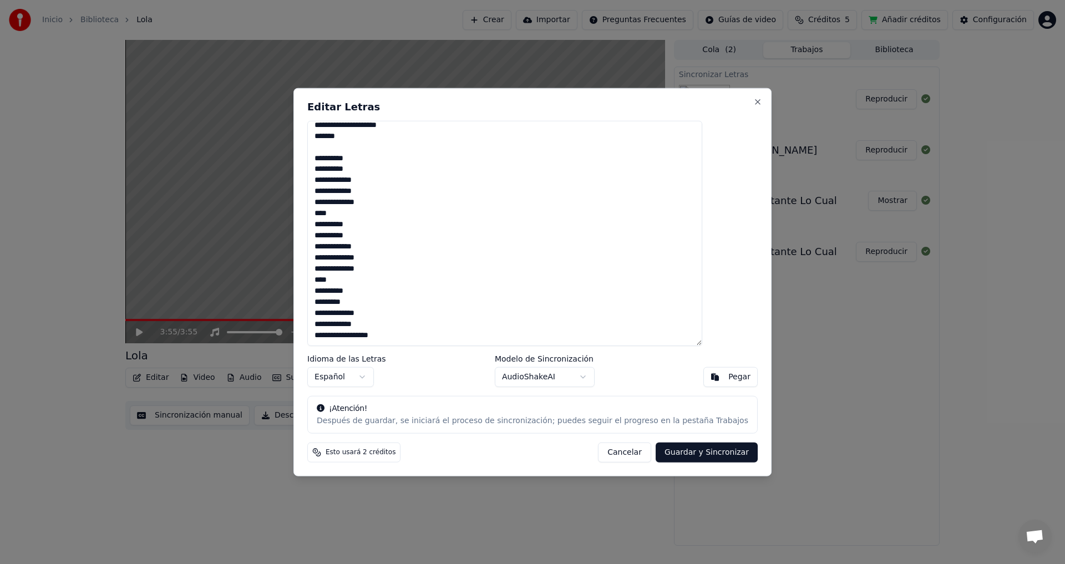
click at [324, 281] on div "Editar Letras Idioma de las Letras Español Modelo de Sincronización AudioShakeA…" at bounding box center [533, 282] width 478 height 389
click at [393, 271] on textarea at bounding box center [504, 233] width 395 height 226
click at [395, 271] on textarea at bounding box center [504, 233] width 395 height 226
drag, startPoint x: 358, startPoint y: 213, endPoint x: 326, endPoint y: 212, distance: 31.6
click at [326, 212] on div "Editar Letras Idioma de las Letras Español Modelo de Sincronización AudioShakeA…" at bounding box center [533, 282] width 478 height 389
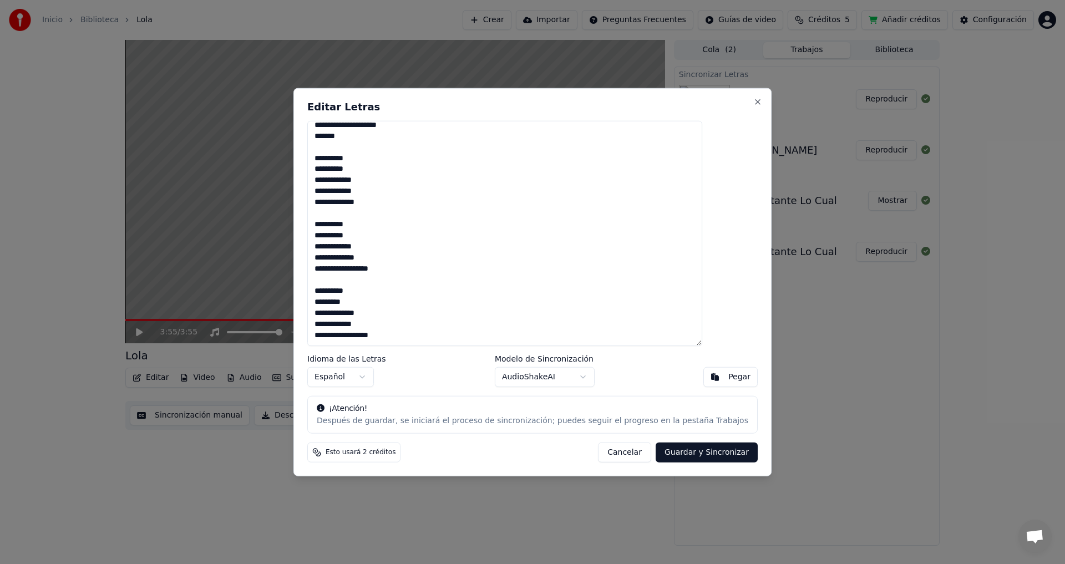
click at [395, 203] on textarea at bounding box center [504, 233] width 395 height 226
click at [471, 247] on textarea at bounding box center [504, 233] width 395 height 226
click at [357, 302] on textarea at bounding box center [504, 233] width 395 height 226
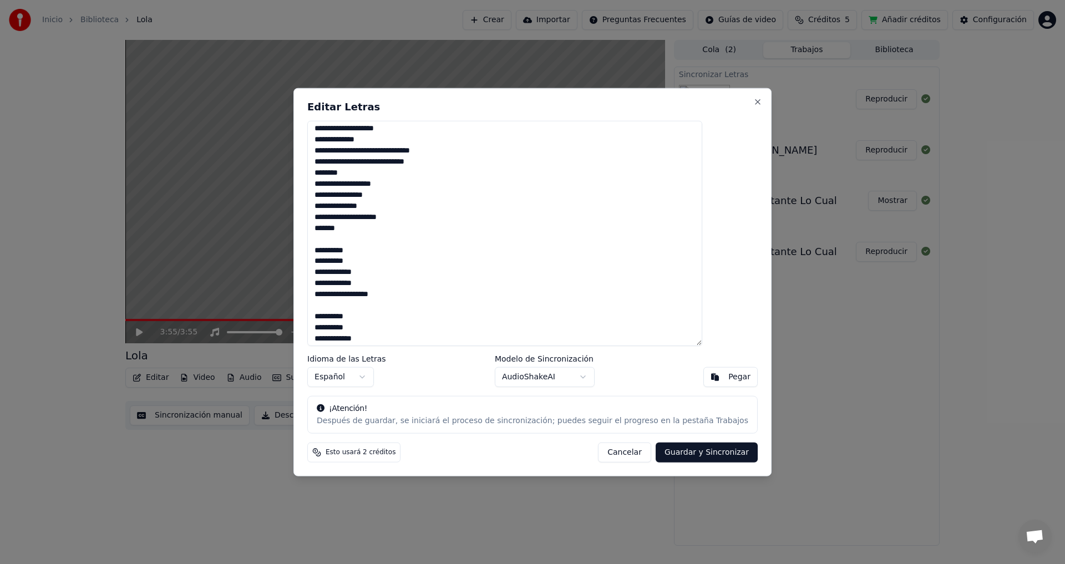
scroll to position [572, 0]
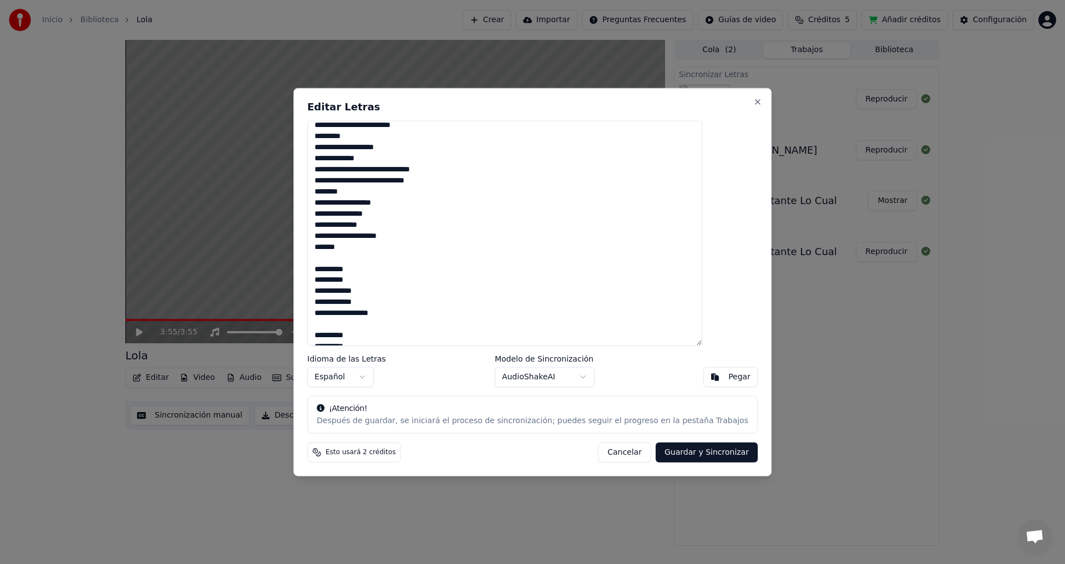
click at [350, 224] on textarea at bounding box center [504, 233] width 395 height 226
drag, startPoint x: 371, startPoint y: 249, endPoint x: 281, endPoint y: 248, distance: 89.9
click at [281, 248] on body "Inicio Biblioteca Lola Crear Importar Preguntas Frecuentes Guías de video Crédi…" at bounding box center [532, 282] width 1065 height 564
click at [419, 283] on textarea at bounding box center [504, 233] width 395 height 226
drag, startPoint x: 367, startPoint y: 247, endPoint x: 308, endPoint y: 246, distance: 58.8
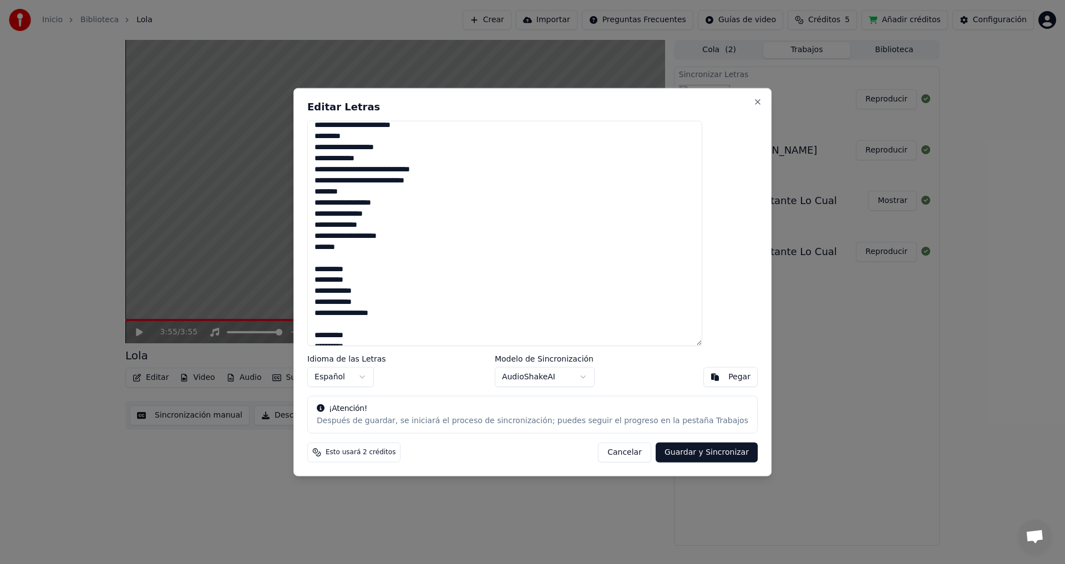
click at [308, 246] on body "Inicio Biblioteca Lola Crear Importar Preguntas Frecuentes Guías de video Crédi…" at bounding box center [532, 282] width 1065 height 564
click at [406, 265] on textarea at bounding box center [504, 233] width 395 height 226
drag, startPoint x: 368, startPoint y: 247, endPoint x: 408, endPoint y: 253, distance: 40.4
click at [370, 247] on textarea at bounding box center [504, 233] width 395 height 226
click at [430, 234] on textarea at bounding box center [504, 233] width 395 height 226
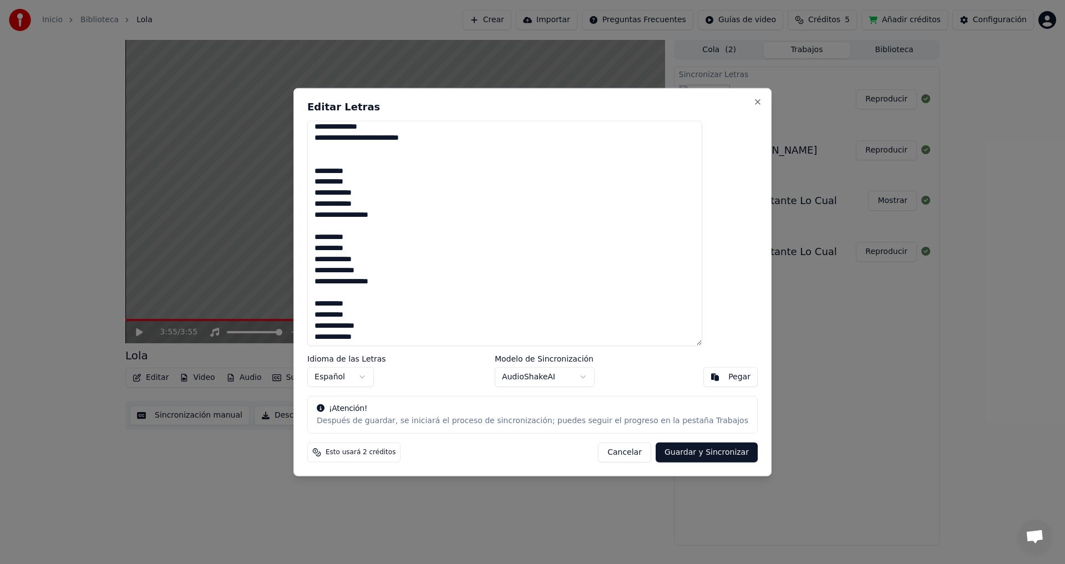
scroll to position [683, 0]
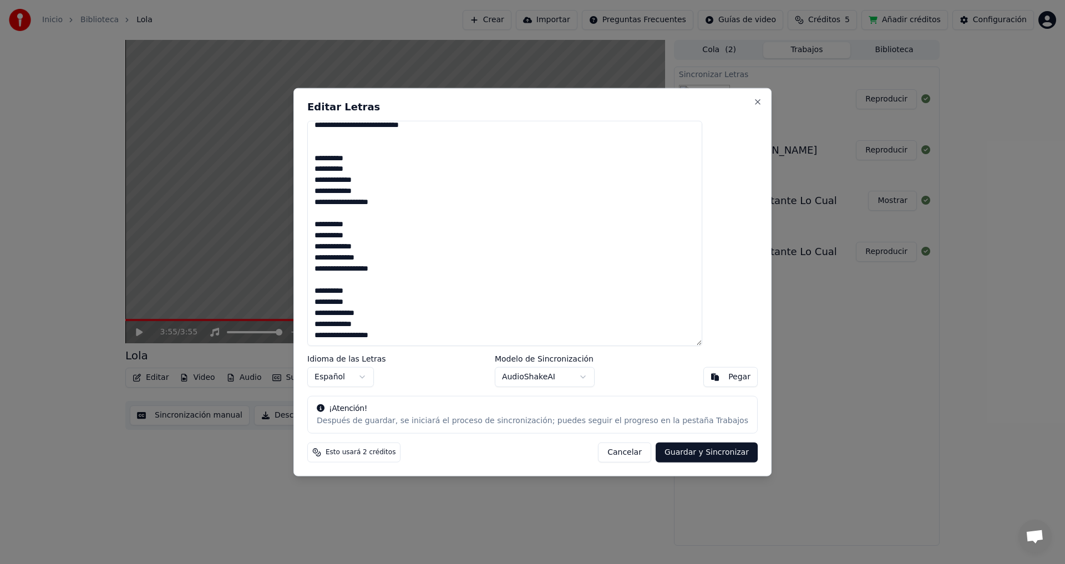
type textarea "**********"
click at [666, 451] on button "Guardar y Sincronizar" at bounding box center [707, 453] width 102 height 20
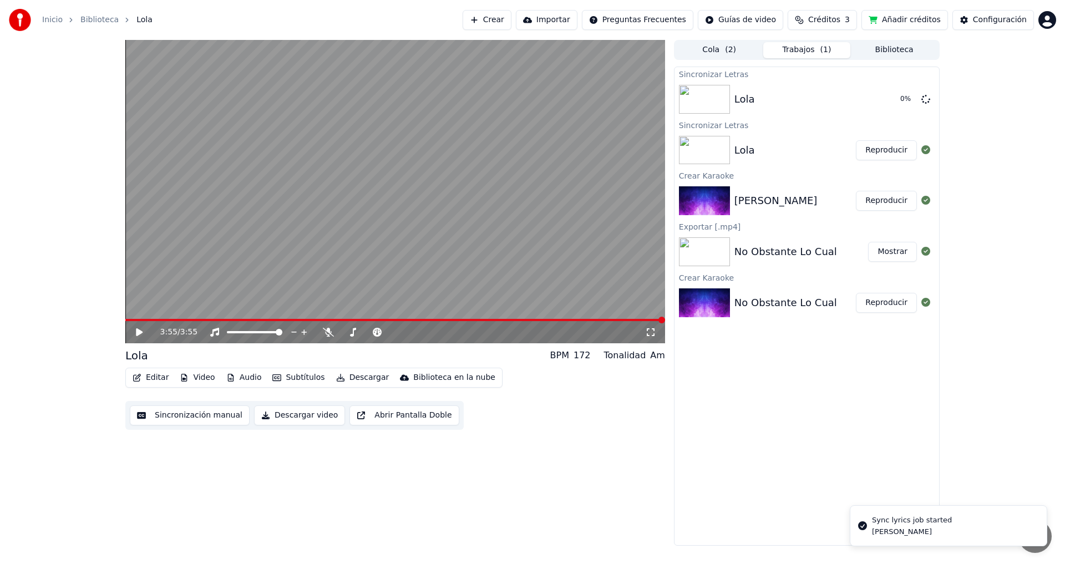
click at [138, 332] on icon at bounding box center [139, 332] width 7 height 8
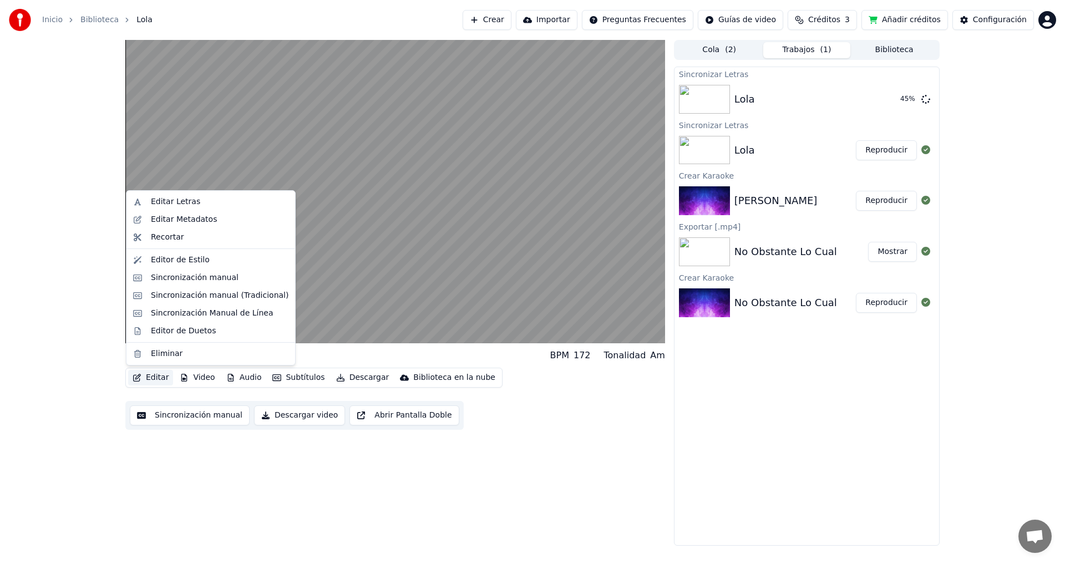
click at [156, 377] on button "Editar" at bounding box center [150, 378] width 45 height 16
click at [179, 200] on div "Editar Letras" at bounding box center [175, 201] width 49 height 11
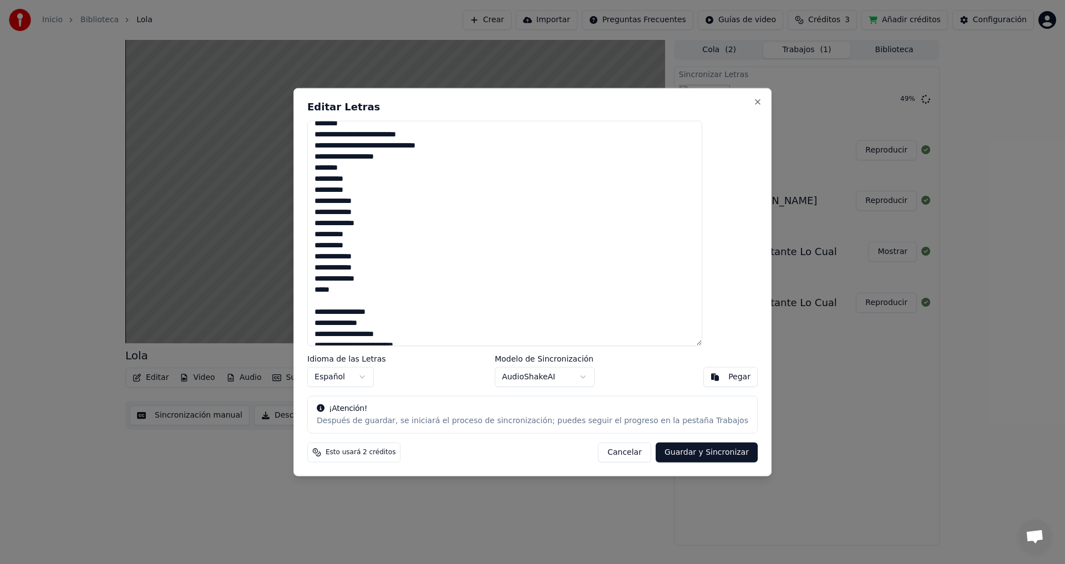
scroll to position [111, 0]
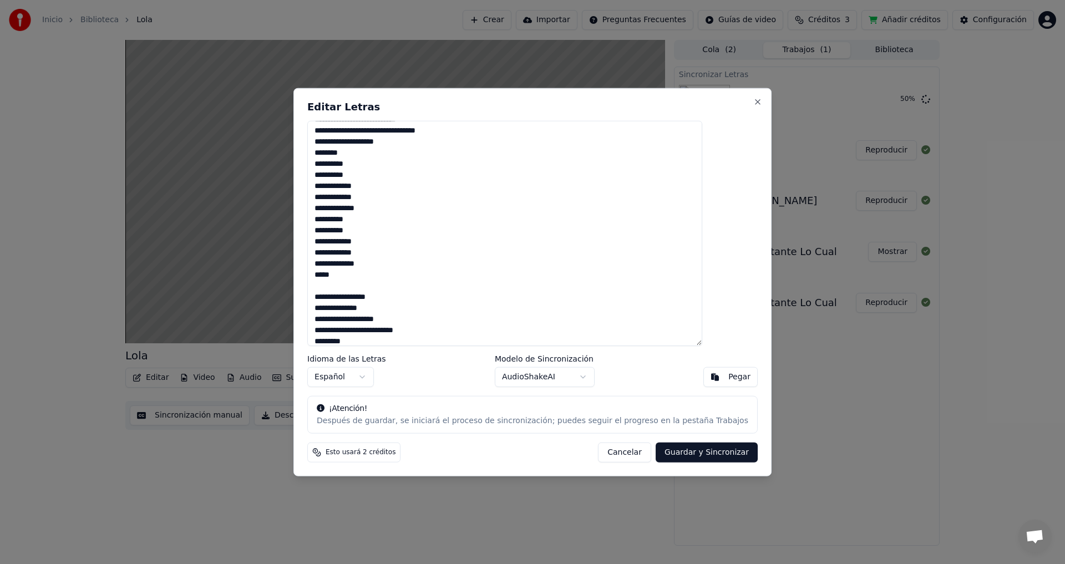
click at [339, 275] on textarea at bounding box center [504, 233] width 395 height 226
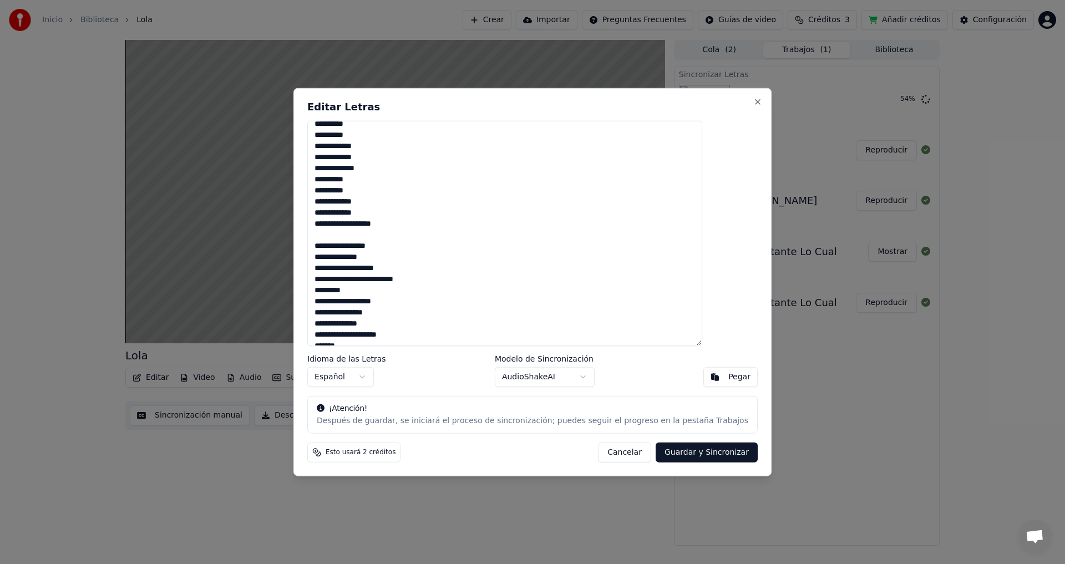
scroll to position [166, 0]
click at [393, 265] on textarea at bounding box center [504, 233] width 395 height 226
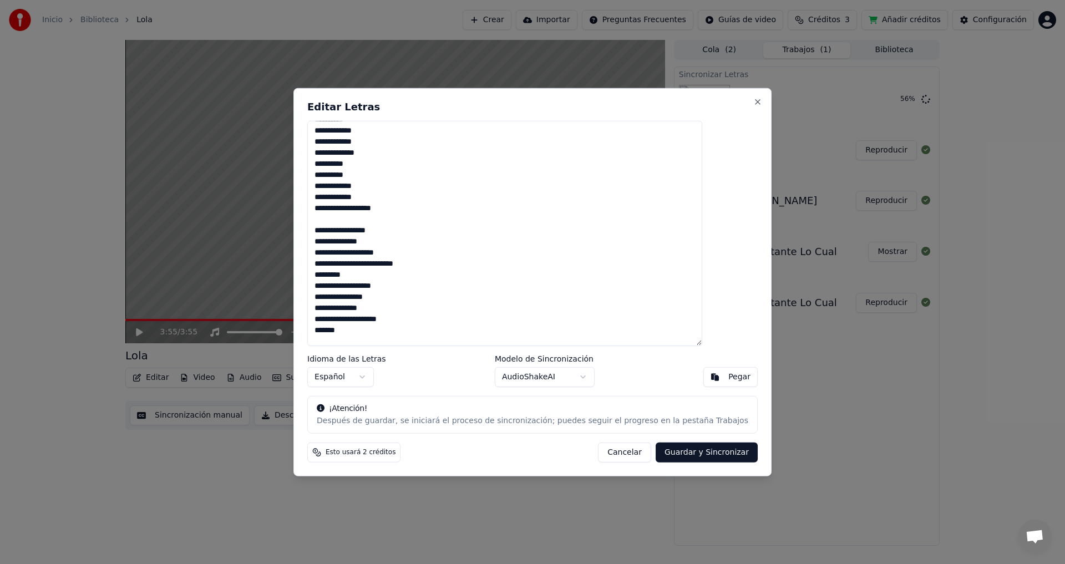
click at [349, 307] on textarea at bounding box center [504, 233] width 395 height 226
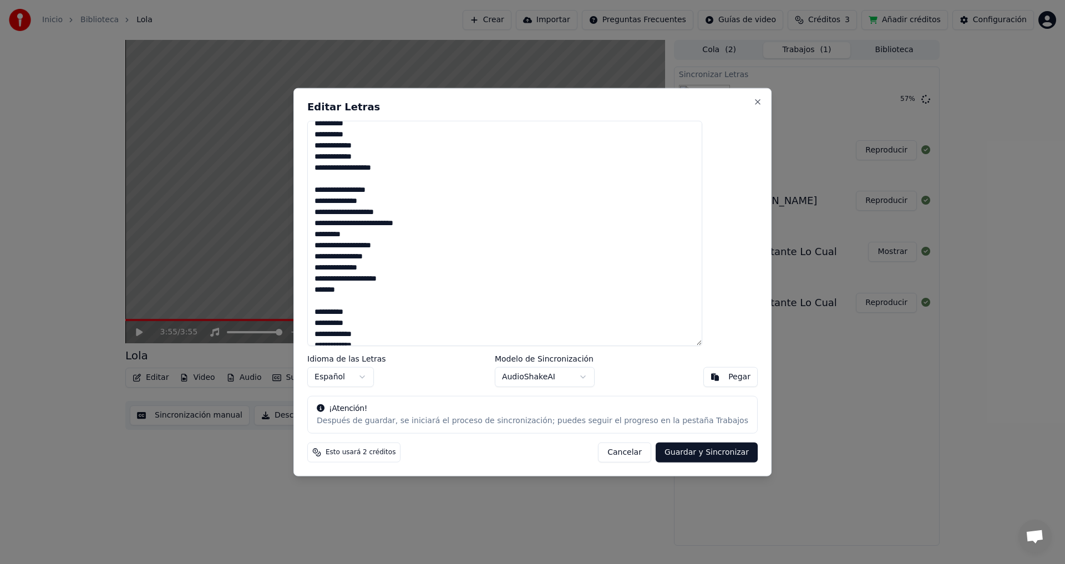
scroll to position [222, 0]
click at [342, 275] on textarea at bounding box center [504, 233] width 395 height 226
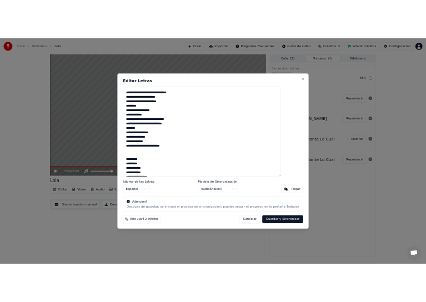
scroll to position [494, 0]
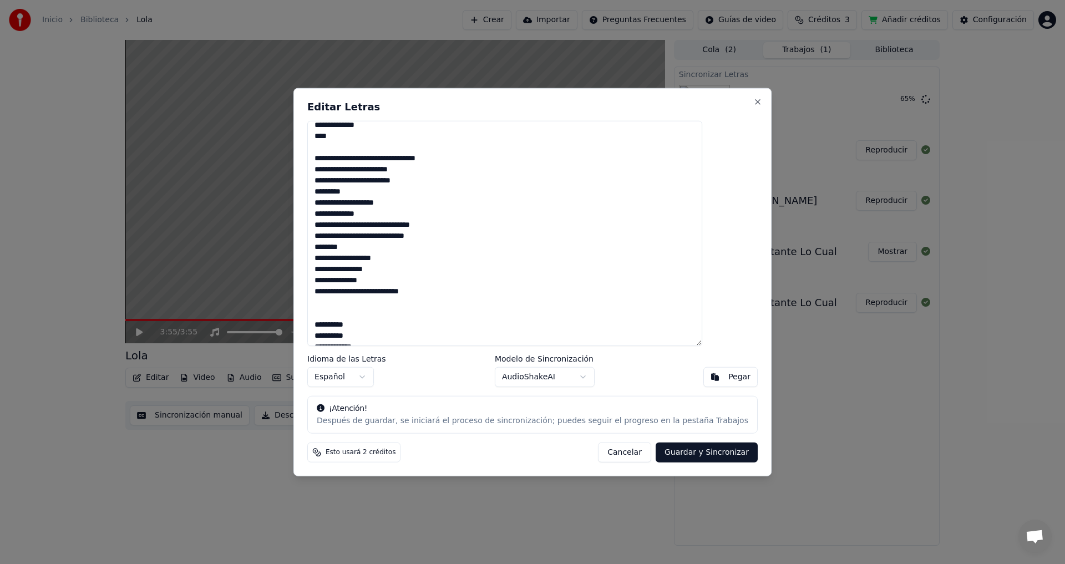
type textarea "**********"
click at [671, 453] on button "Guardar y Sincronizar" at bounding box center [707, 453] width 102 height 20
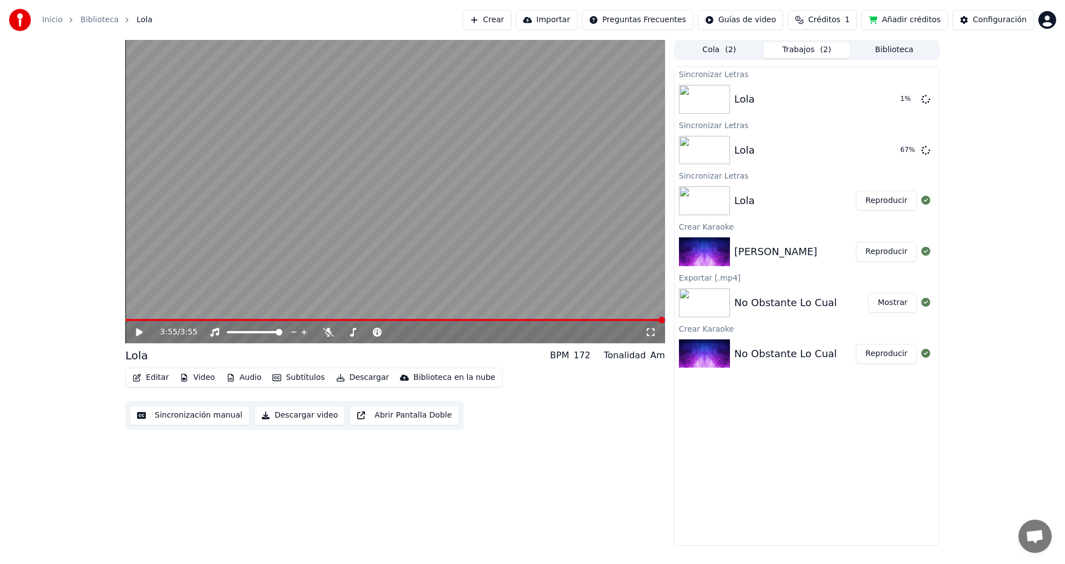
click at [138, 331] on icon at bounding box center [139, 332] width 7 height 8
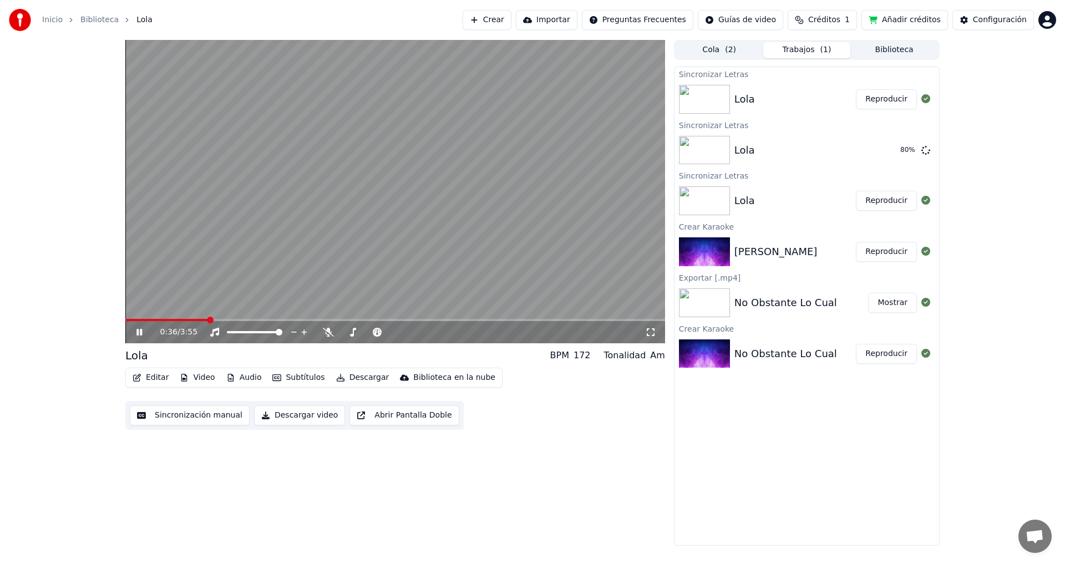
click at [208, 321] on span at bounding box center [166, 320] width 83 height 2
click at [192, 319] on span at bounding box center [158, 320] width 67 height 2
click at [182, 319] on span at bounding box center [153, 320] width 57 height 2
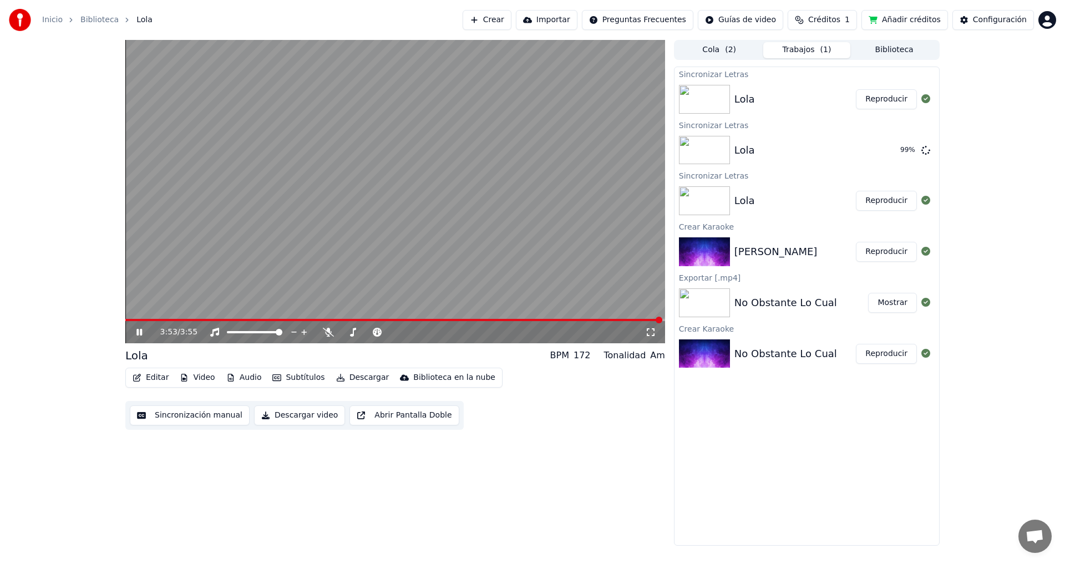
click at [156, 378] on button "Editar" at bounding box center [150, 378] width 45 height 16
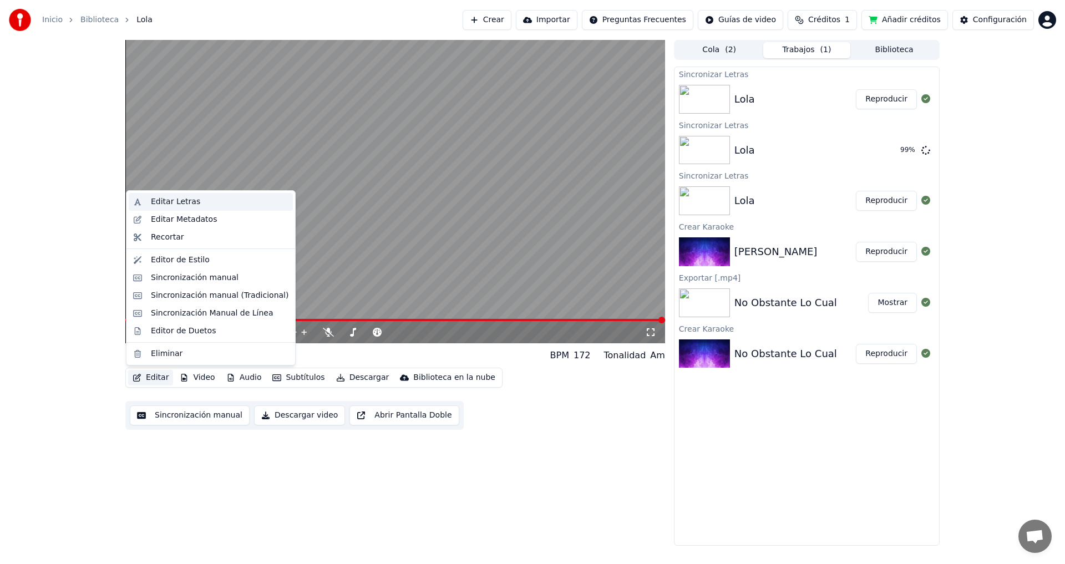
click at [180, 202] on div "Editar Letras" at bounding box center [175, 201] width 49 height 11
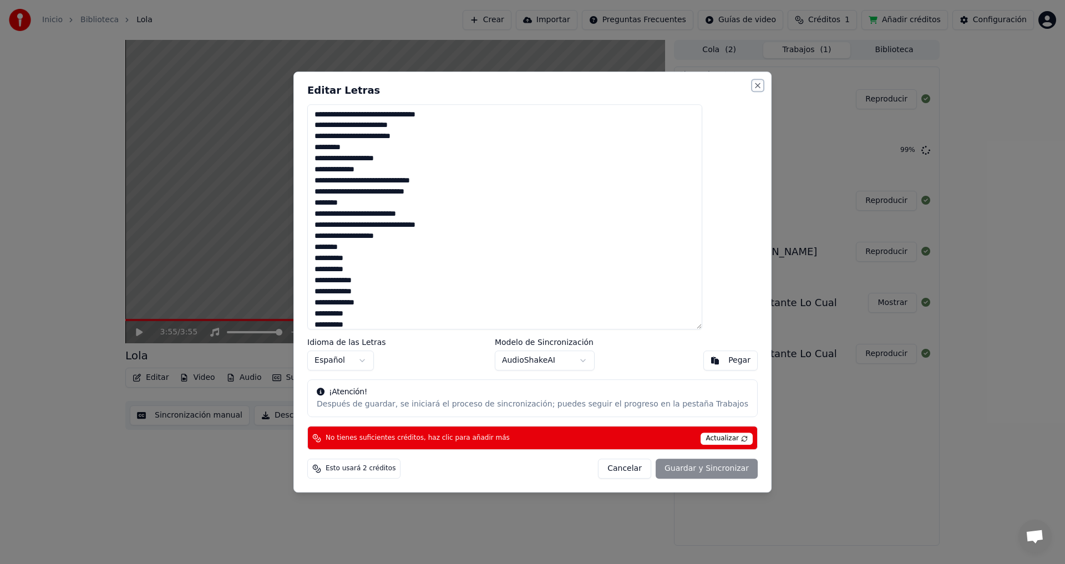
click at [754, 84] on button "Close" at bounding box center [758, 85] width 9 height 9
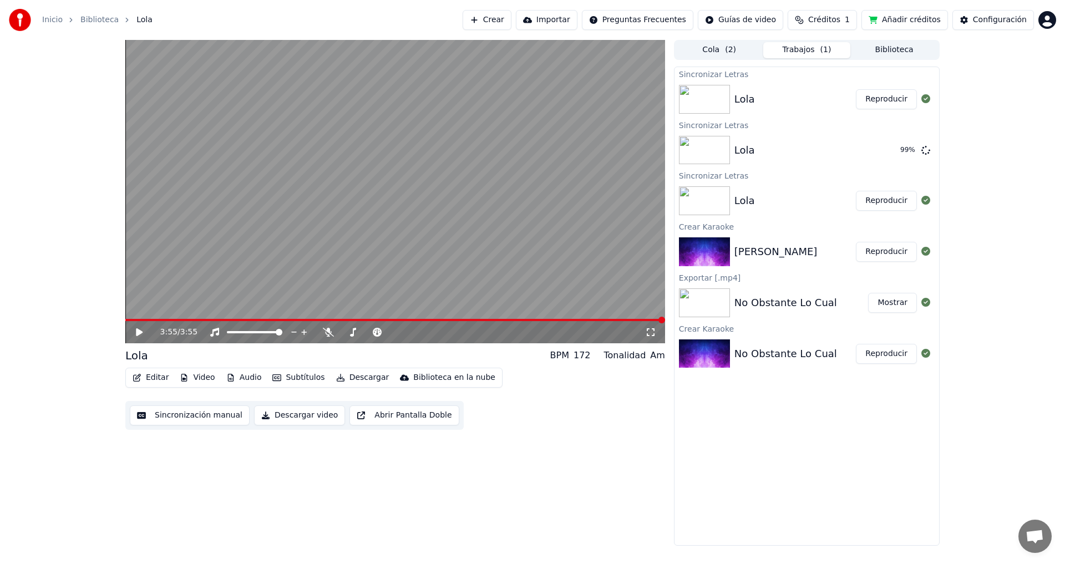
click at [907, 18] on button "Añadir créditos" at bounding box center [905, 20] width 87 height 20
click at [136, 331] on icon at bounding box center [147, 332] width 26 height 9
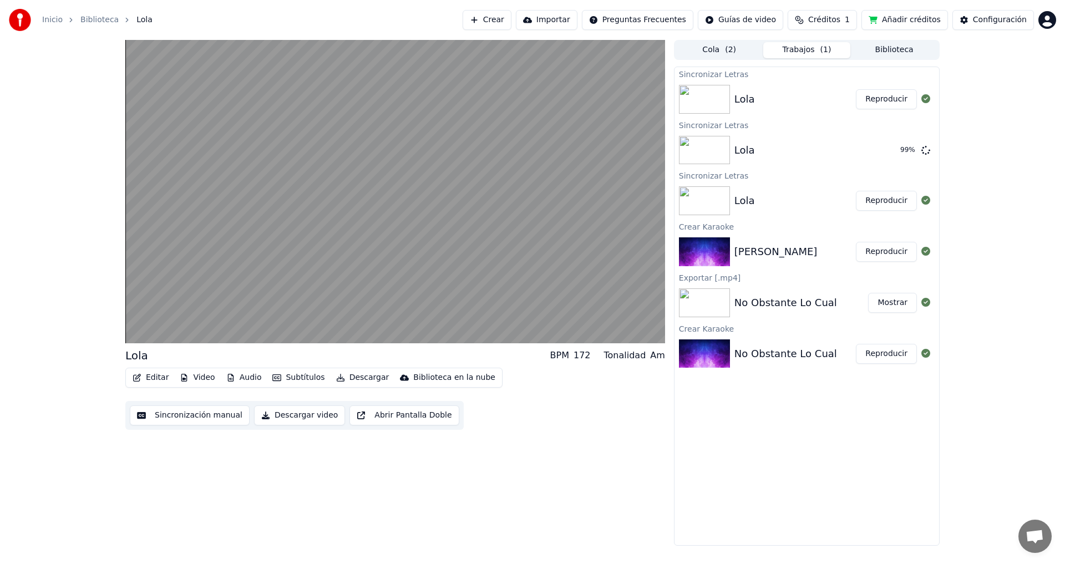
click at [889, 97] on button "Reproducir" at bounding box center [886, 99] width 61 height 20
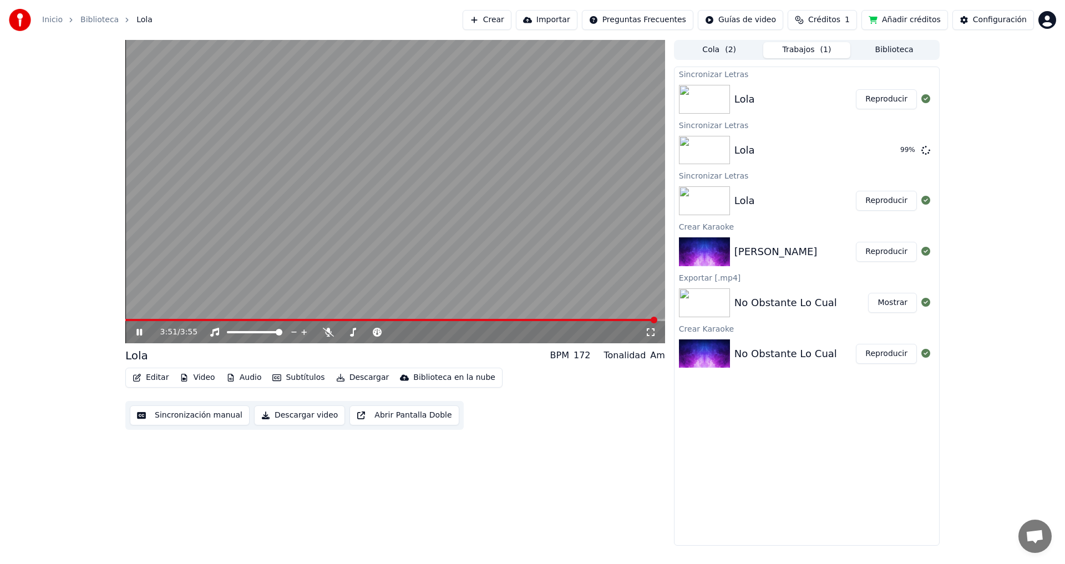
click at [288, 414] on button "Descargar video" at bounding box center [299, 416] width 91 height 20
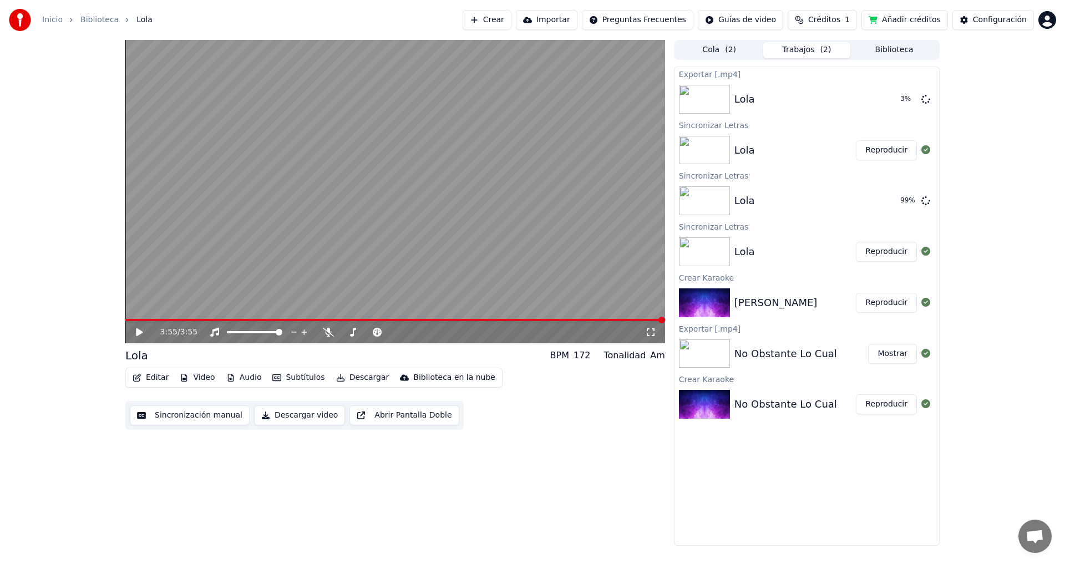
click at [298, 412] on button "Descargar video" at bounding box center [299, 416] width 91 height 20
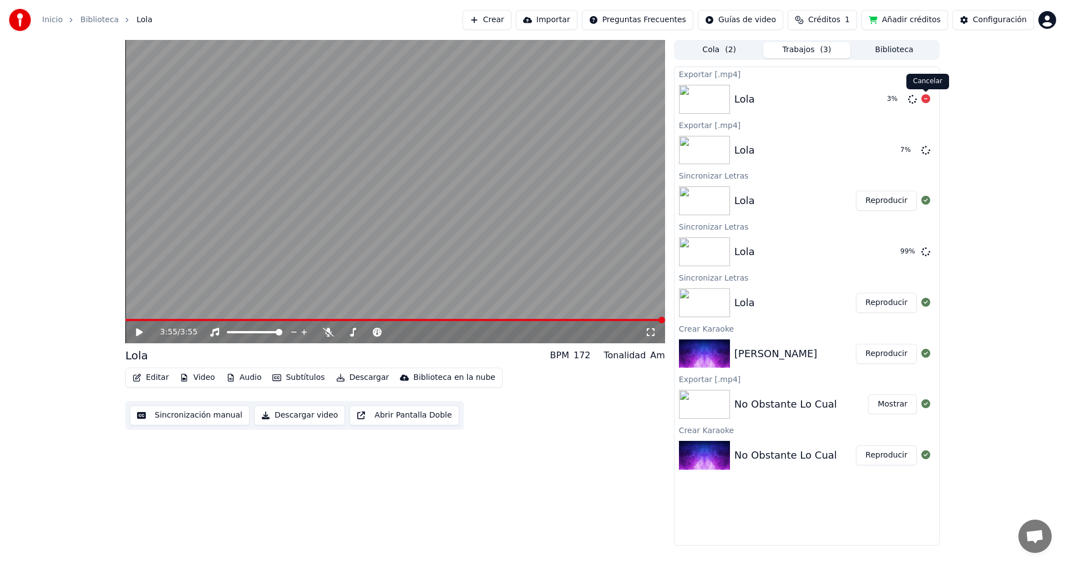
click at [929, 98] on icon at bounding box center [926, 98] width 9 height 9
click at [927, 99] on icon at bounding box center [926, 98] width 9 height 9
click at [735, 92] on div "Lola" at bounding box center [745, 100] width 21 height 16
click at [715, 100] on img at bounding box center [704, 99] width 51 height 29
click at [888, 150] on button "Mostrar" at bounding box center [892, 150] width 49 height 20
